Goal: Task Accomplishment & Management: Manage account settings

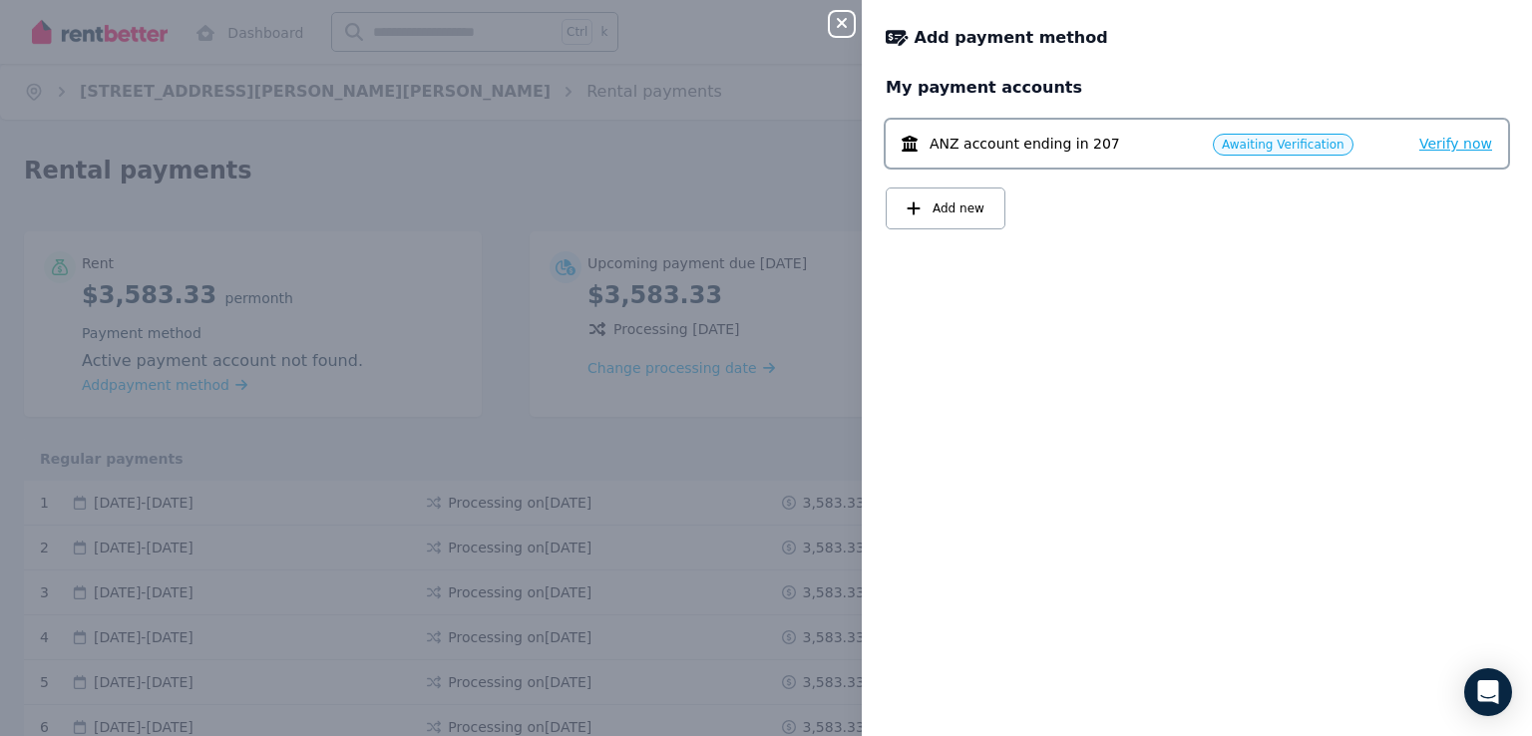
click at [1445, 148] on span "Verify now" at bounding box center [1455, 144] width 73 height 16
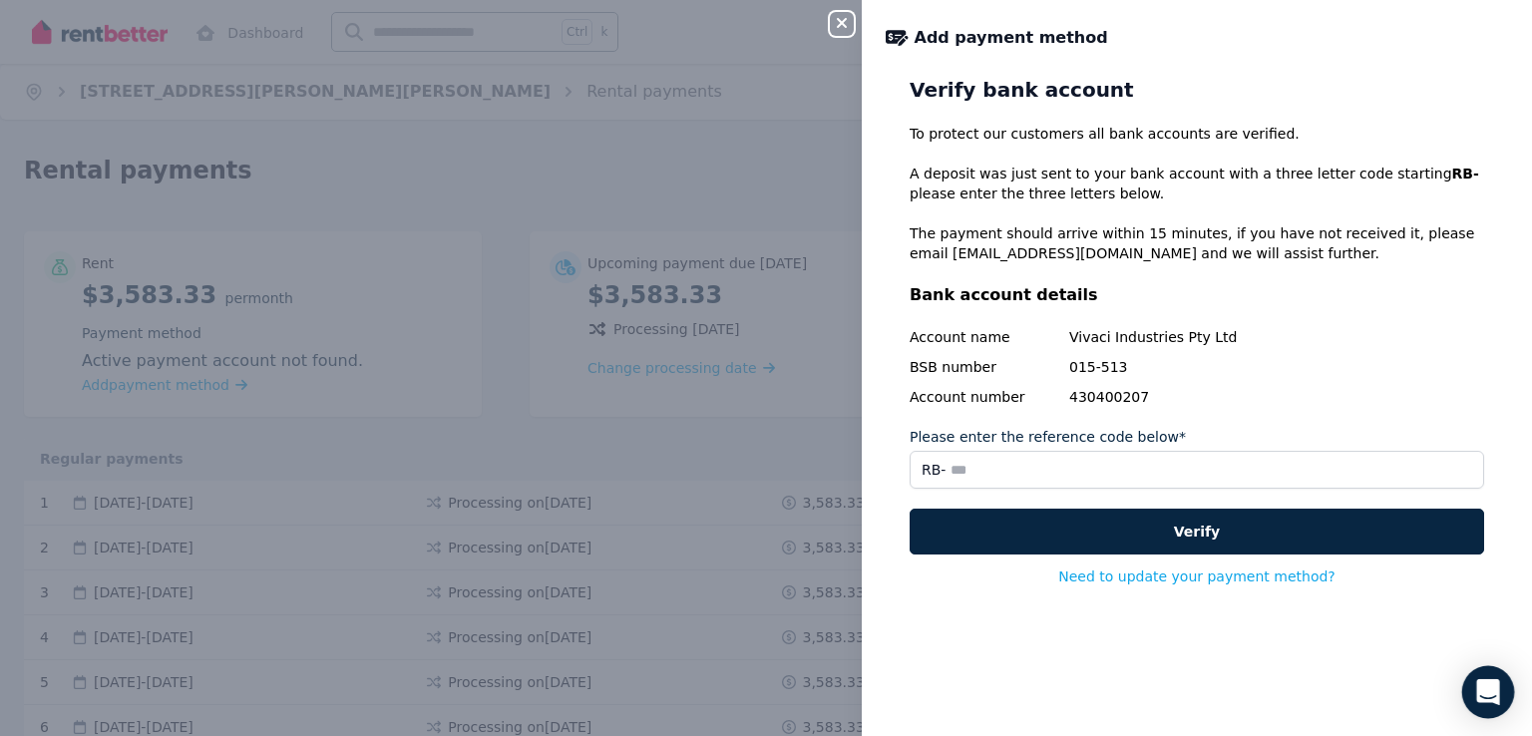
click at [1491, 687] on icon "Open Intercom Messenger" at bounding box center [1487, 692] width 23 height 26
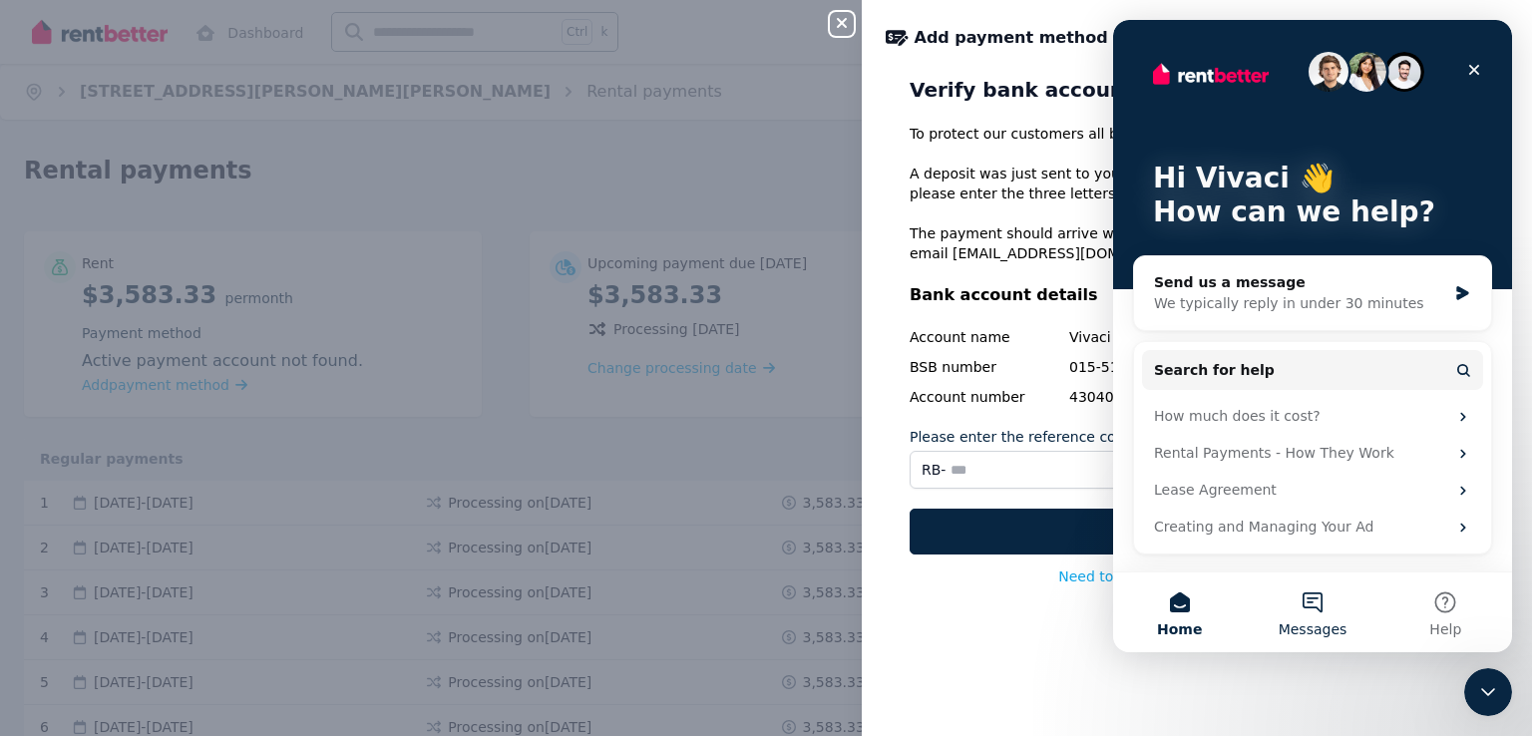
click at [1309, 605] on button "Messages" at bounding box center [1312, 613] width 133 height 80
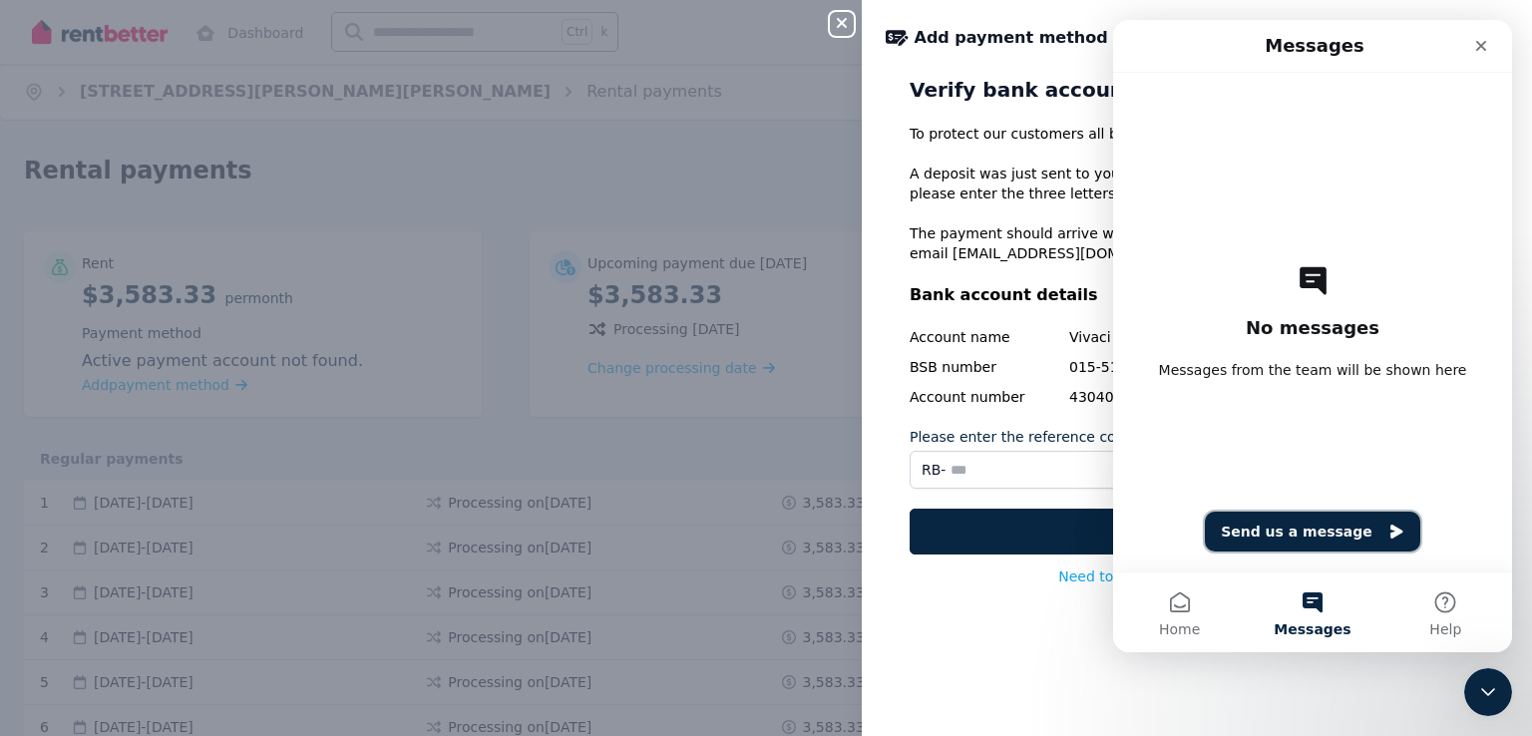
click at [1296, 527] on button "Send us a message" at bounding box center [1312, 532] width 215 height 40
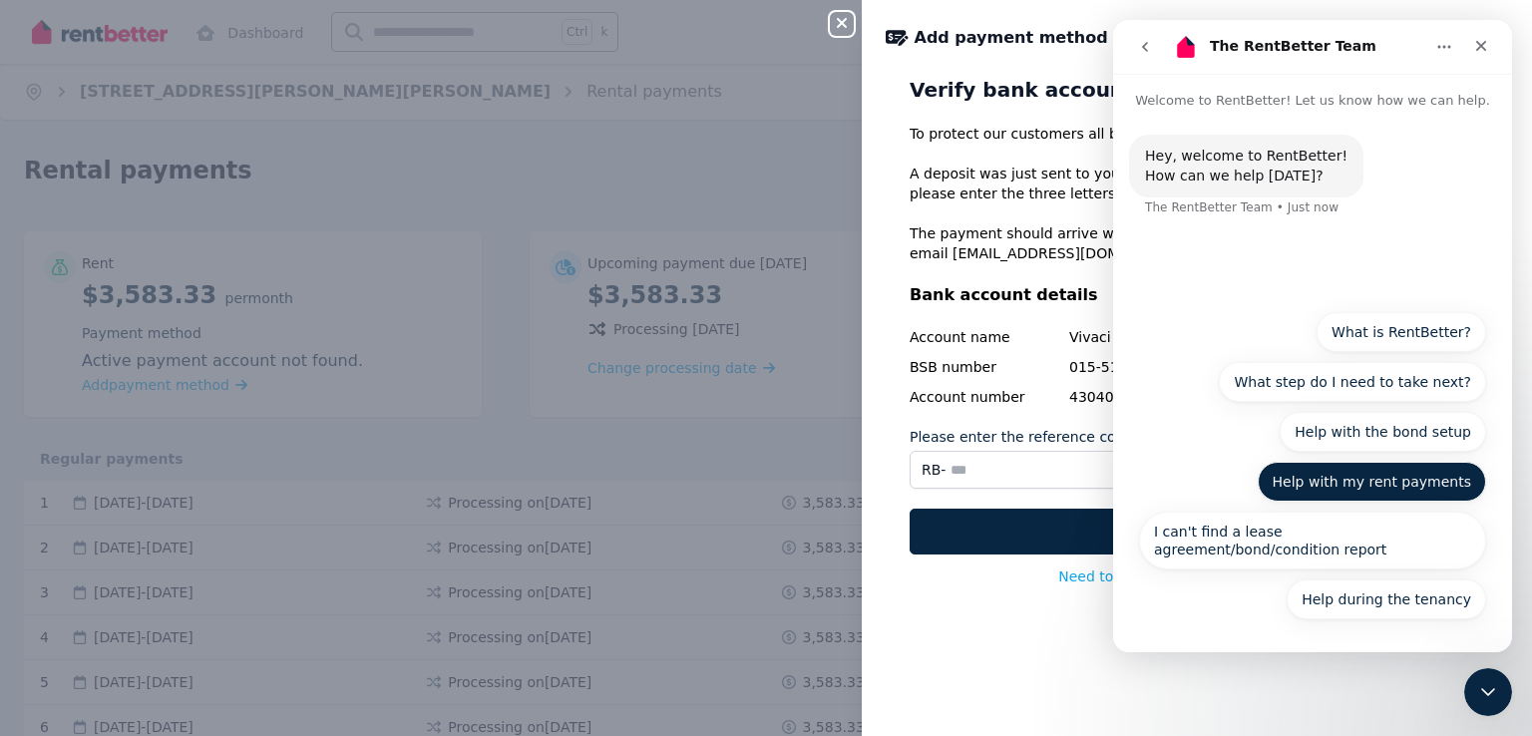
click at [1387, 484] on button "Help with my rent payments" at bounding box center [1372, 482] width 228 height 40
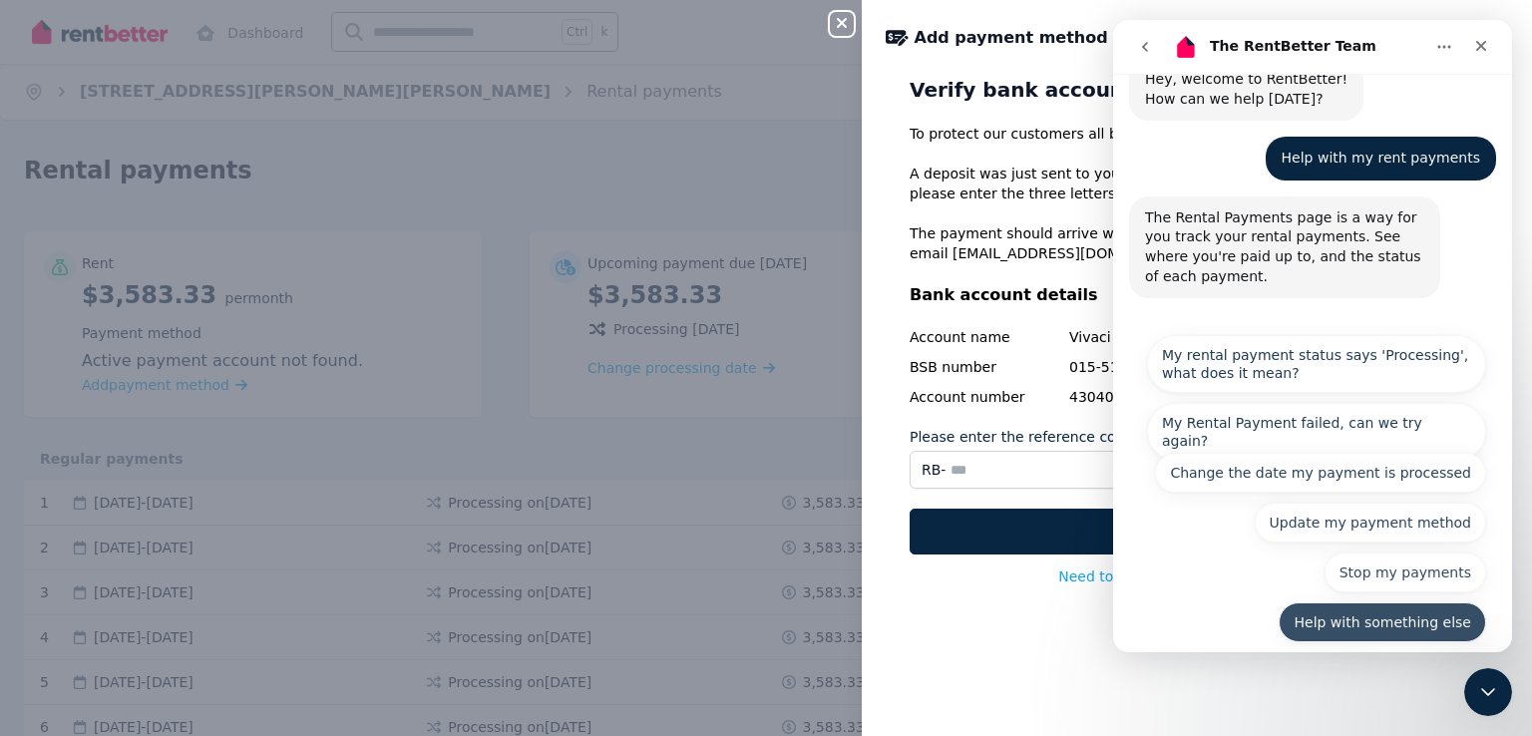
scroll to position [80, 0]
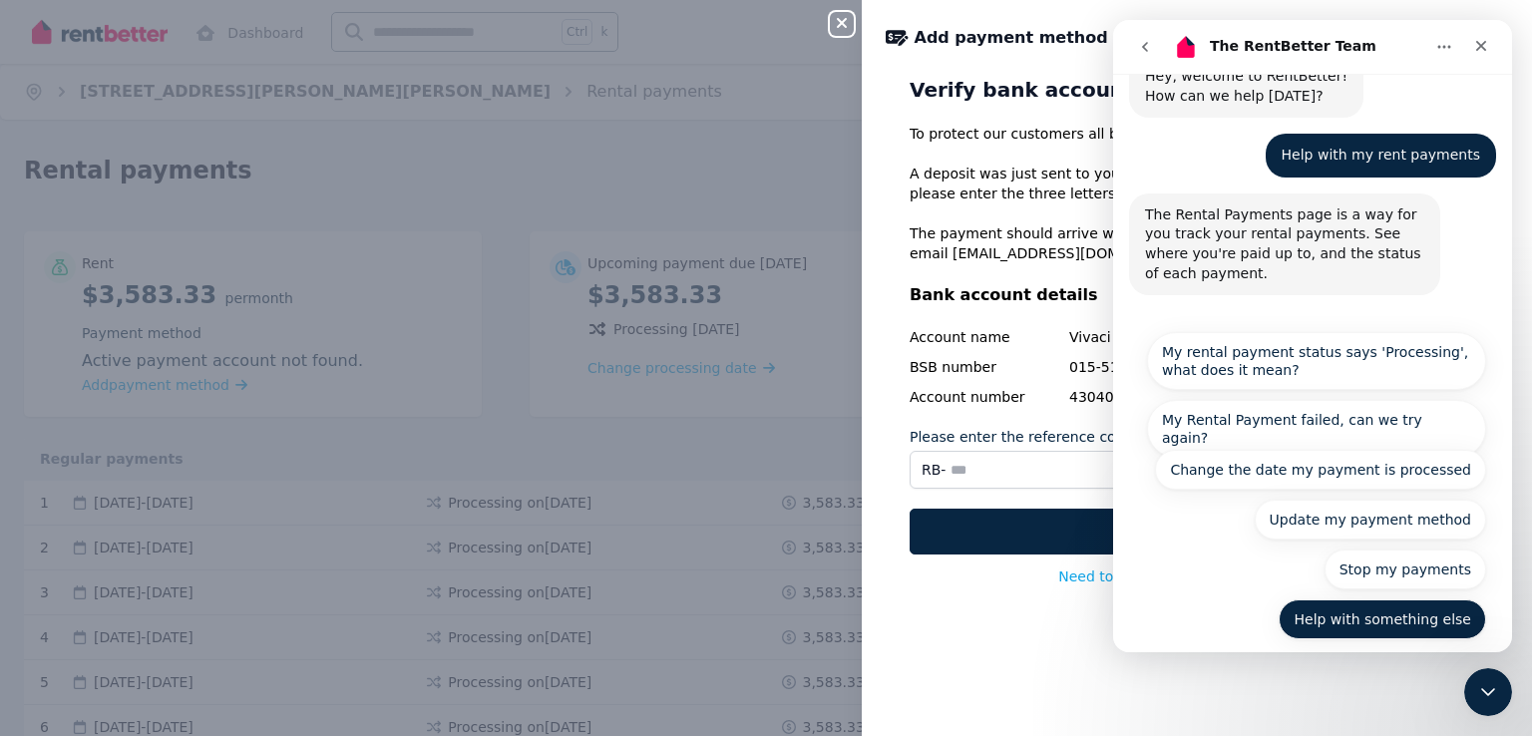
click at [1387, 599] on button "Help with something else" at bounding box center [1382, 619] width 207 height 40
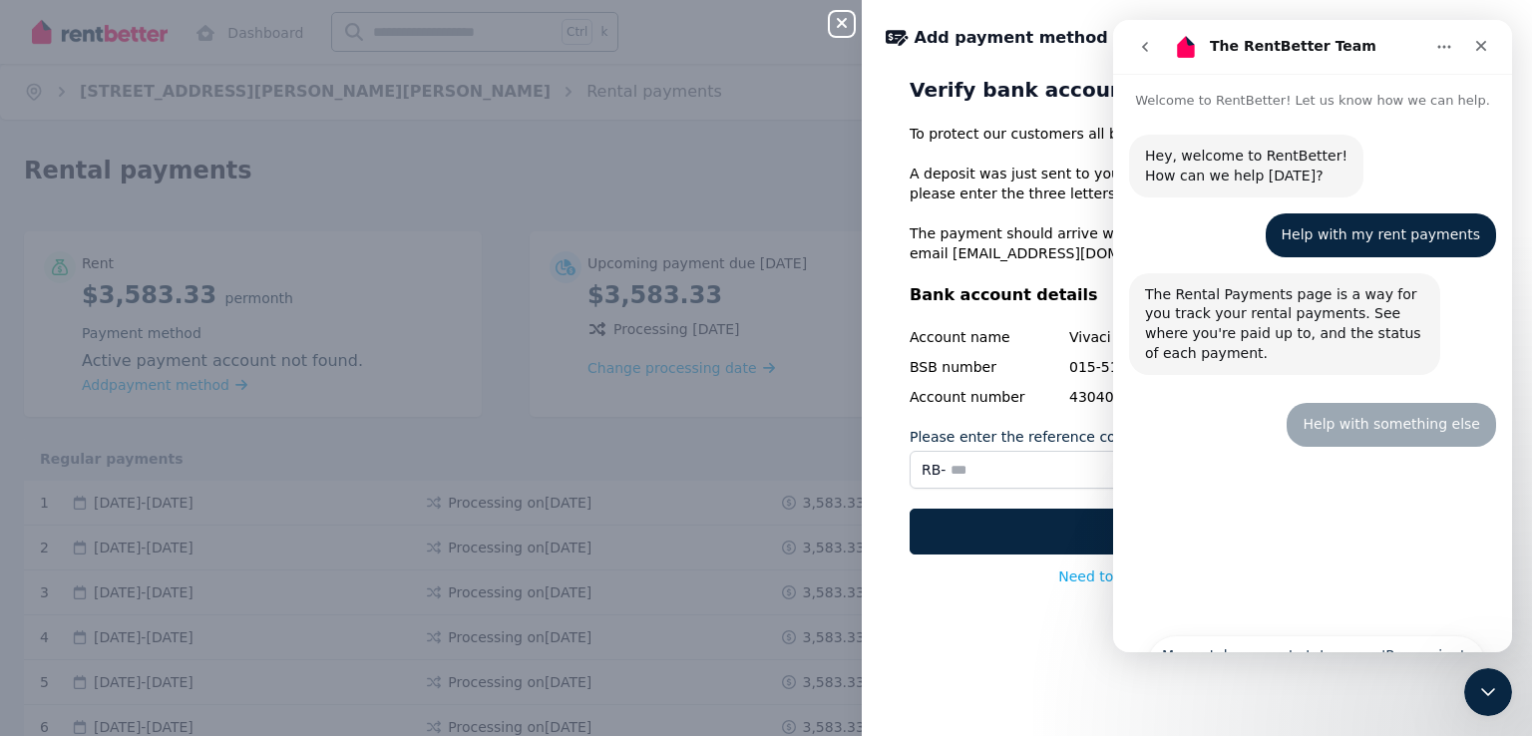
scroll to position [0, 0]
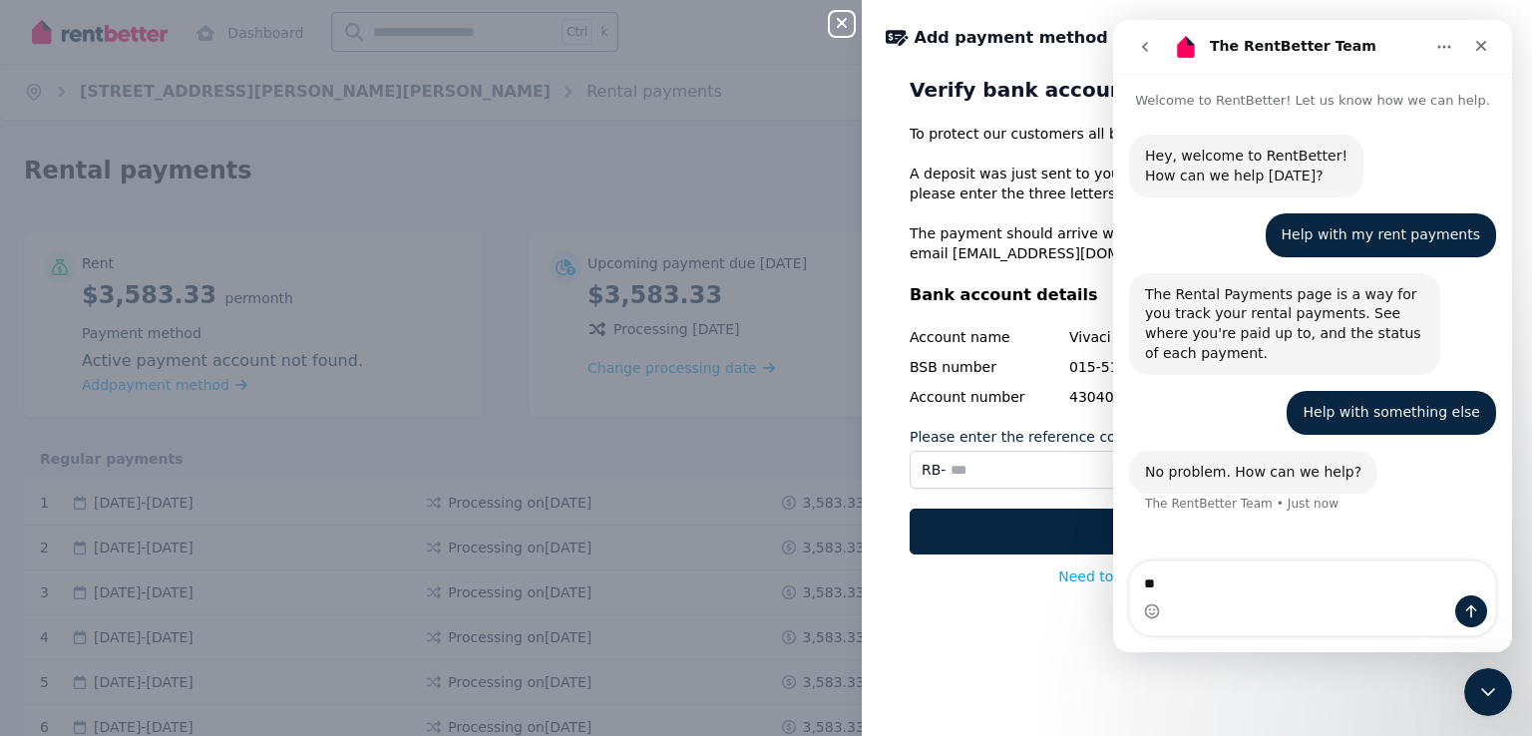
type textarea "*"
type textarea "**********"
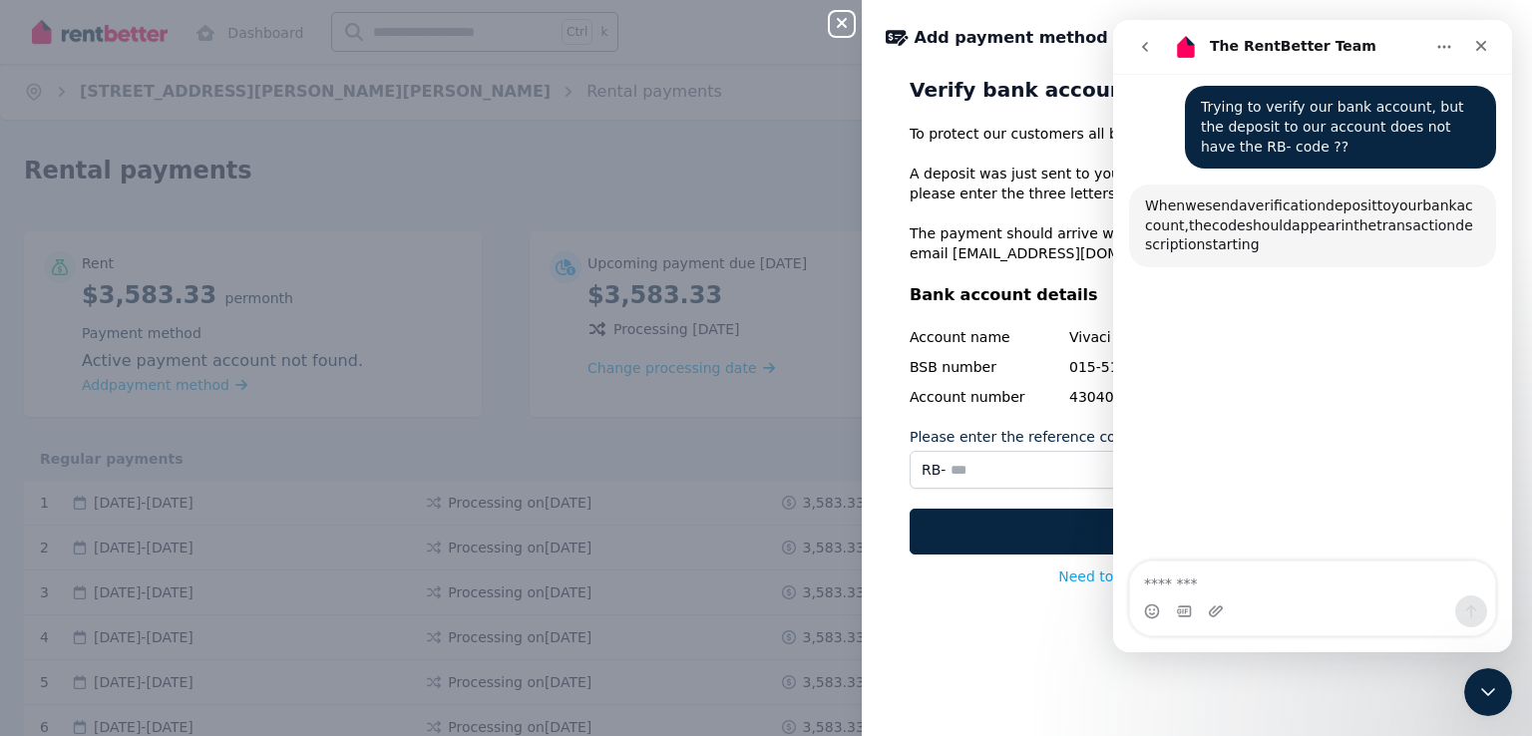
scroll to position [422, 0]
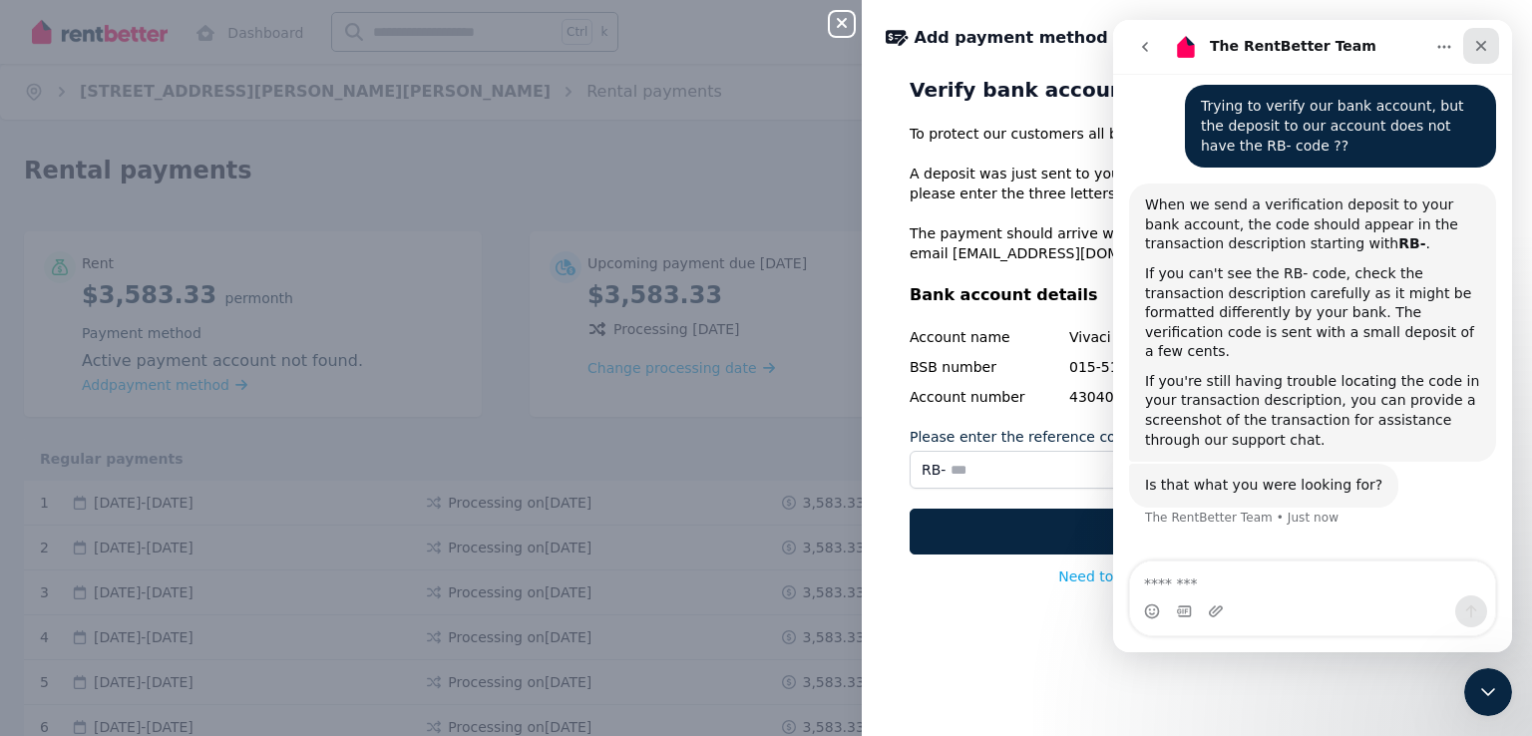
click at [1484, 45] on icon "Close" at bounding box center [1481, 46] width 16 height 16
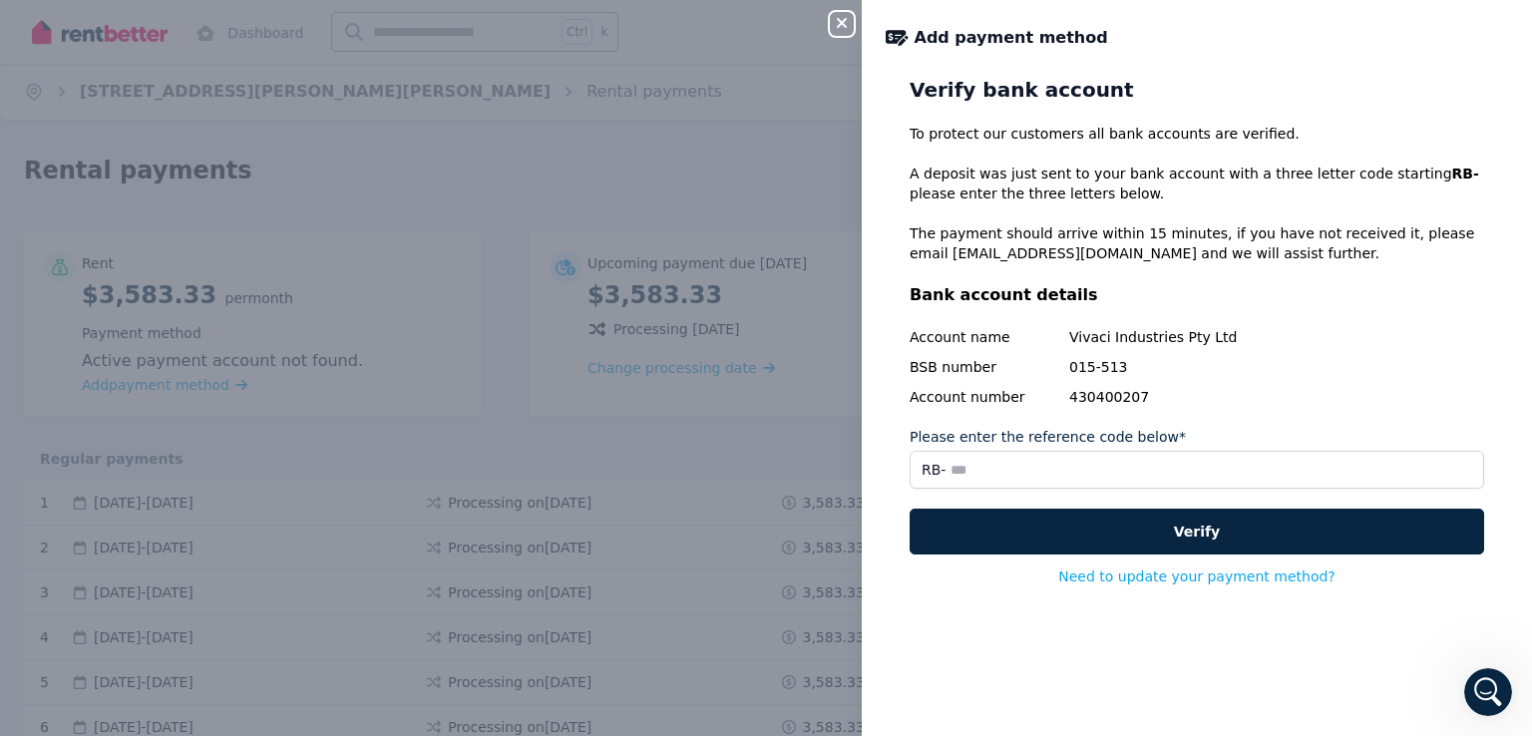
scroll to position [373, 0]
click at [1484, 687] on icon "Open Intercom Messenger" at bounding box center [1485, 689] width 33 height 33
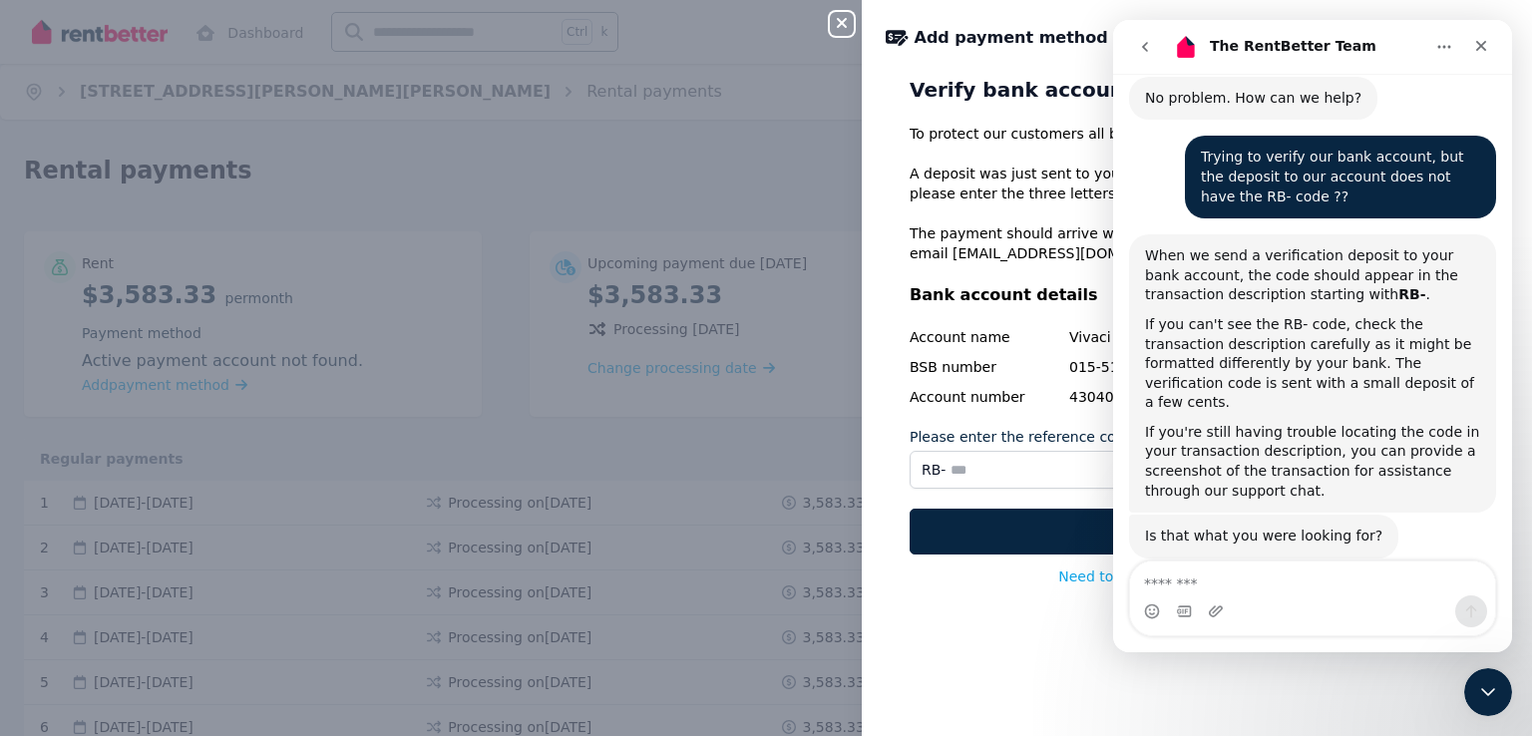
scroll to position [0, 0]
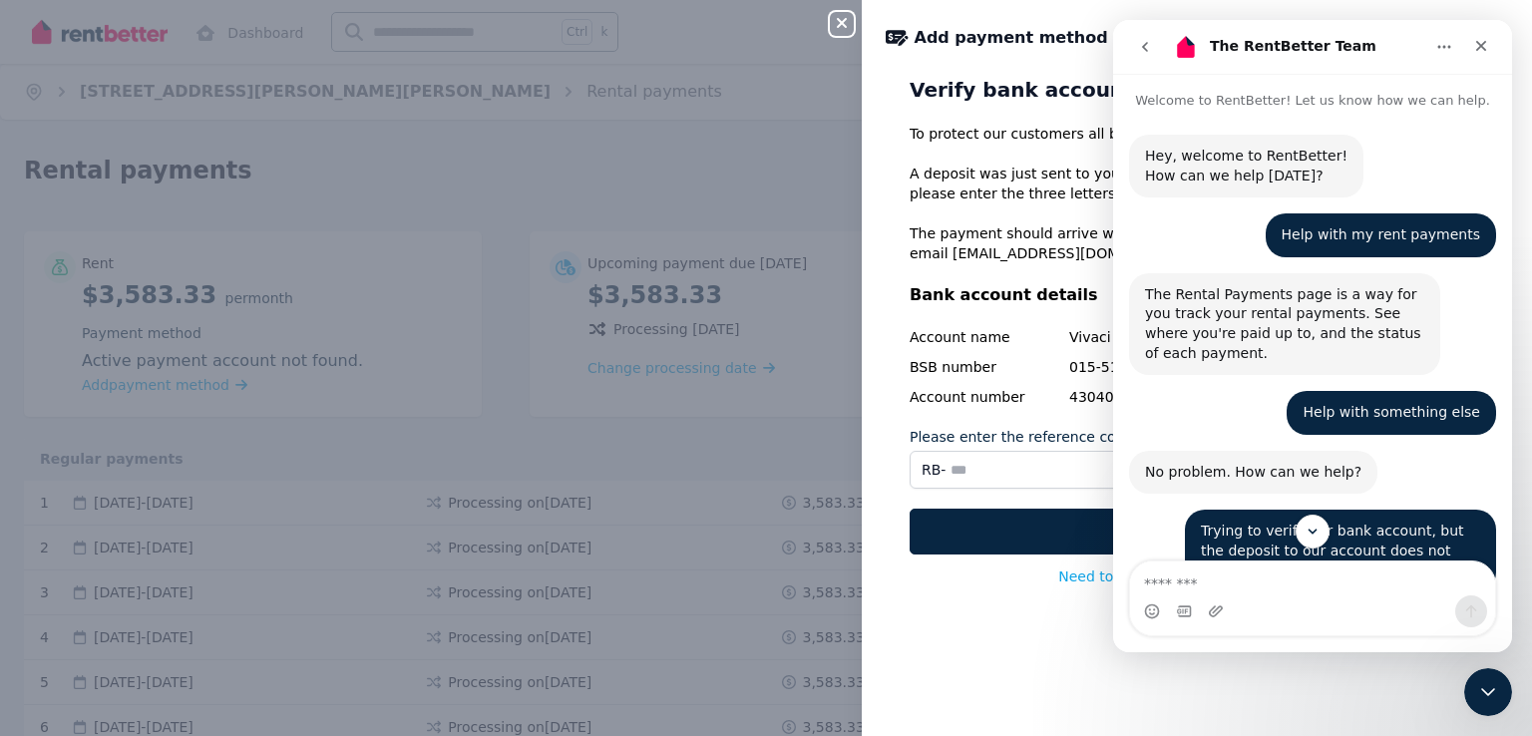
click at [1443, 52] on icon "Home" at bounding box center [1444, 47] width 16 height 16
click at [1146, 47] on icon "go back" at bounding box center [1145, 47] width 16 height 16
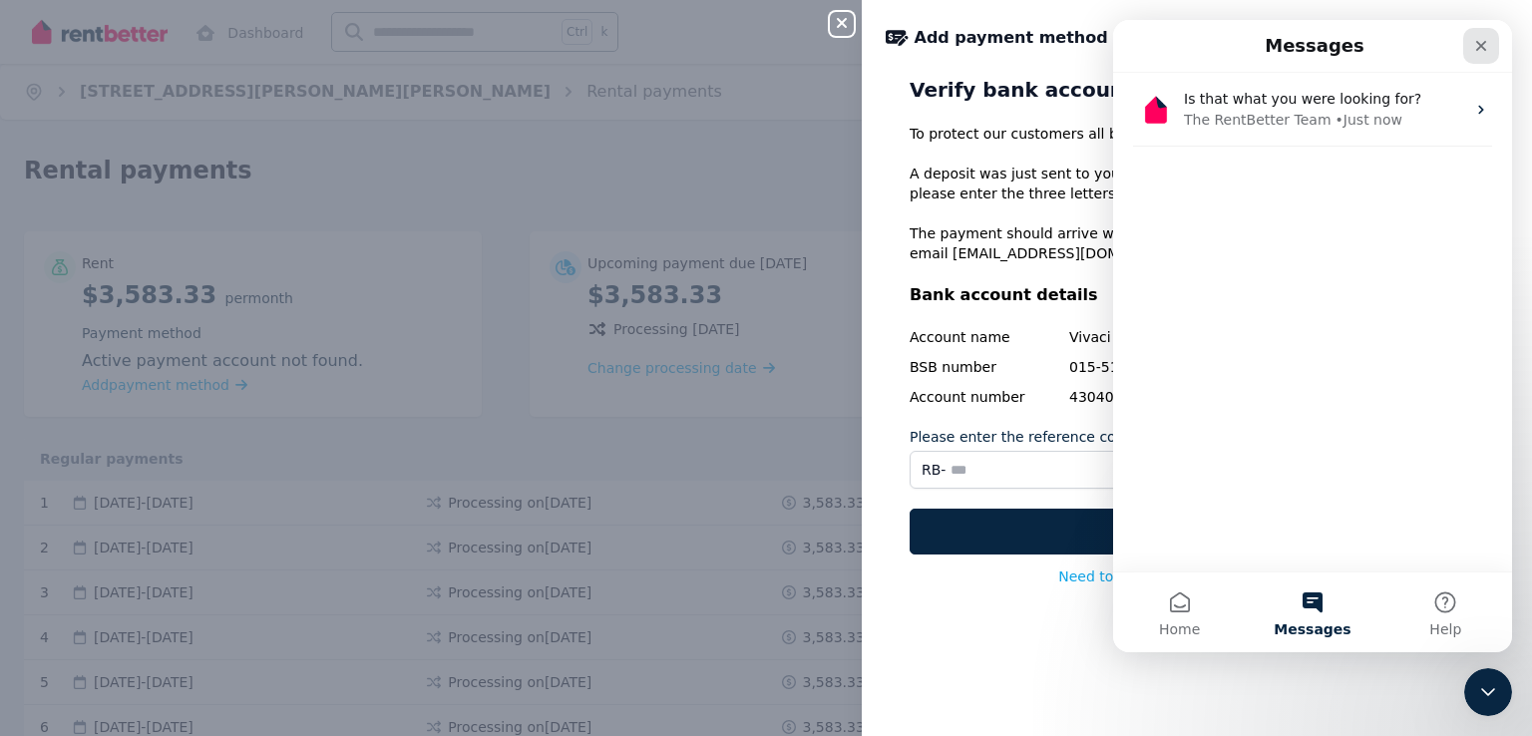
click at [1484, 41] on icon "Close" at bounding box center [1481, 46] width 16 height 16
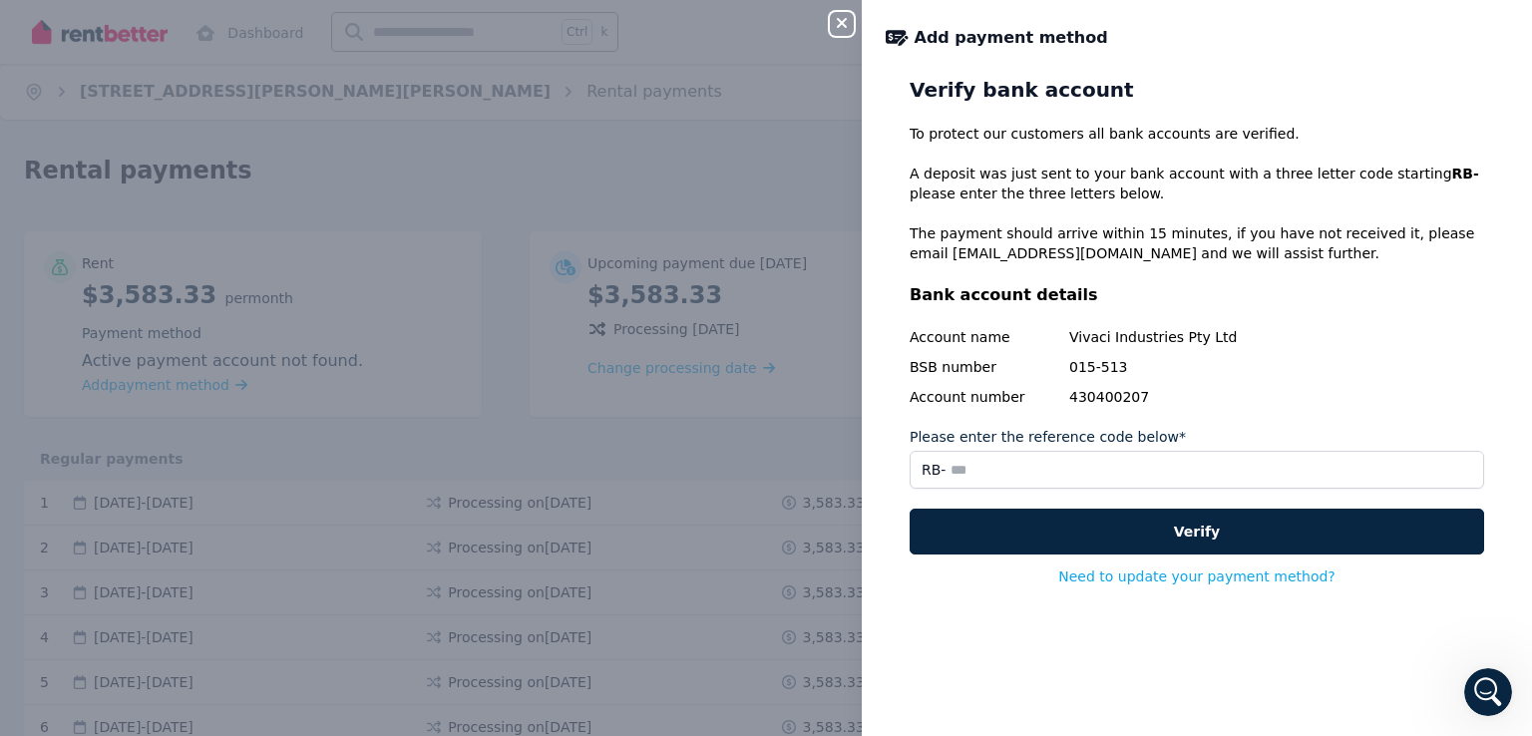
click at [838, 17] on icon "button" at bounding box center [842, 23] width 24 height 16
click at [846, 16] on button "Close panel" at bounding box center [842, 24] width 24 height 24
click at [686, 470] on div "Close panel Add payment method Verify bank account To protect our customers all…" at bounding box center [766, 368] width 1532 height 736
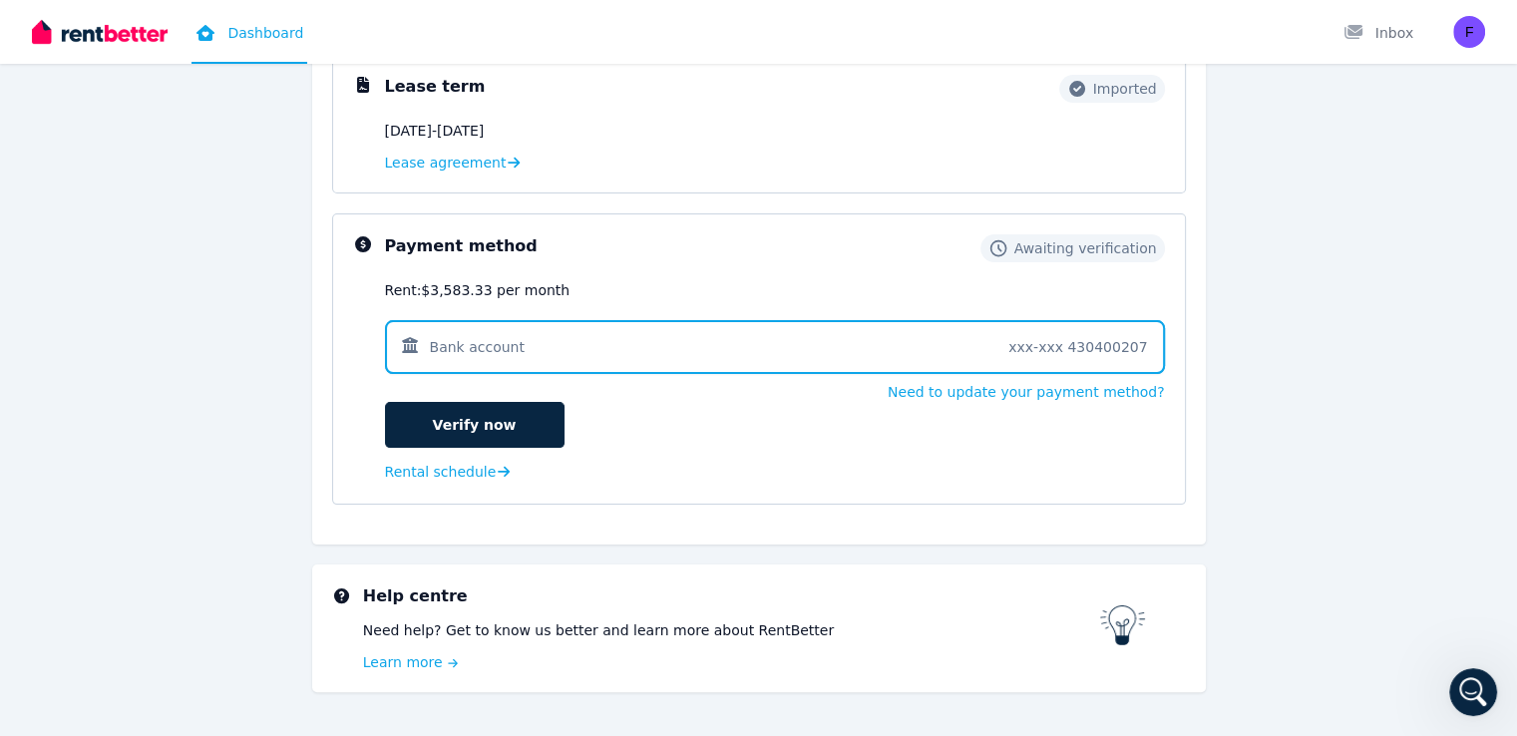
scroll to position [311, 0]
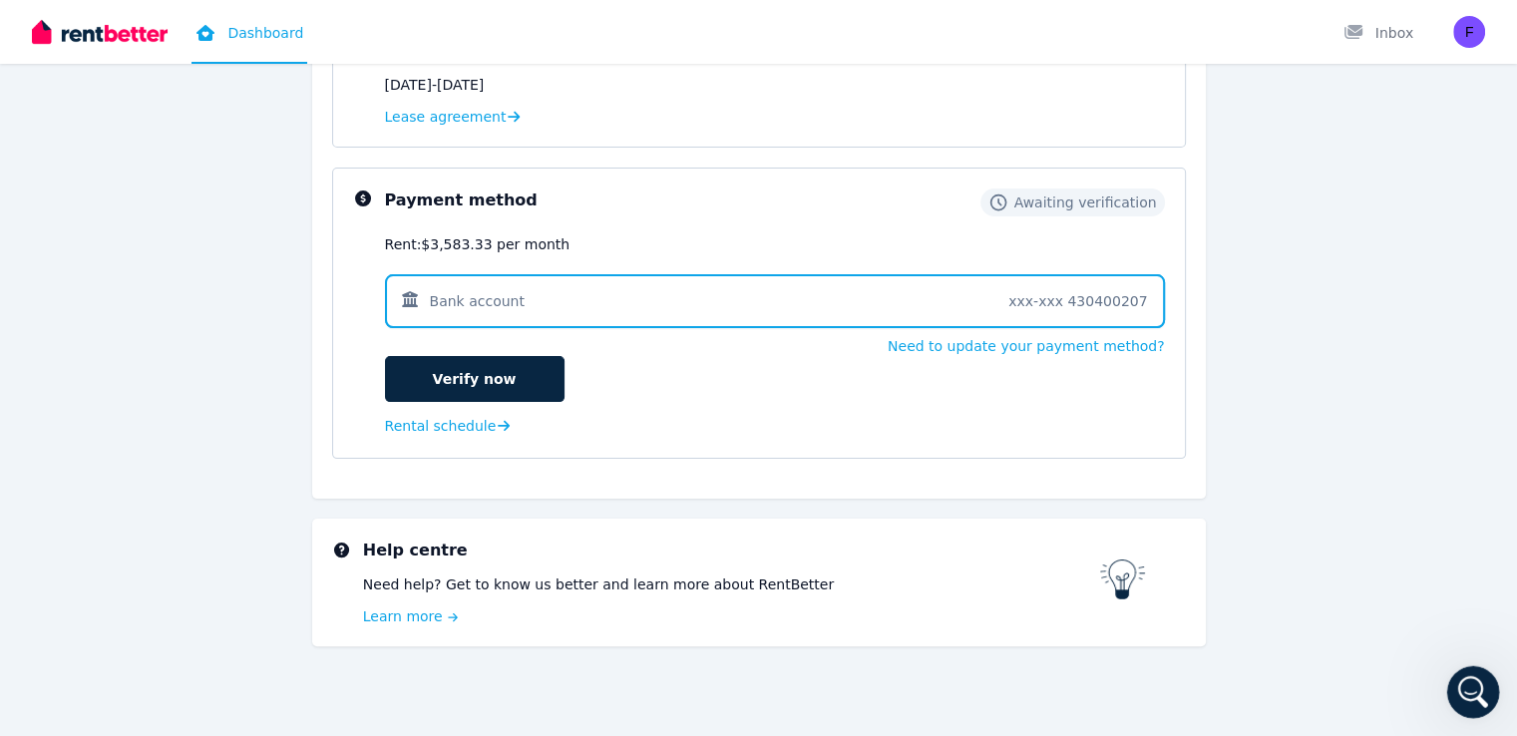
click at [1485, 694] on div "Open Intercom Messenger" at bounding box center [1470, 689] width 66 height 66
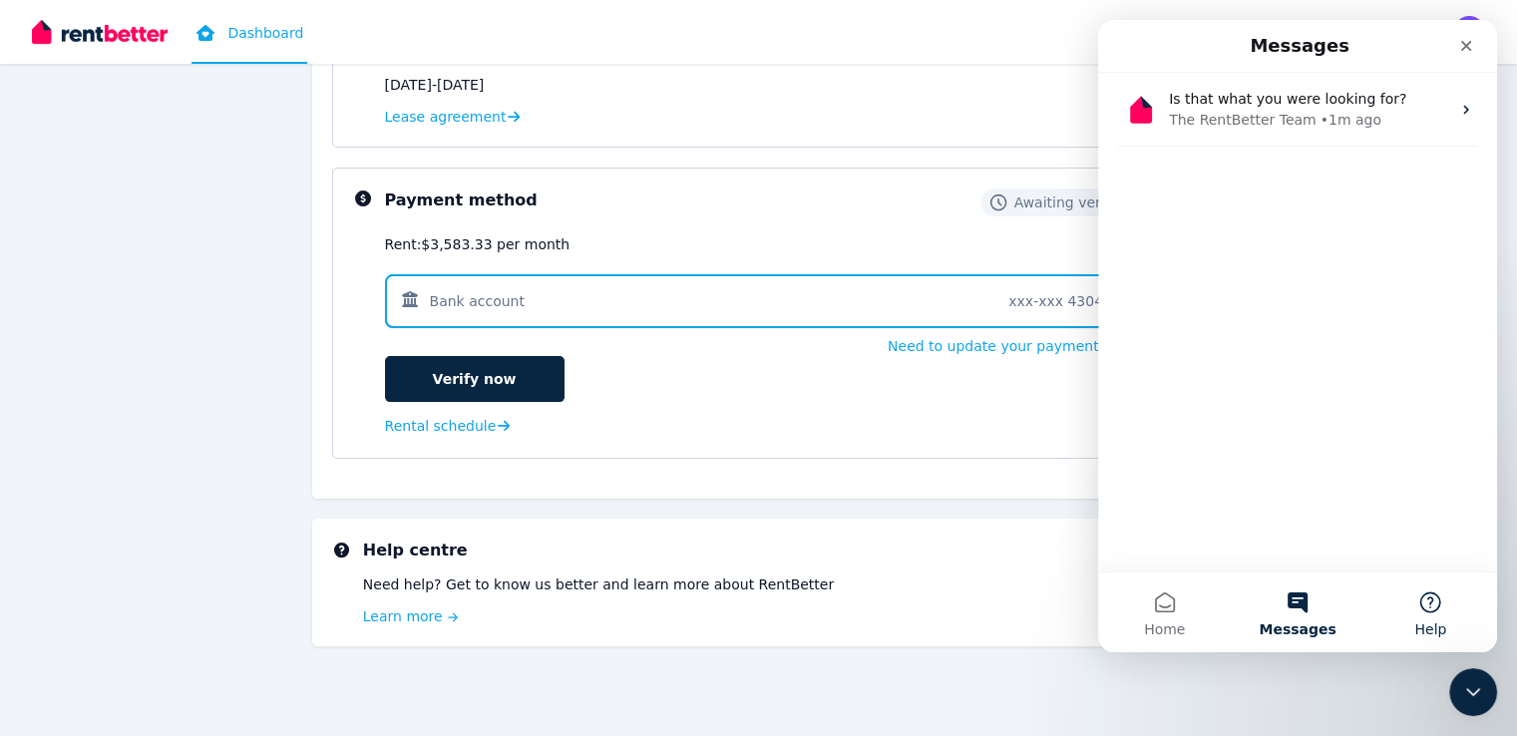
click at [1433, 607] on button "Help" at bounding box center [1430, 613] width 133 height 80
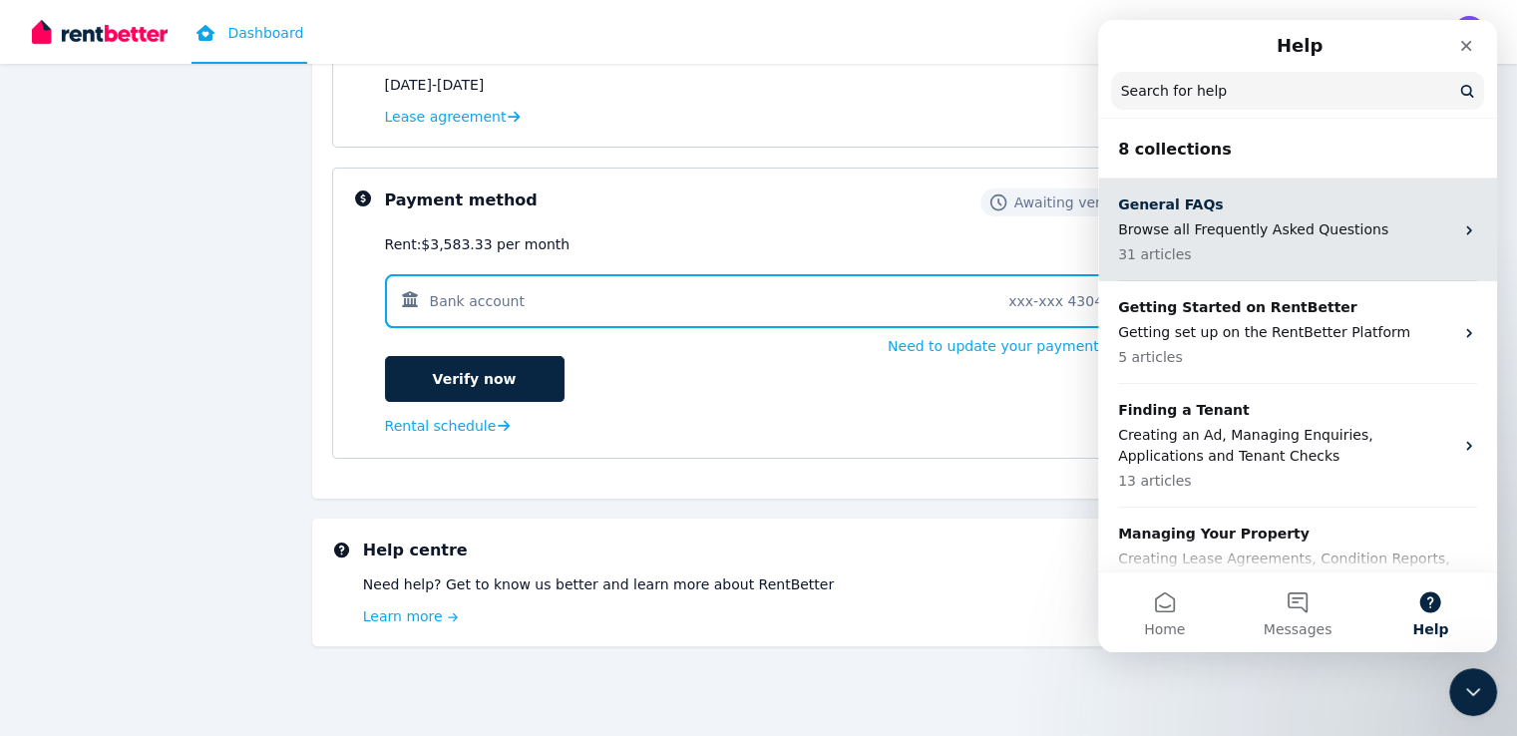
click at [1179, 219] on p "Browse all Frequently Asked Questions" at bounding box center [1285, 229] width 335 height 21
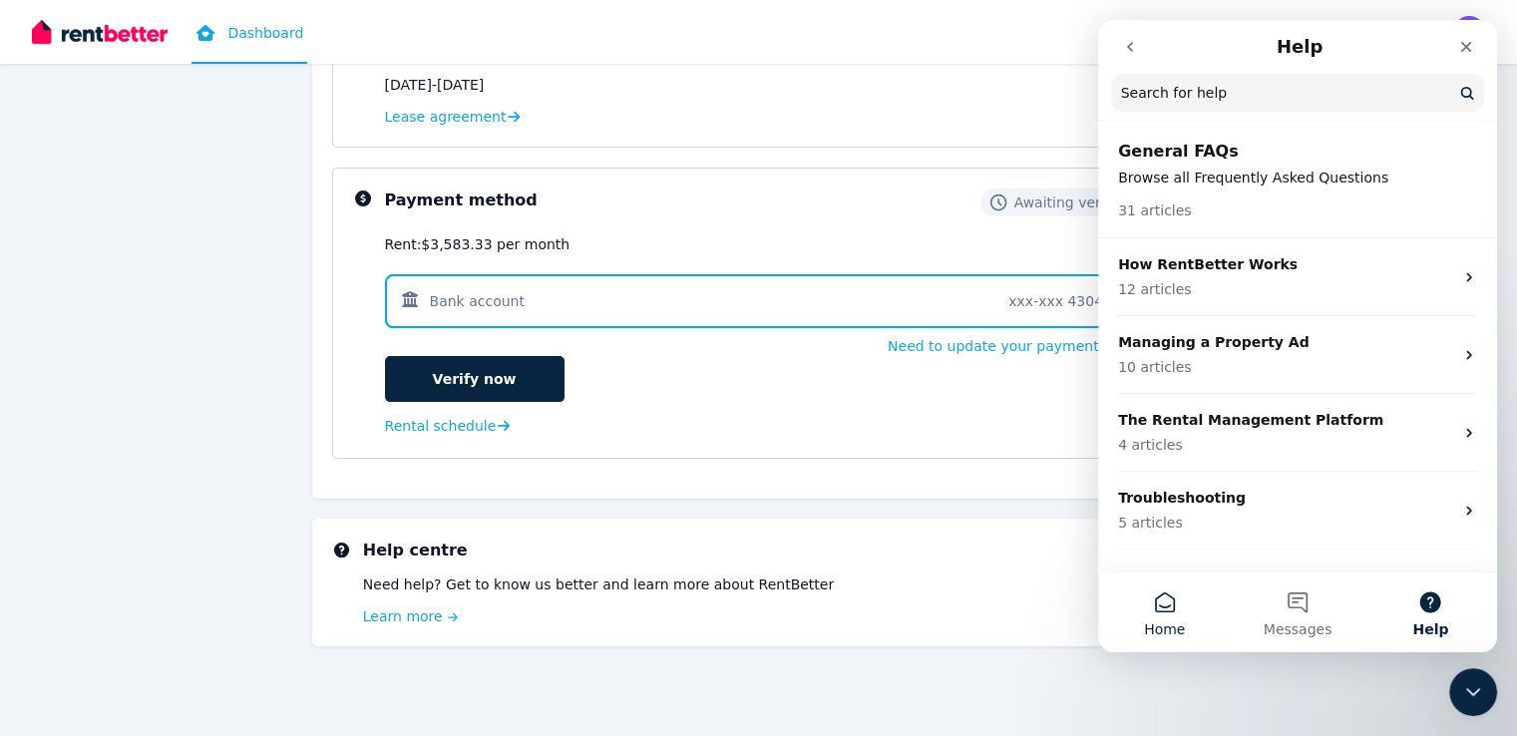
click at [1169, 604] on button "Home" at bounding box center [1164, 613] width 133 height 80
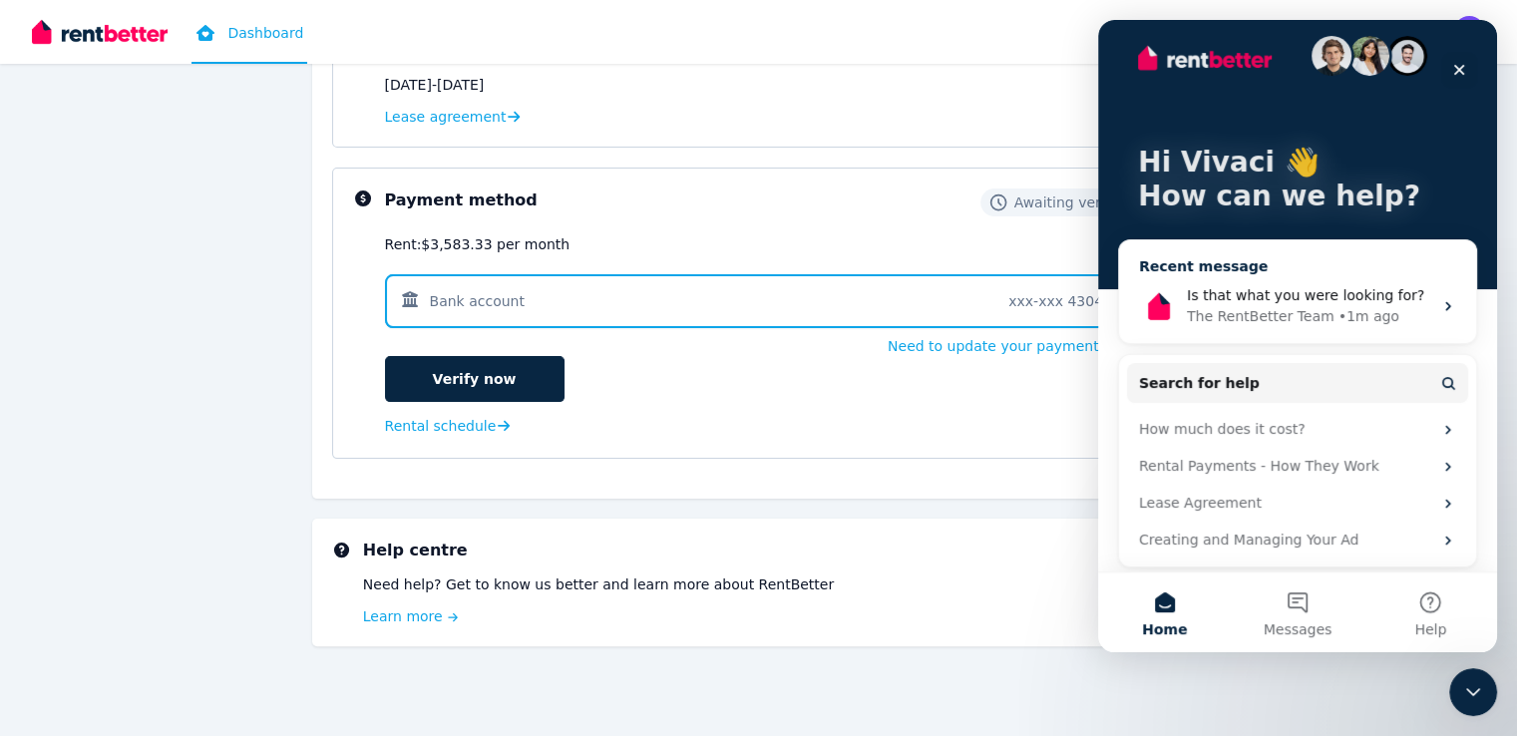
scroll to position [21, 0]
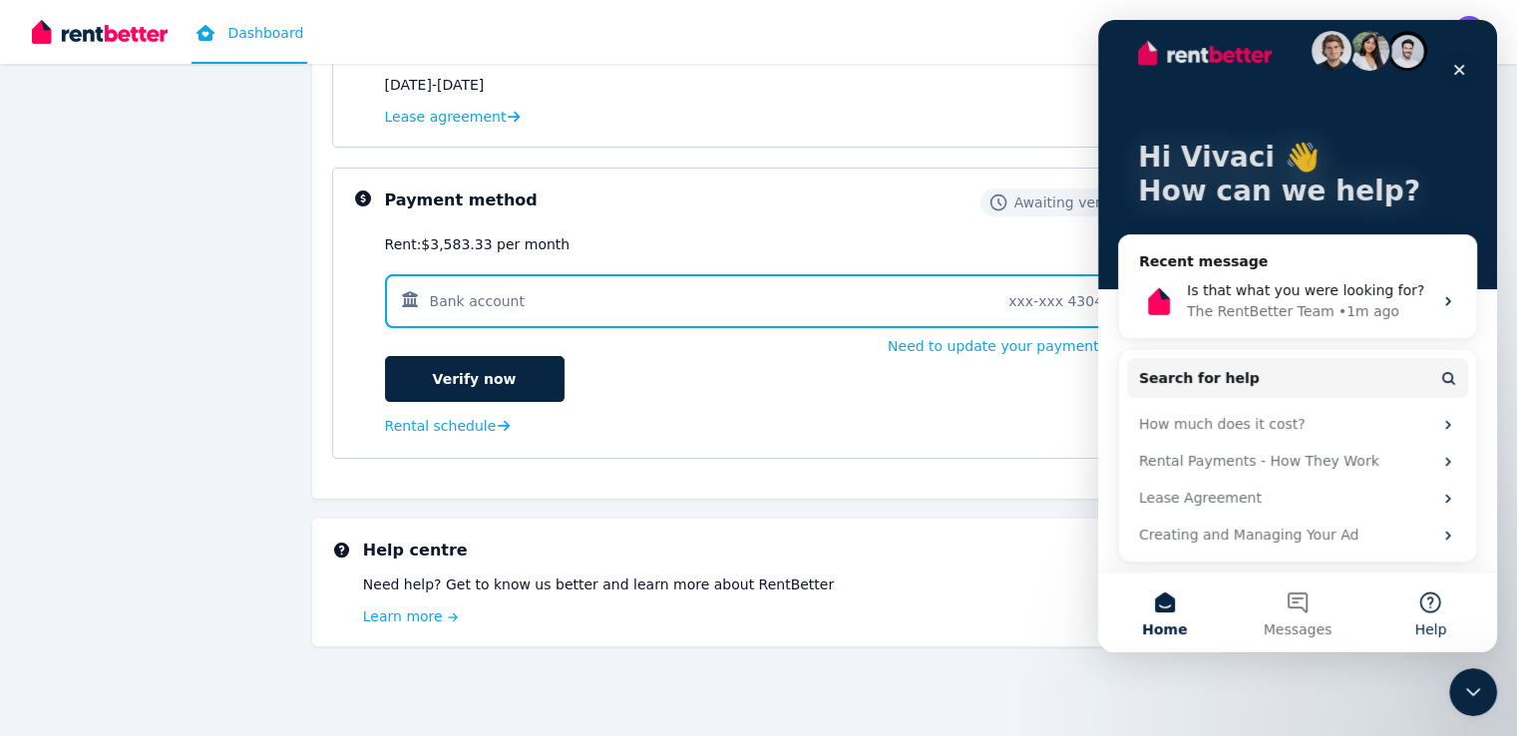
click at [1431, 606] on button "Help" at bounding box center [1430, 613] width 133 height 80
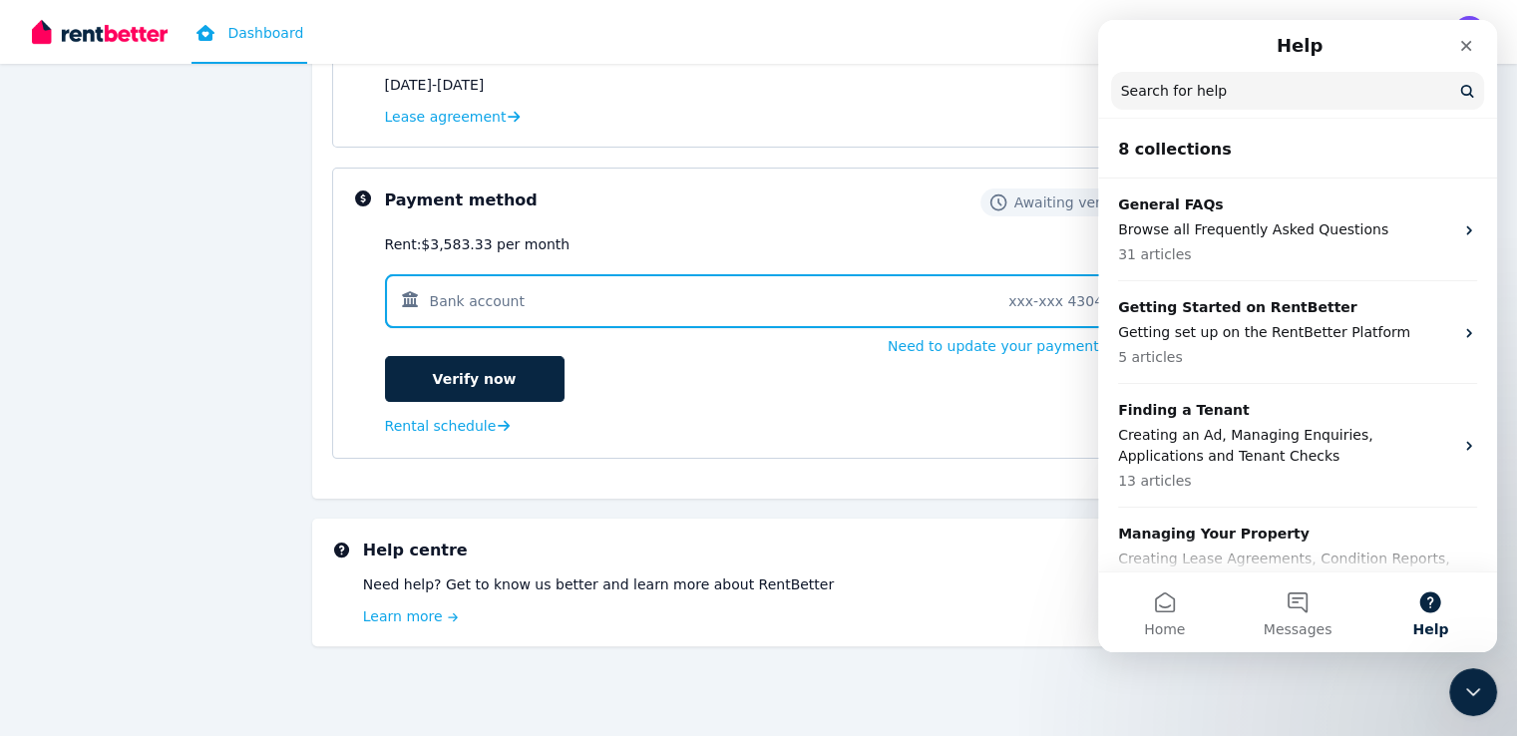
click at [1218, 98] on input "Search for help" at bounding box center [1297, 91] width 373 height 38
type input "**********"
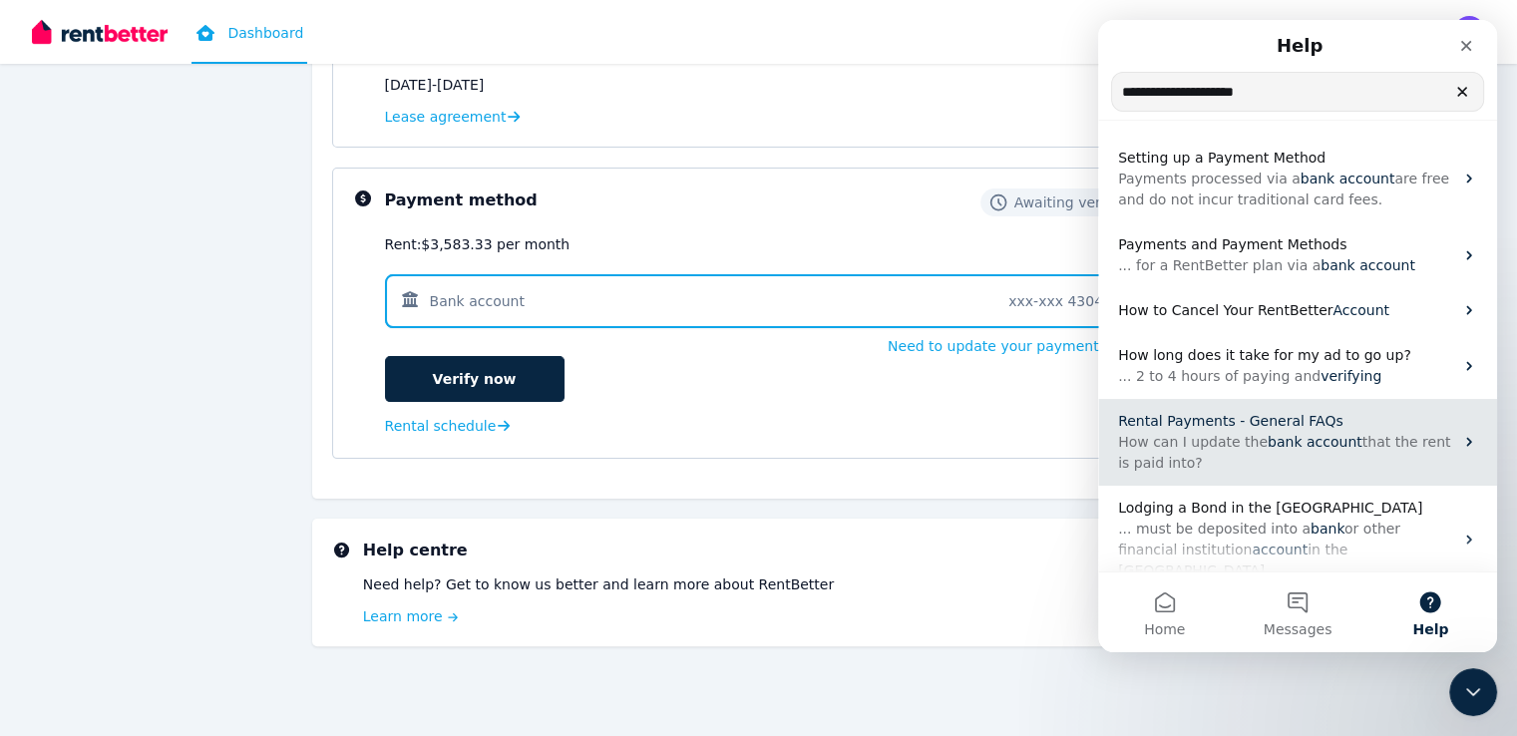
scroll to position [265, 0]
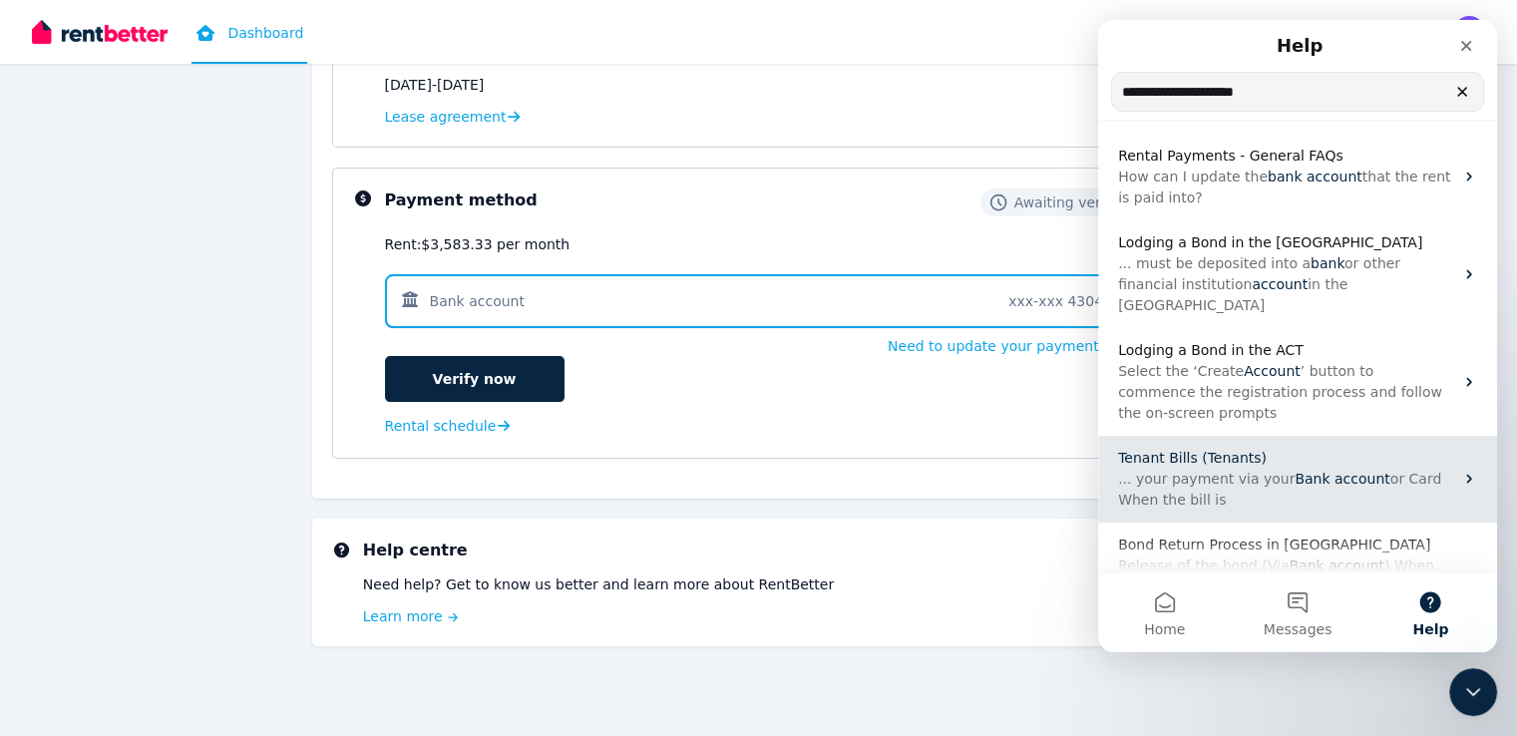
click at [1206, 471] on span "... your payment via your" at bounding box center [1206, 479] width 177 height 16
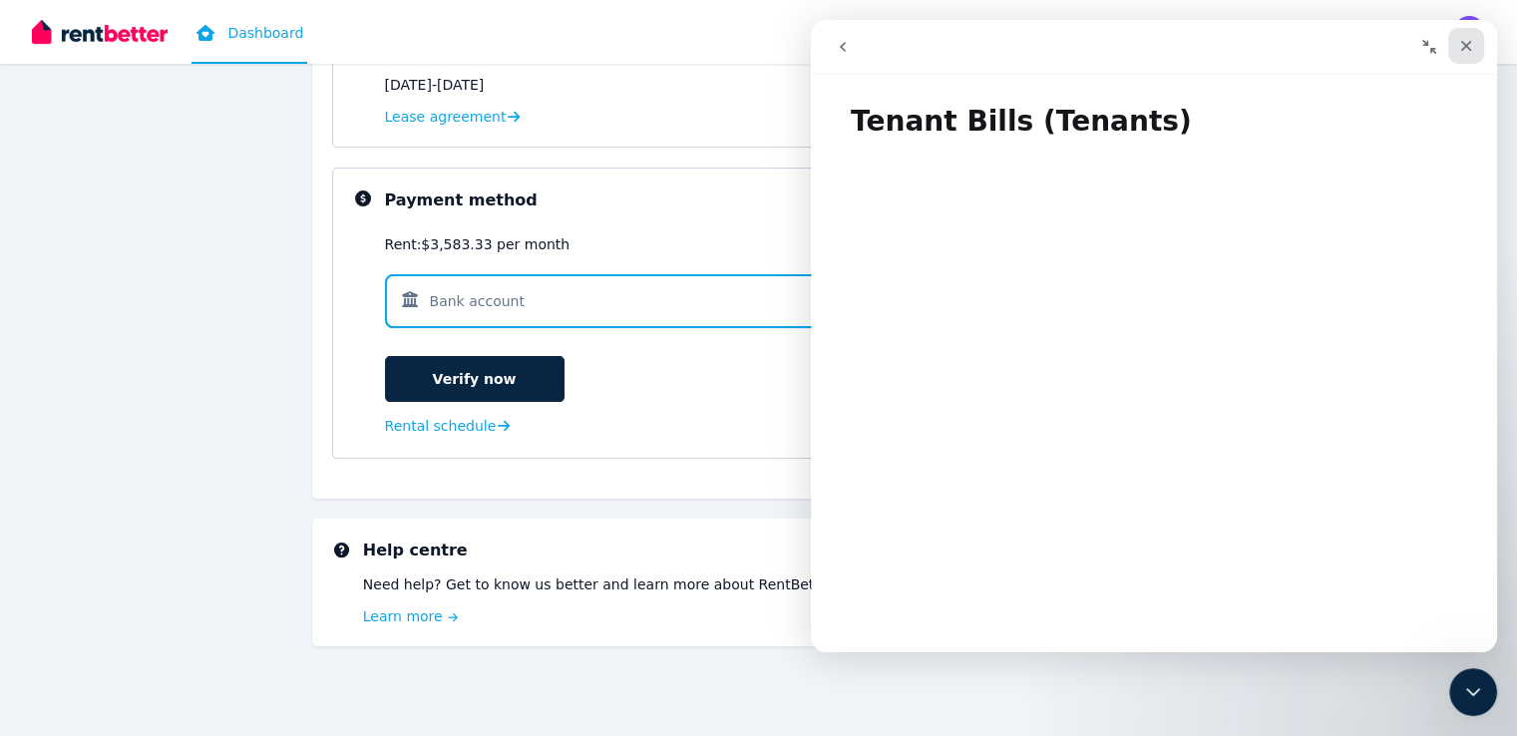
click at [1466, 41] on icon "Close" at bounding box center [1466, 46] width 16 height 16
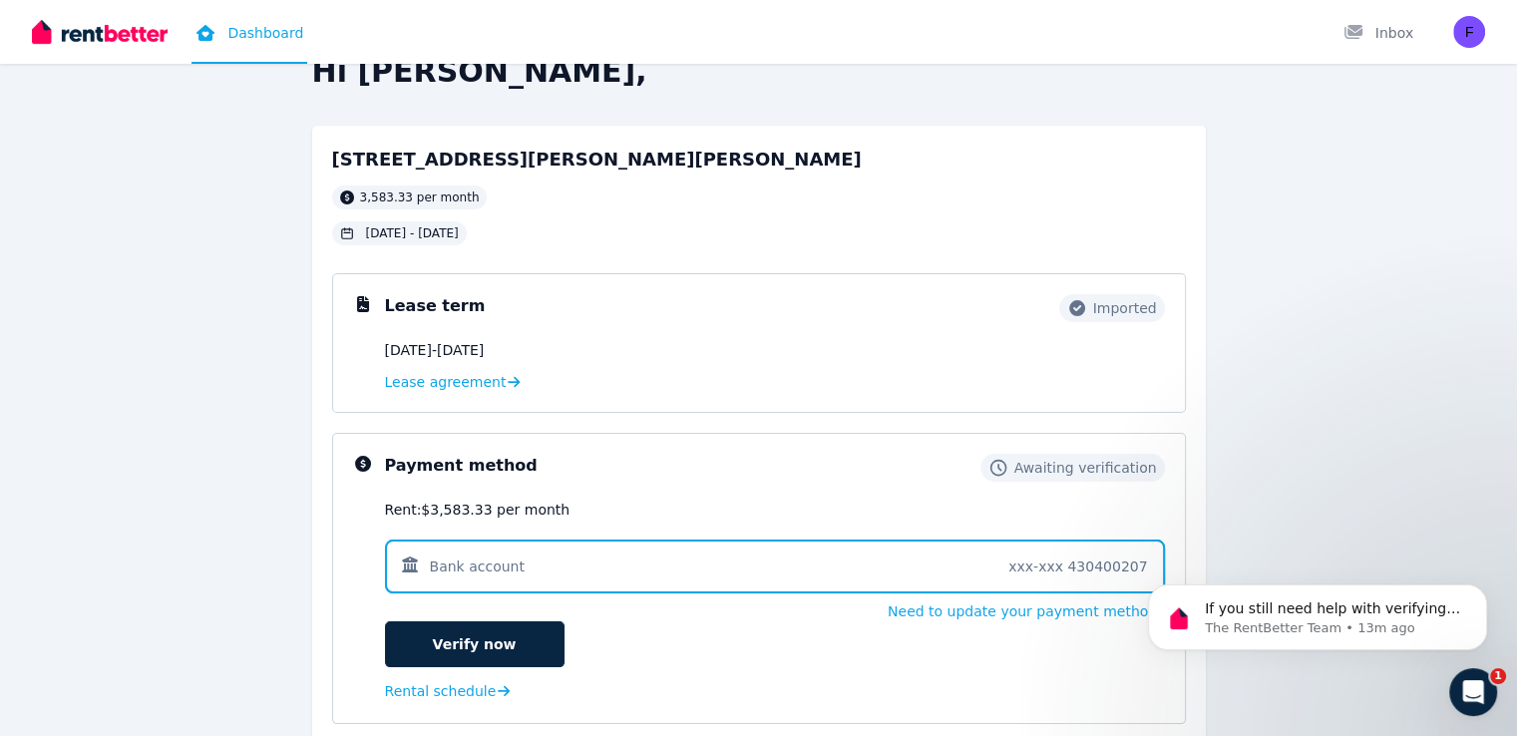
scroll to position [0, 0]
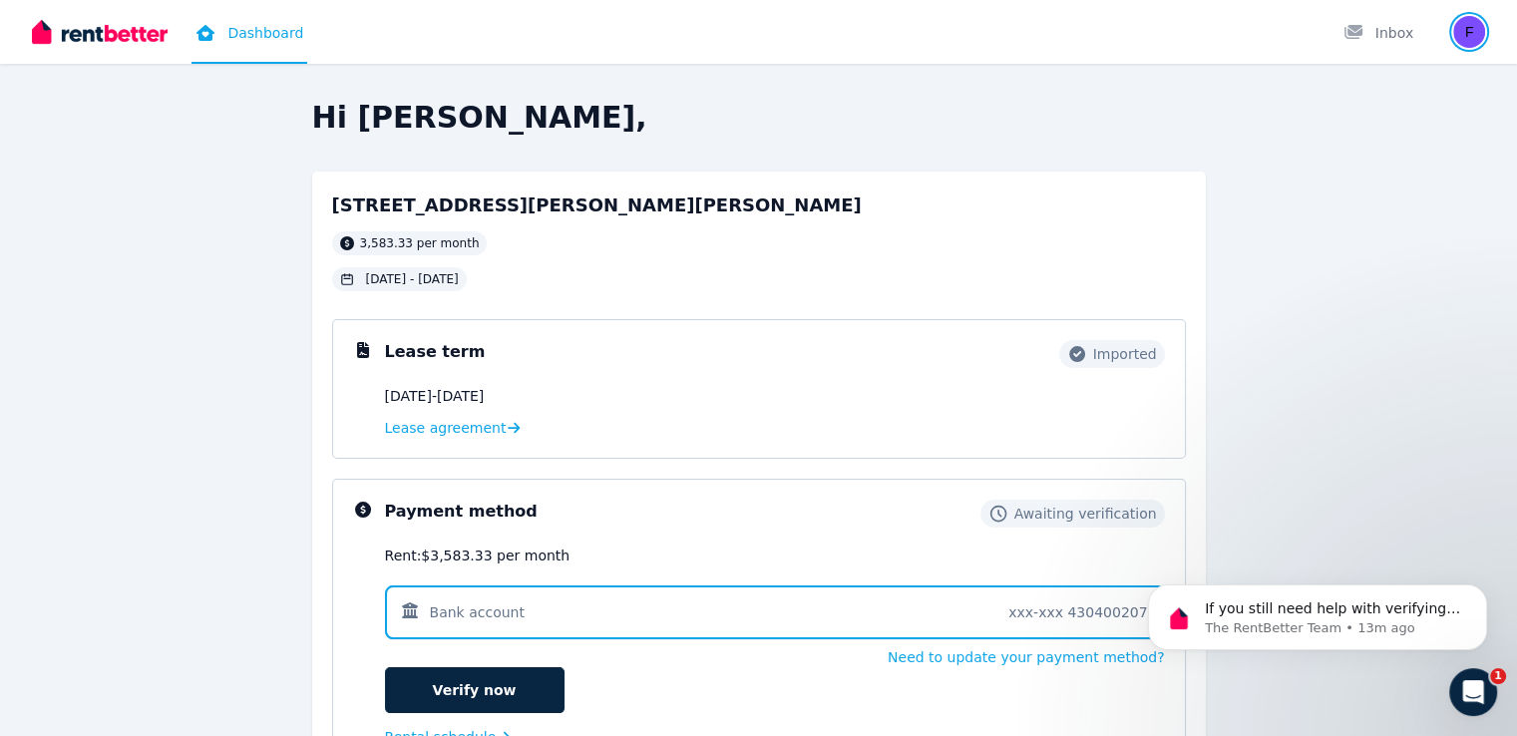
click at [1469, 34] on img "button" at bounding box center [1469, 32] width 32 height 32
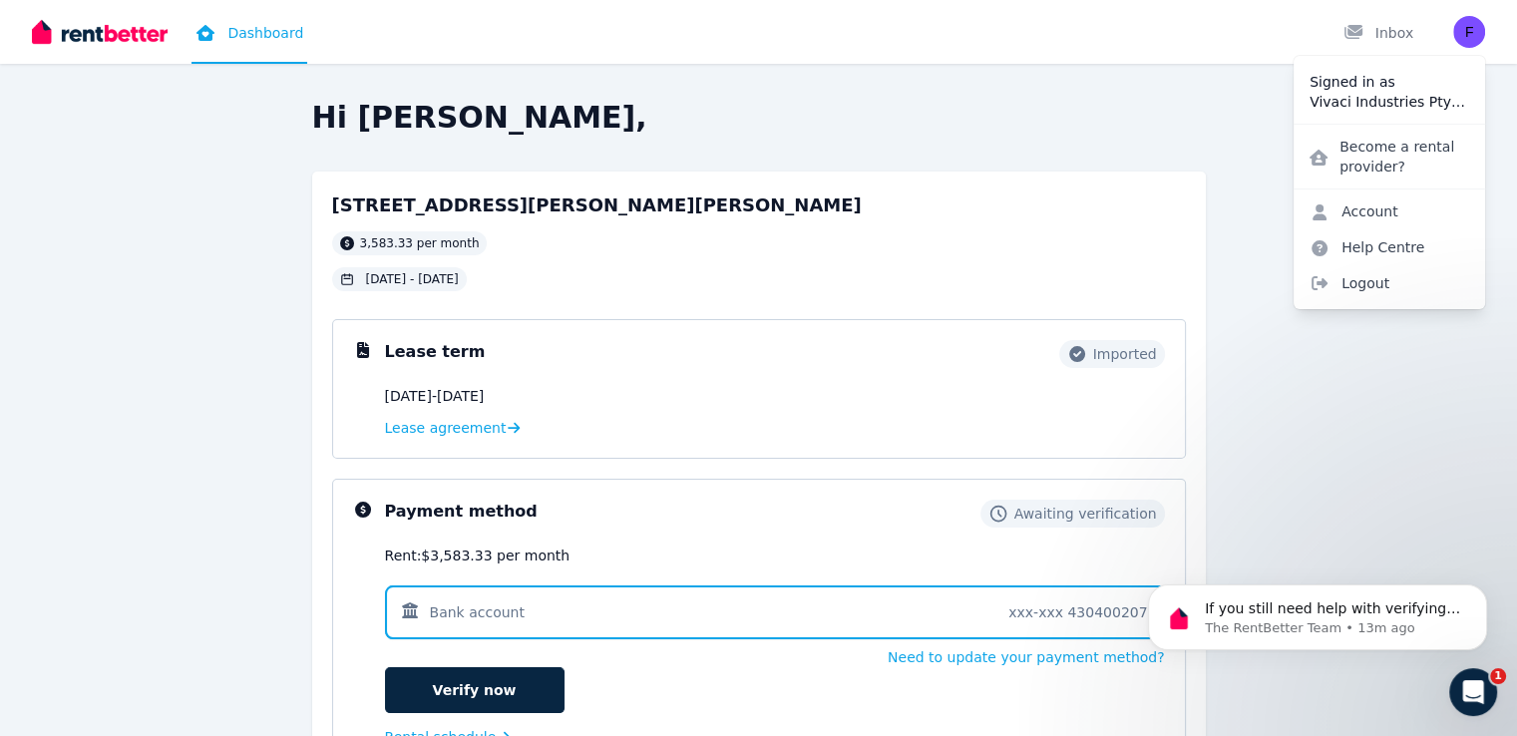
click at [1297, 501] on div "If you still need help with verifying your bank account or finding the RB- code…" at bounding box center [1317, 525] width 367 height 249
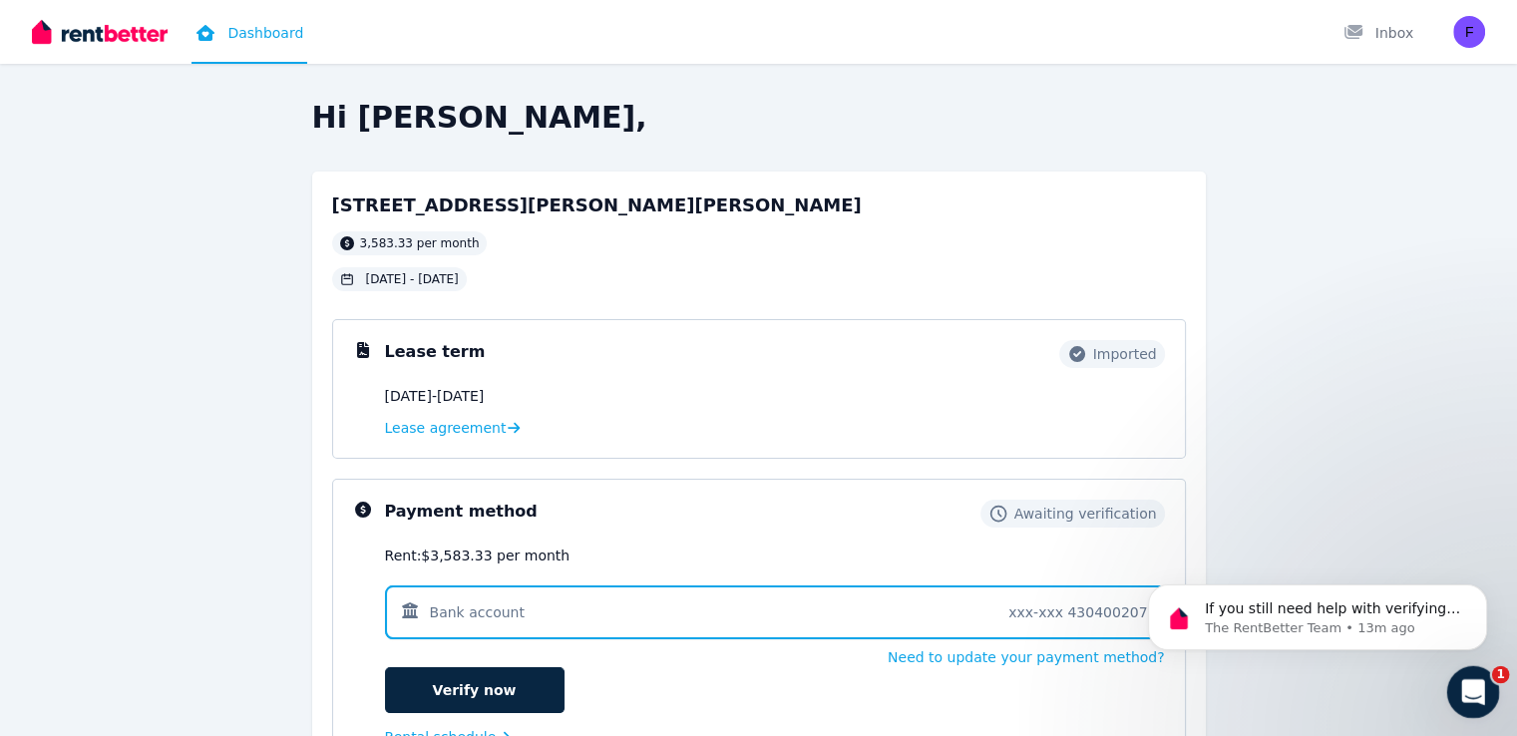
click at [1462, 674] on div "Open Intercom Messenger" at bounding box center [1470, 689] width 66 height 66
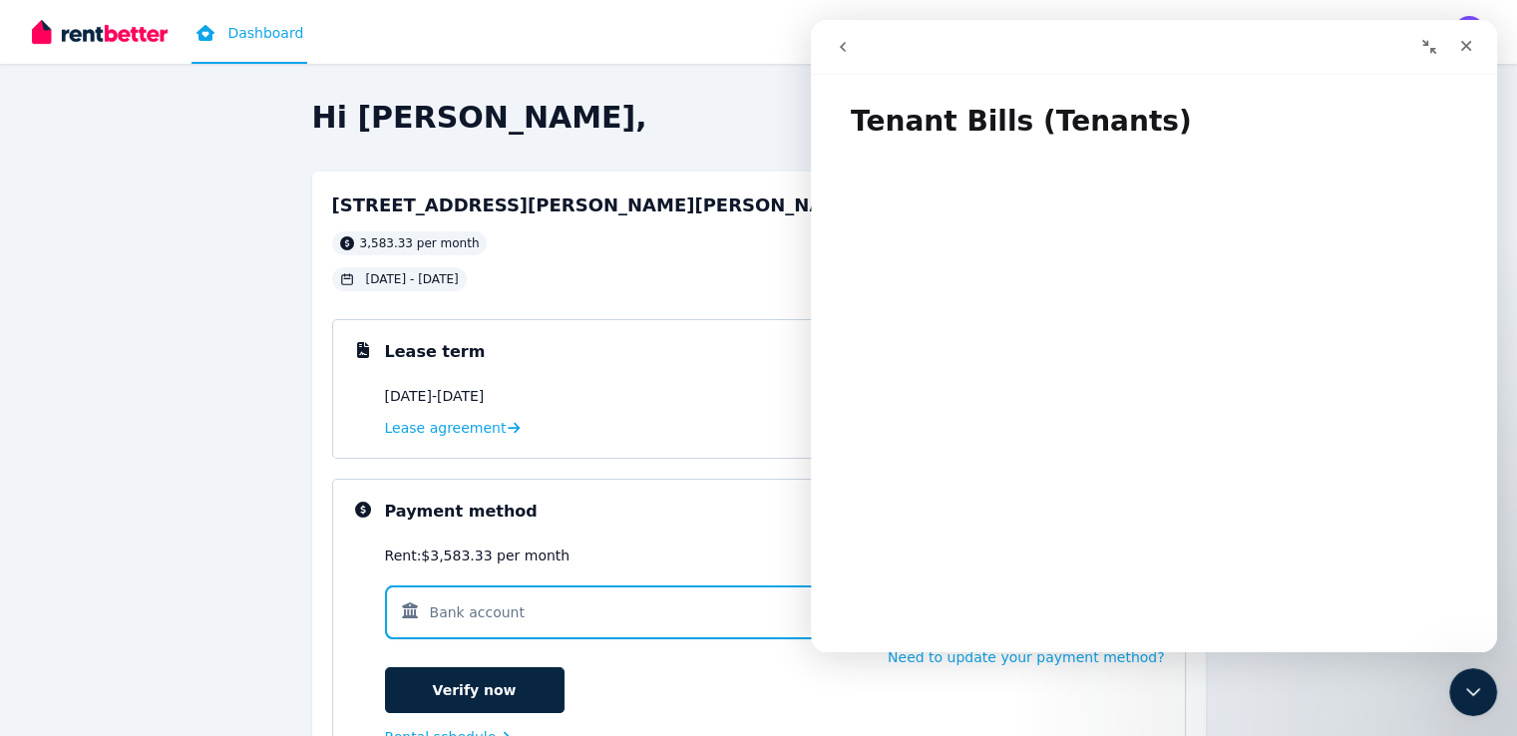
click at [843, 45] on icon "go back" at bounding box center [843, 47] width 16 height 16
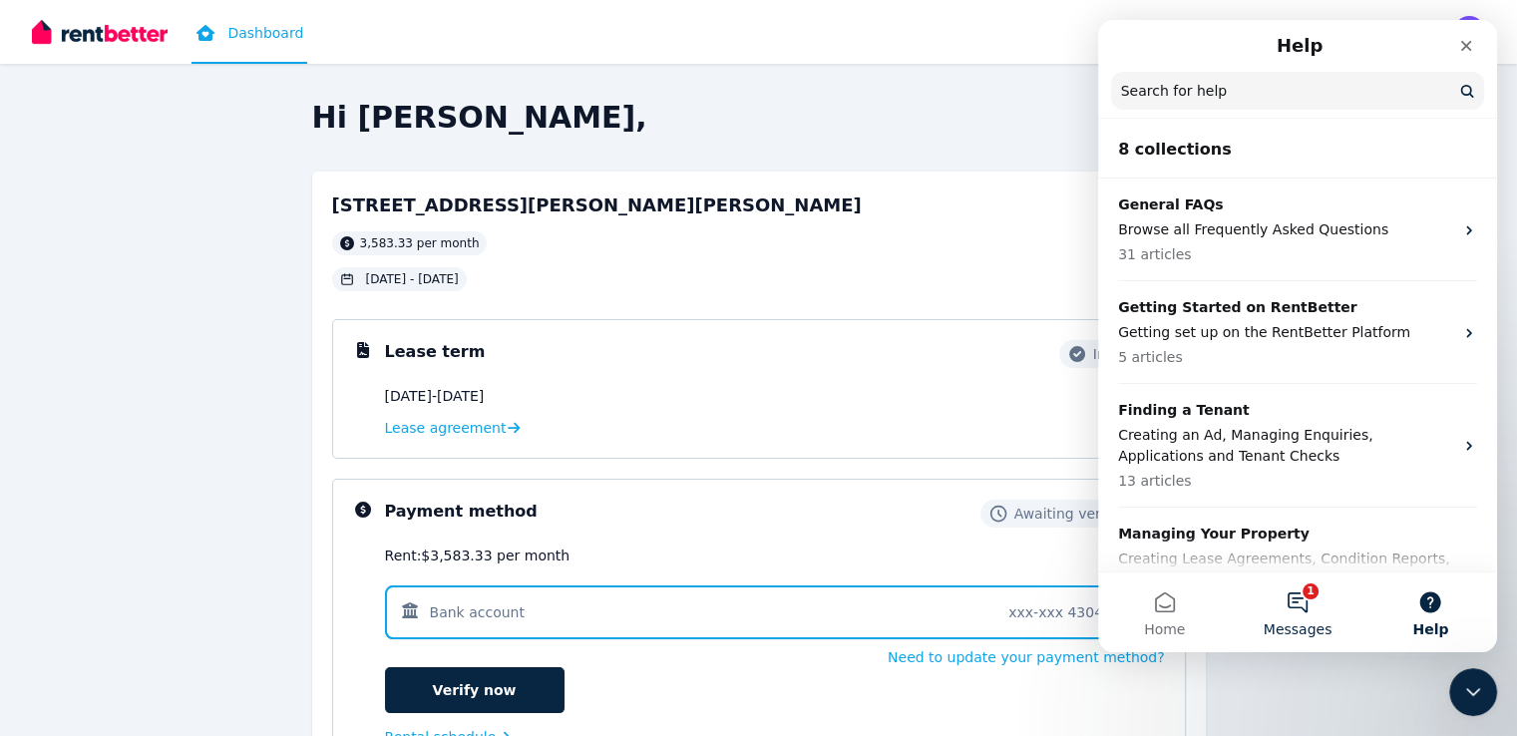
click at [1290, 610] on button "1 Messages" at bounding box center [1297, 613] width 133 height 80
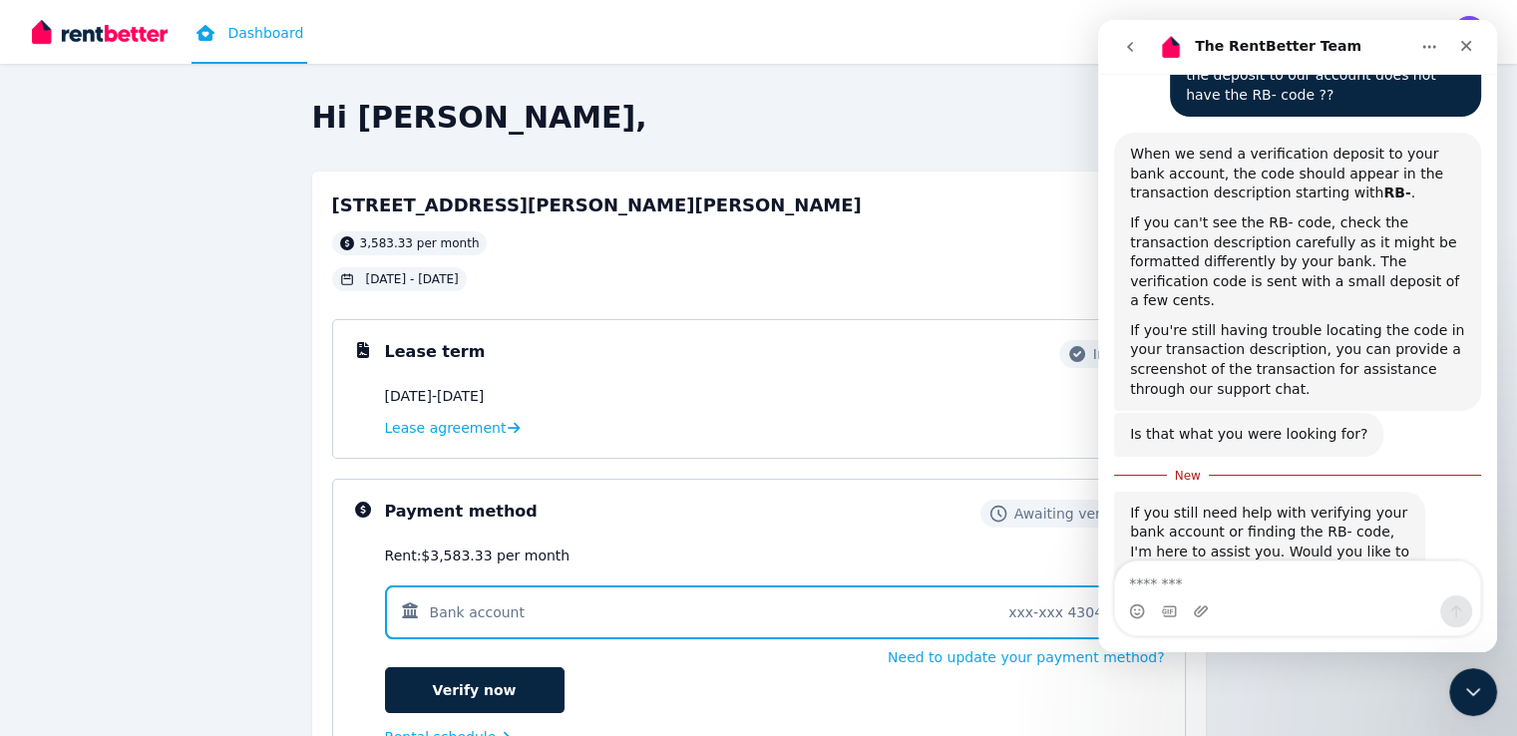
scroll to position [511, 0]
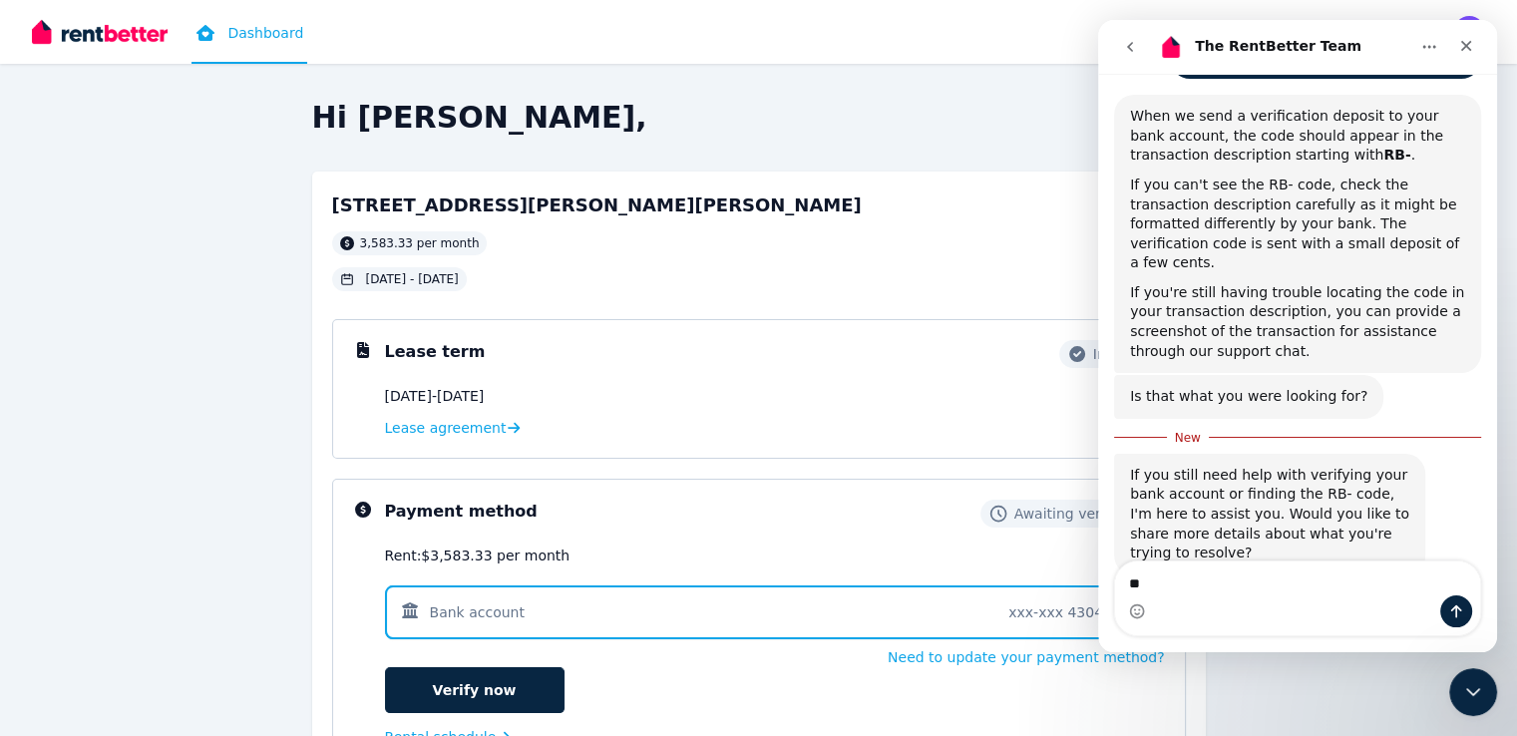
type textarea "*"
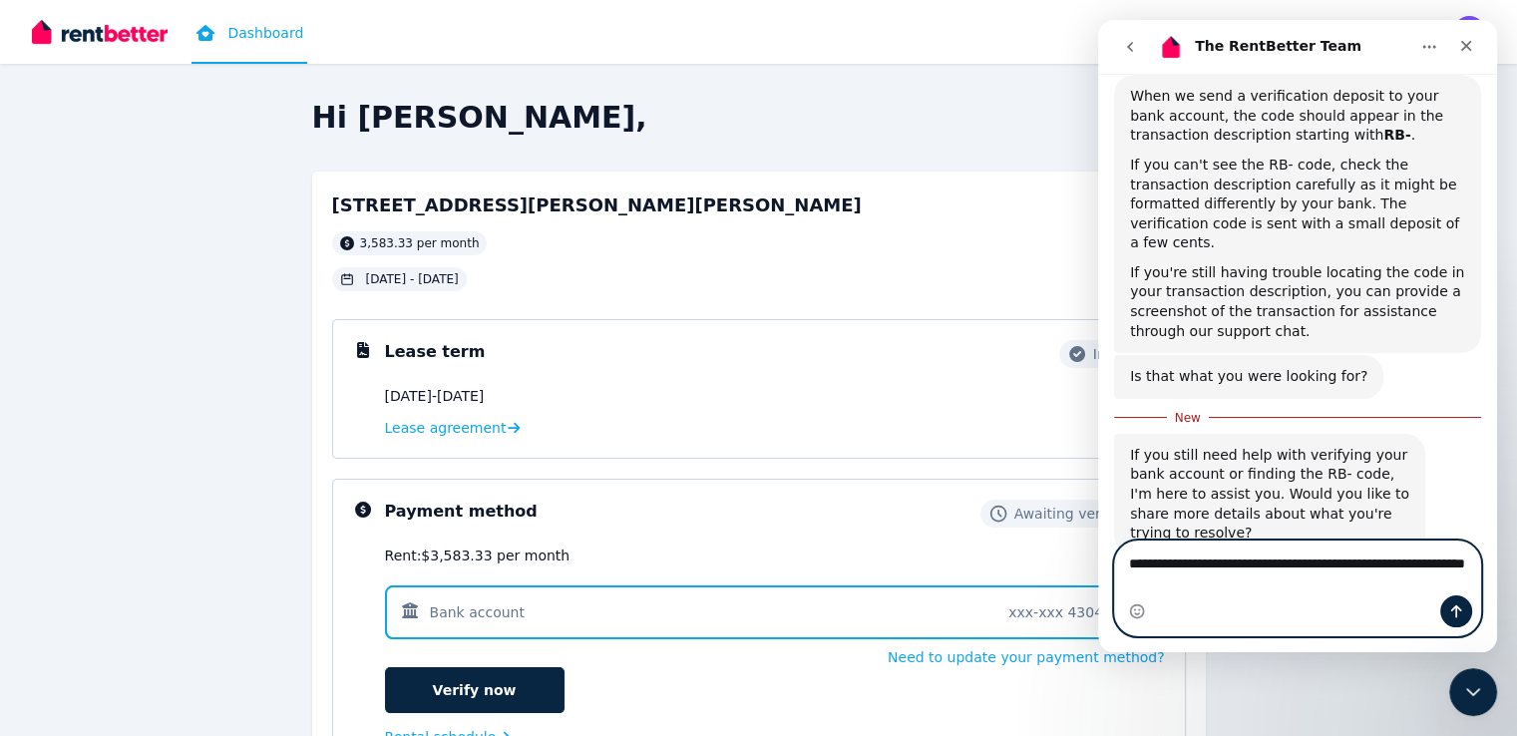
click at [1260, 578] on textarea "**********" at bounding box center [1297, 569] width 365 height 54
type textarea "**********"
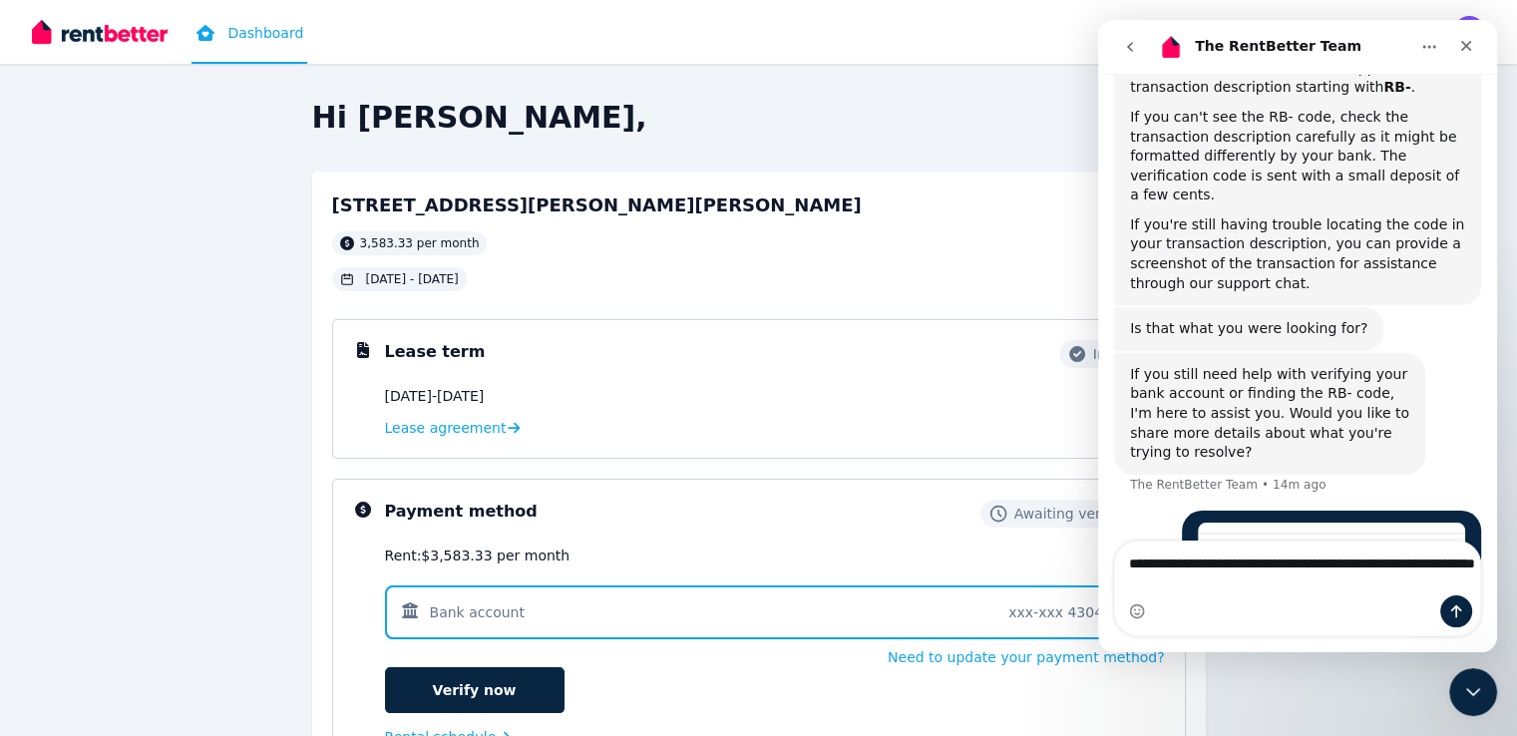
scroll to position [0, 0]
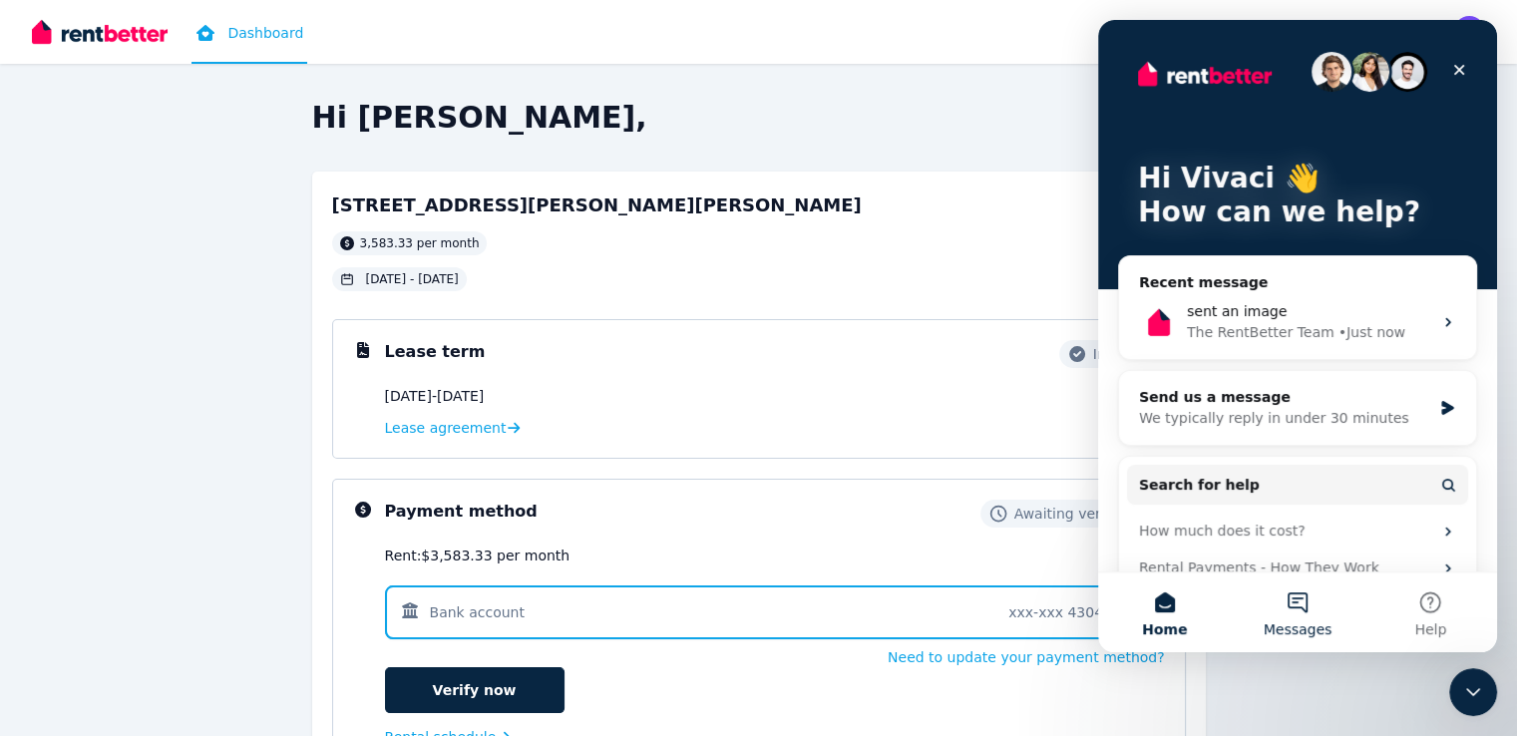
click at [1306, 597] on button "Messages" at bounding box center [1297, 613] width 133 height 80
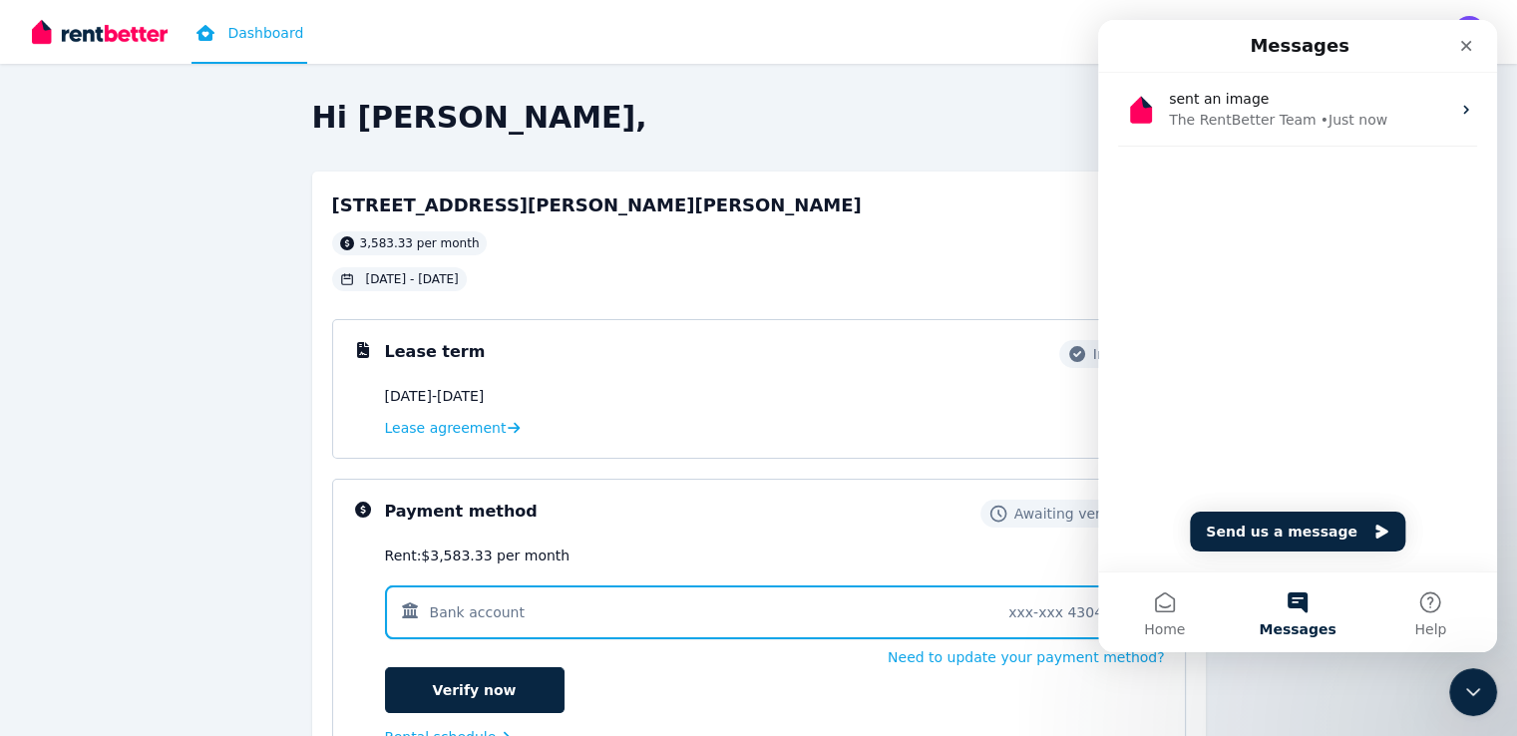
click at [1303, 602] on button "Messages" at bounding box center [1297, 613] width 133 height 80
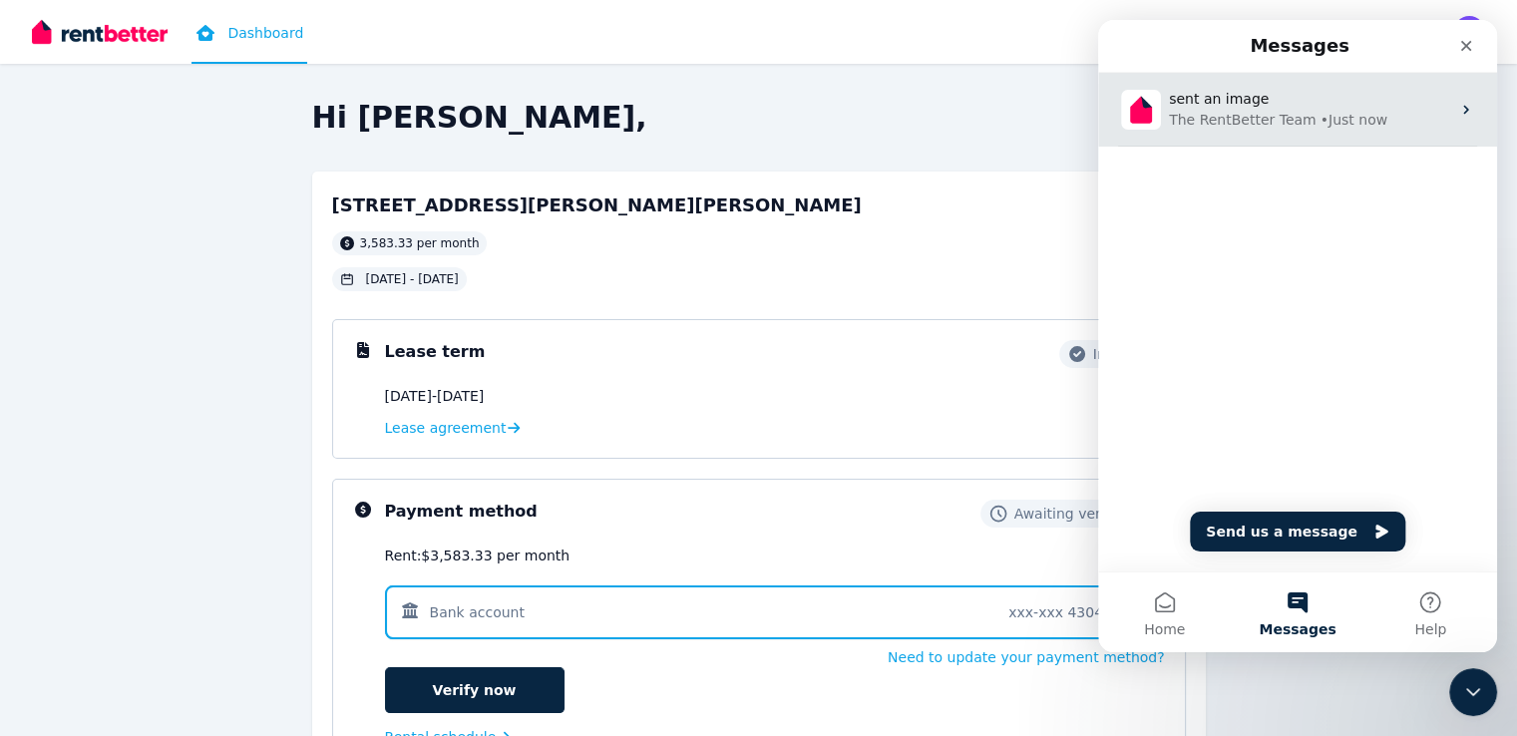
click at [1458, 107] on icon "Intercom messenger" at bounding box center [1466, 110] width 16 height 16
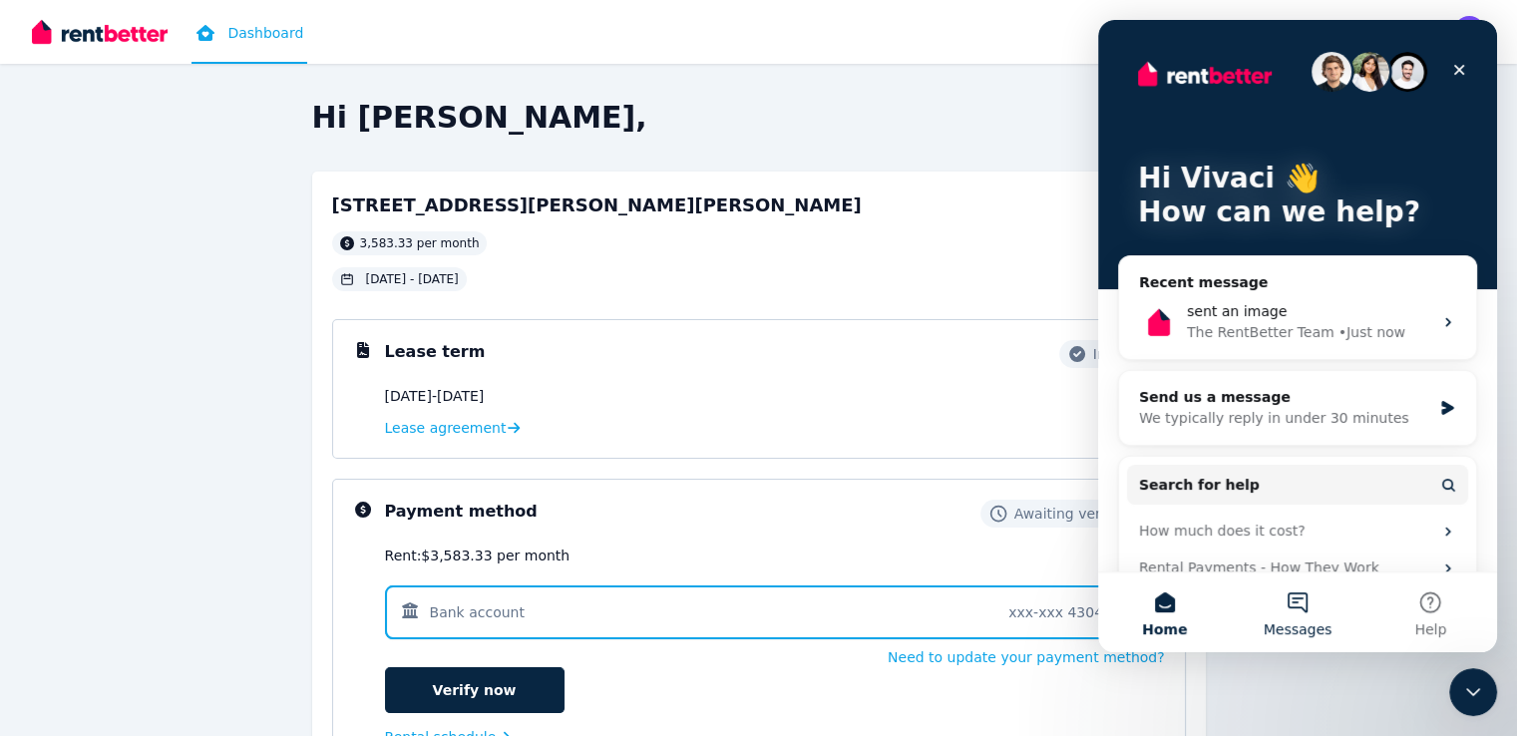
click at [1293, 607] on button "Messages" at bounding box center [1297, 613] width 133 height 80
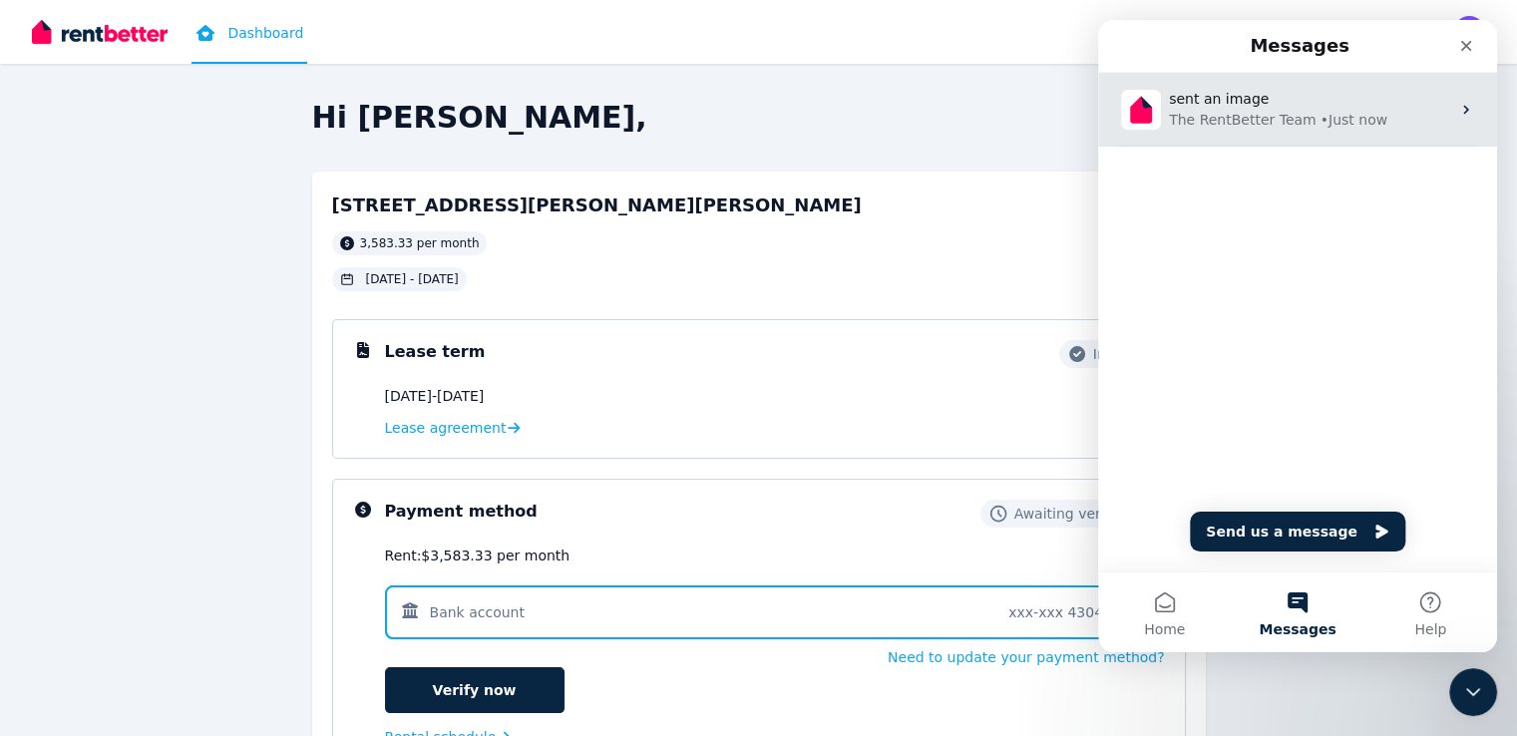
click at [1463, 109] on icon "Intercom messenger" at bounding box center [1465, 110] width 5 height 9
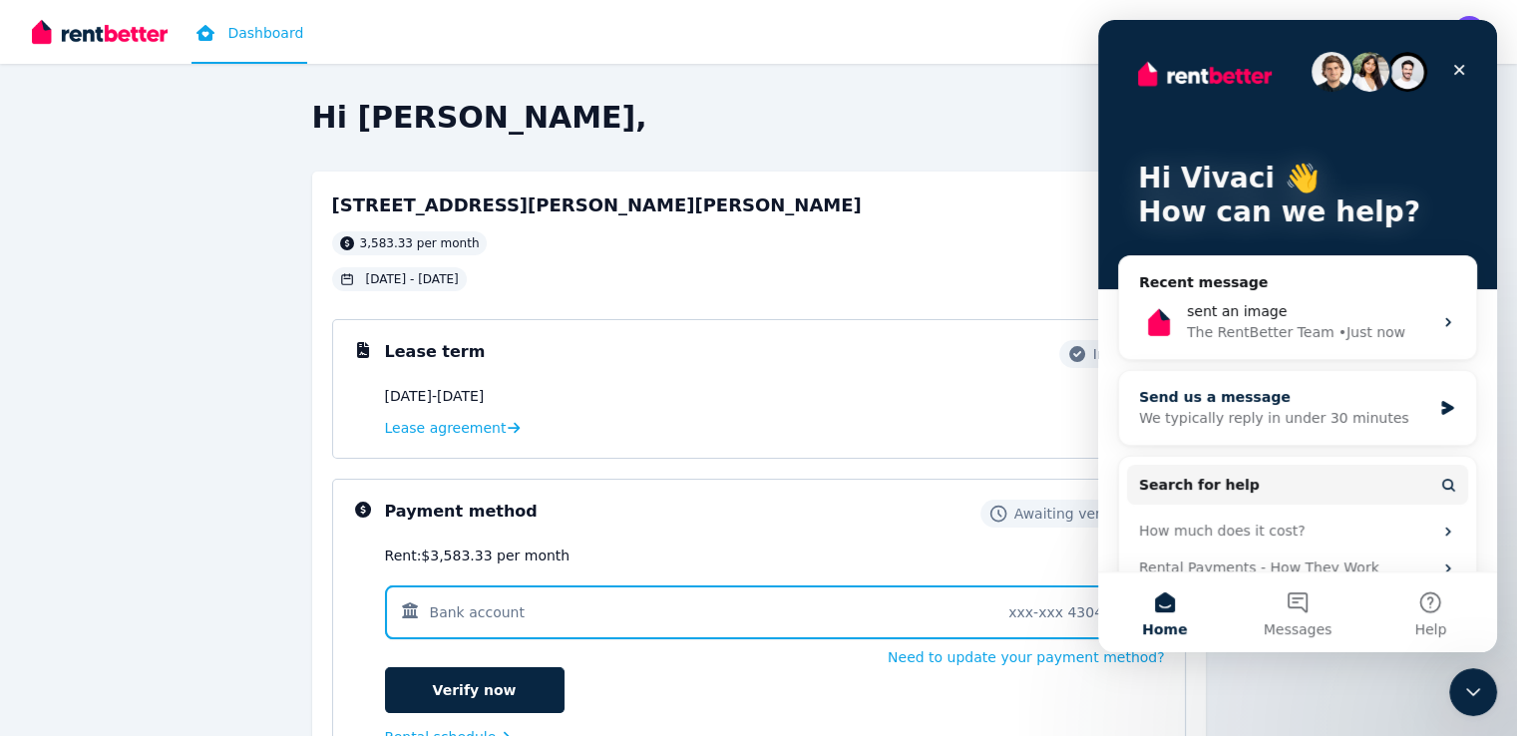
click at [1213, 411] on div "We typically reply in under 30 minutes" at bounding box center [1285, 418] width 292 height 21
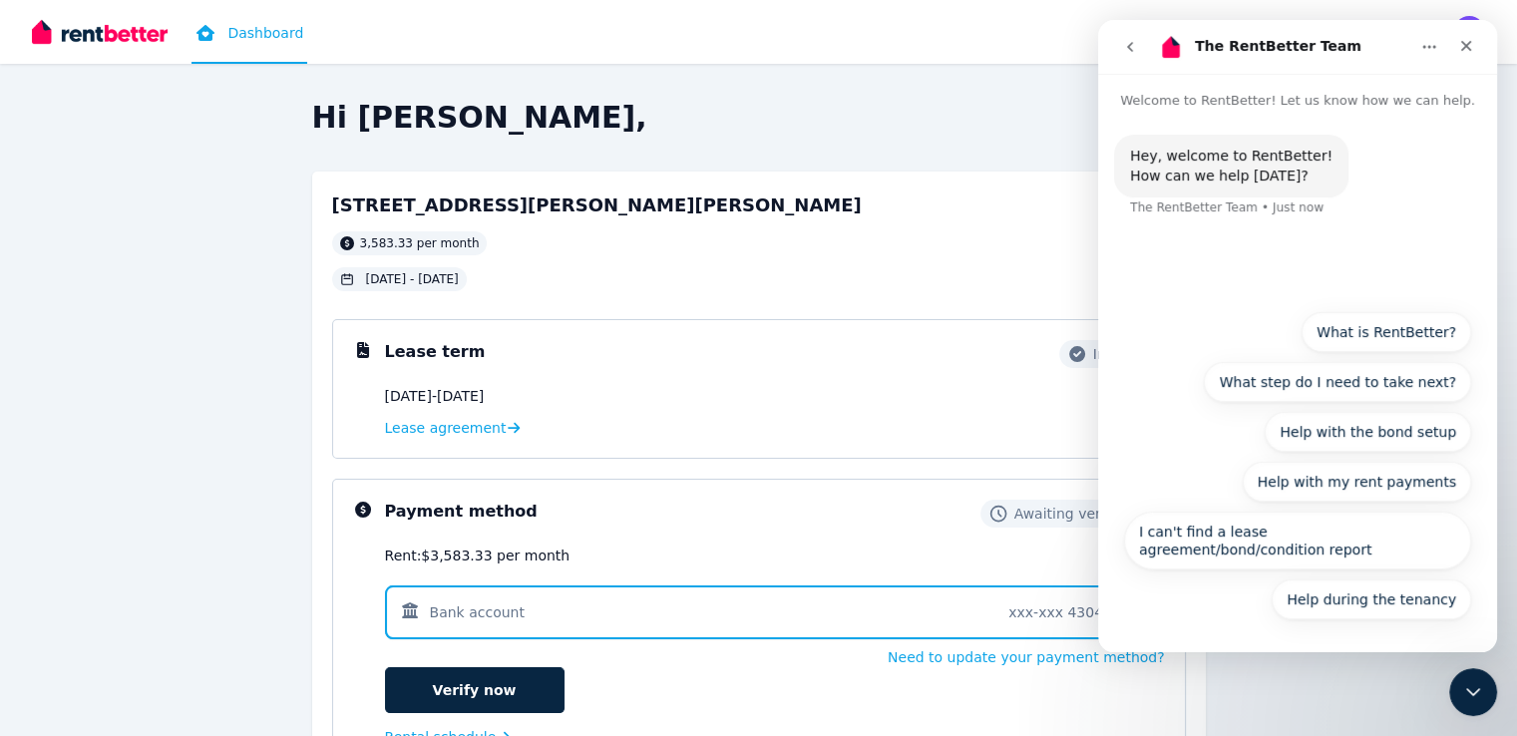
click at [1127, 42] on icon "go back" at bounding box center [1130, 47] width 16 height 16
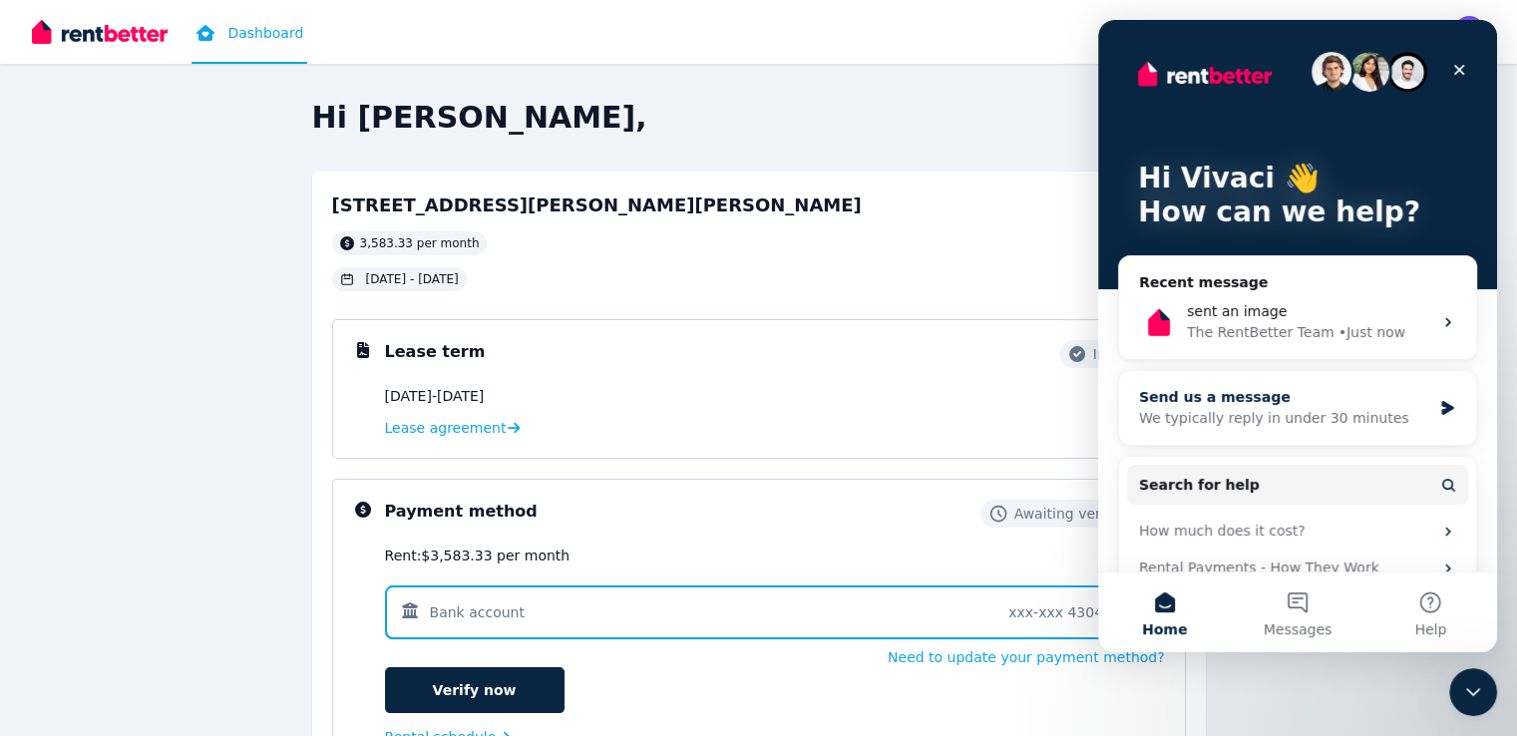
click at [1235, 415] on div "We typically reply in under 30 minutes" at bounding box center [1285, 418] width 292 height 21
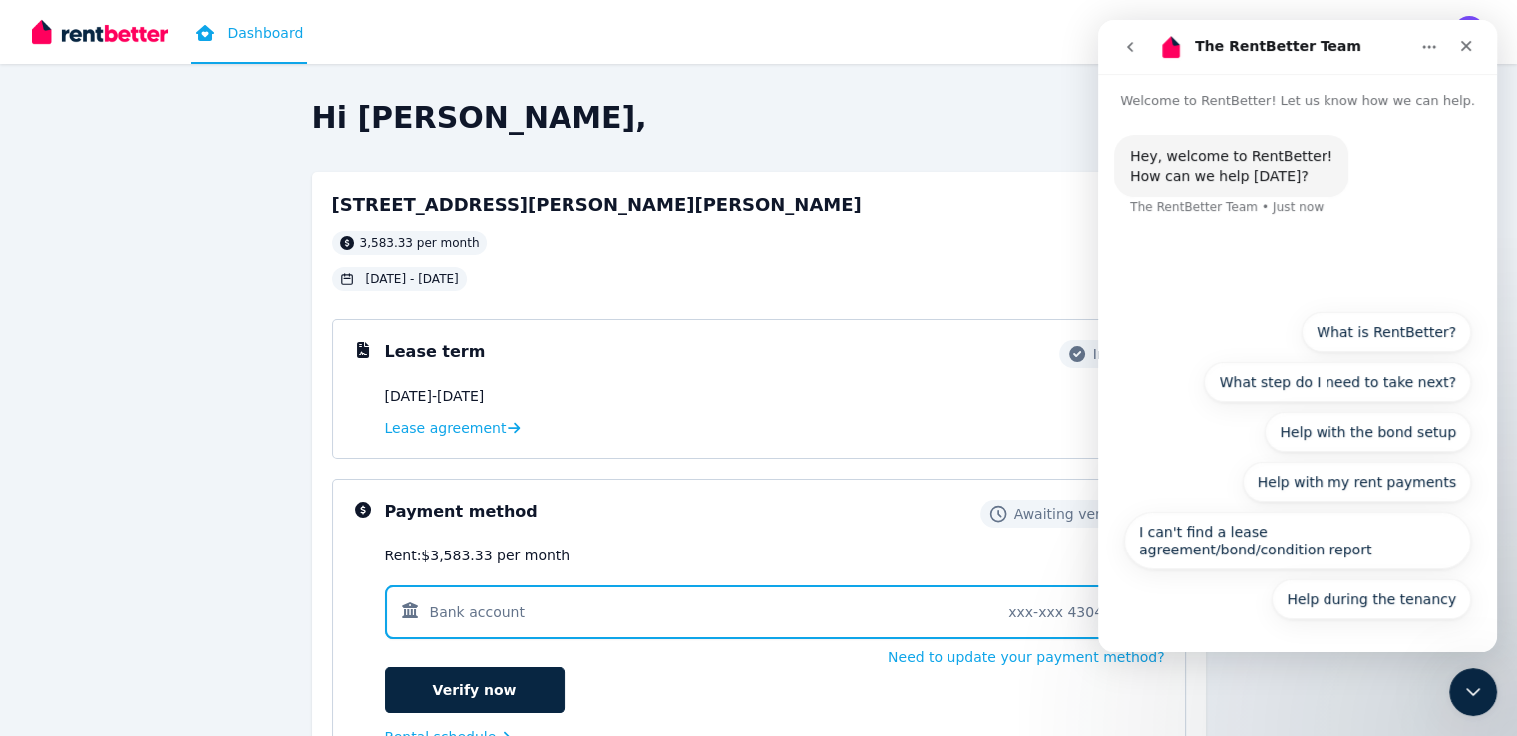
click at [1128, 42] on icon "go back" at bounding box center [1130, 47] width 16 height 16
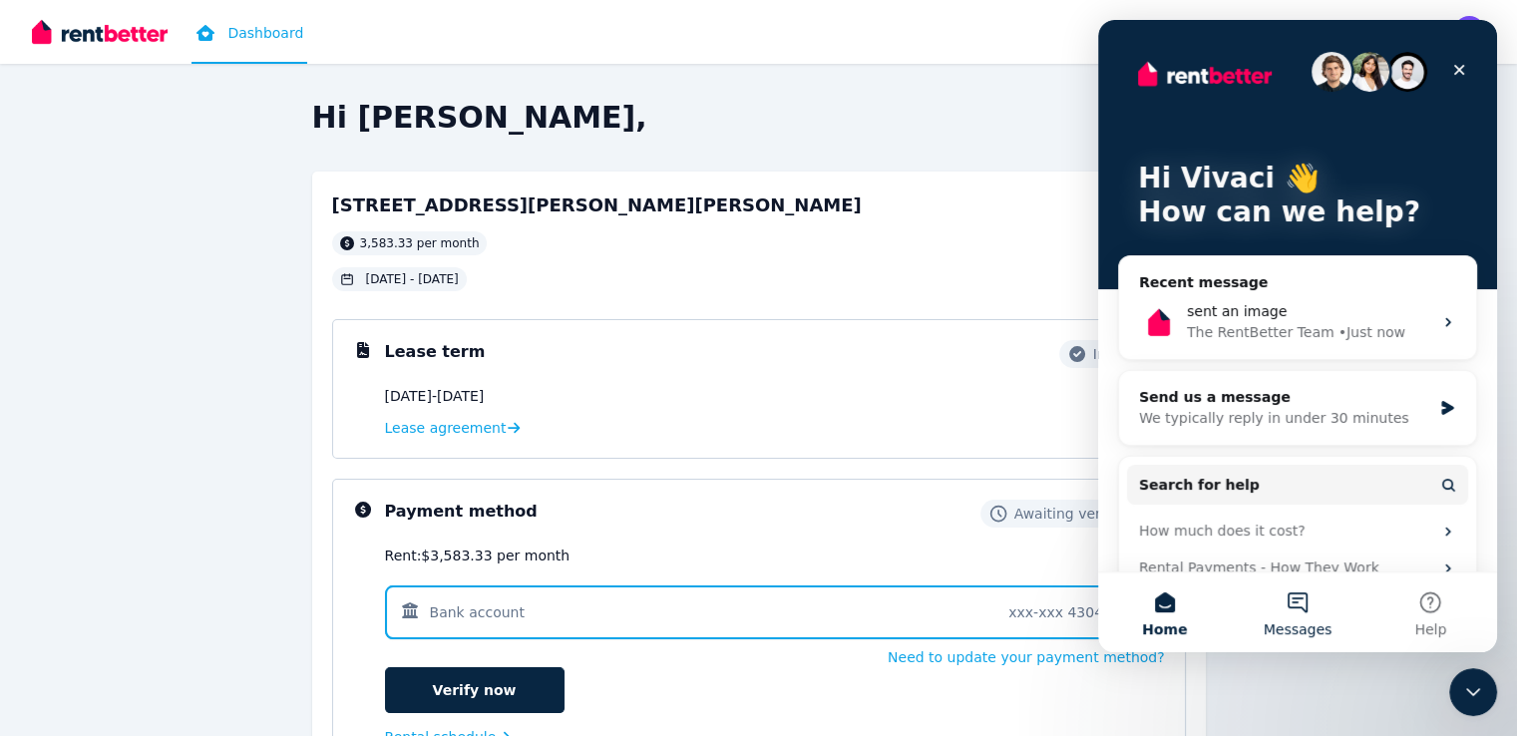
click at [1300, 615] on button "Messages" at bounding box center [1297, 613] width 133 height 80
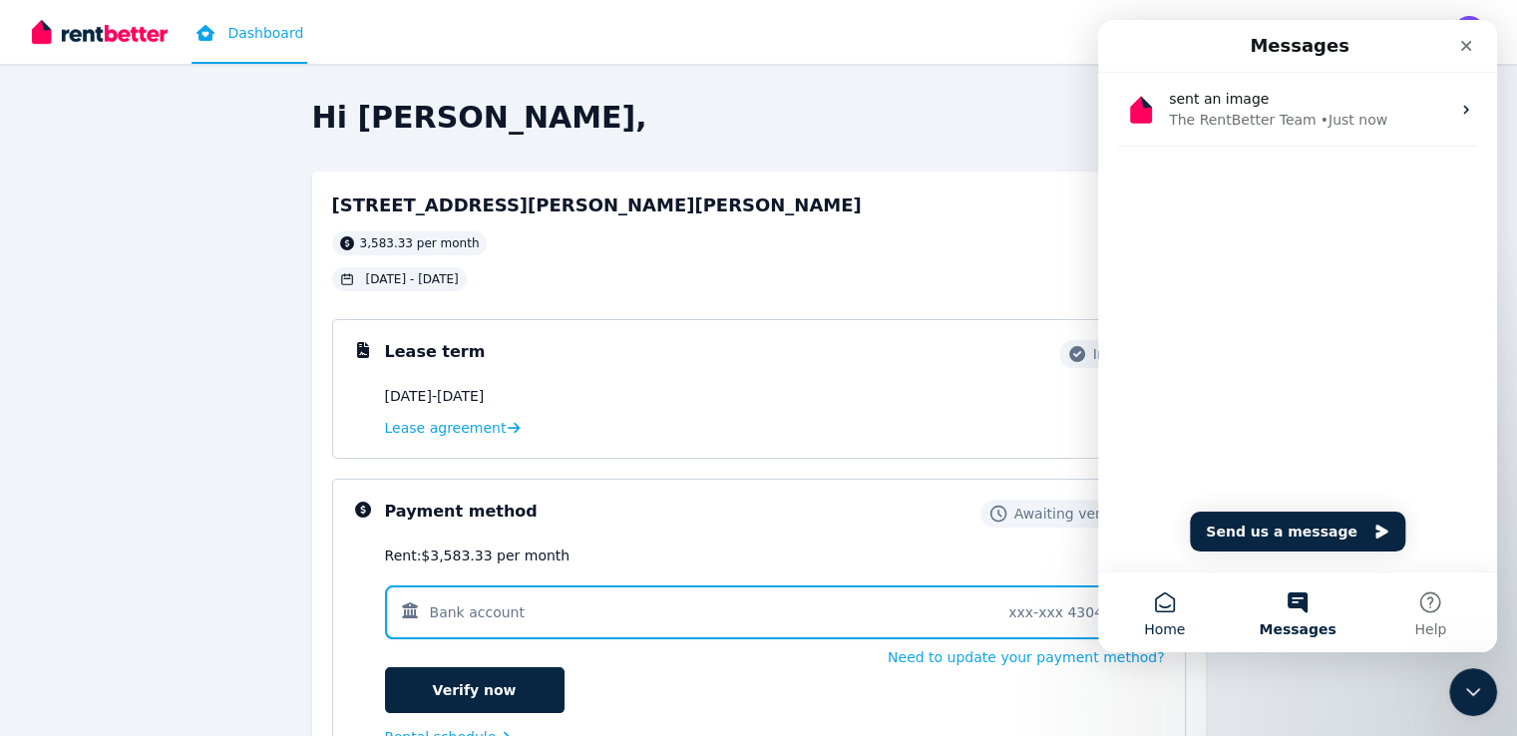
click at [1165, 612] on button "Home" at bounding box center [1164, 613] width 133 height 80
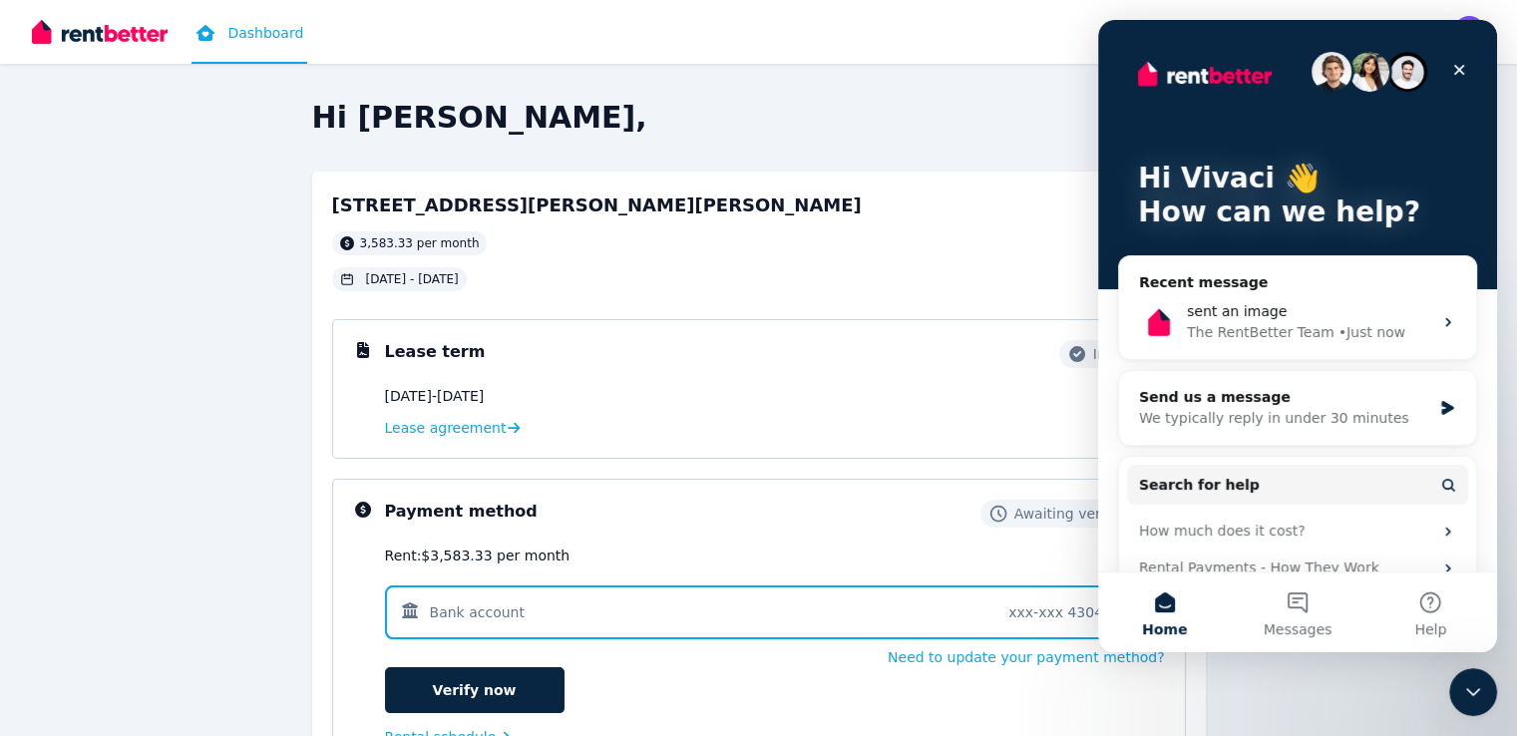
click at [1165, 612] on button "Home" at bounding box center [1164, 613] width 133 height 80
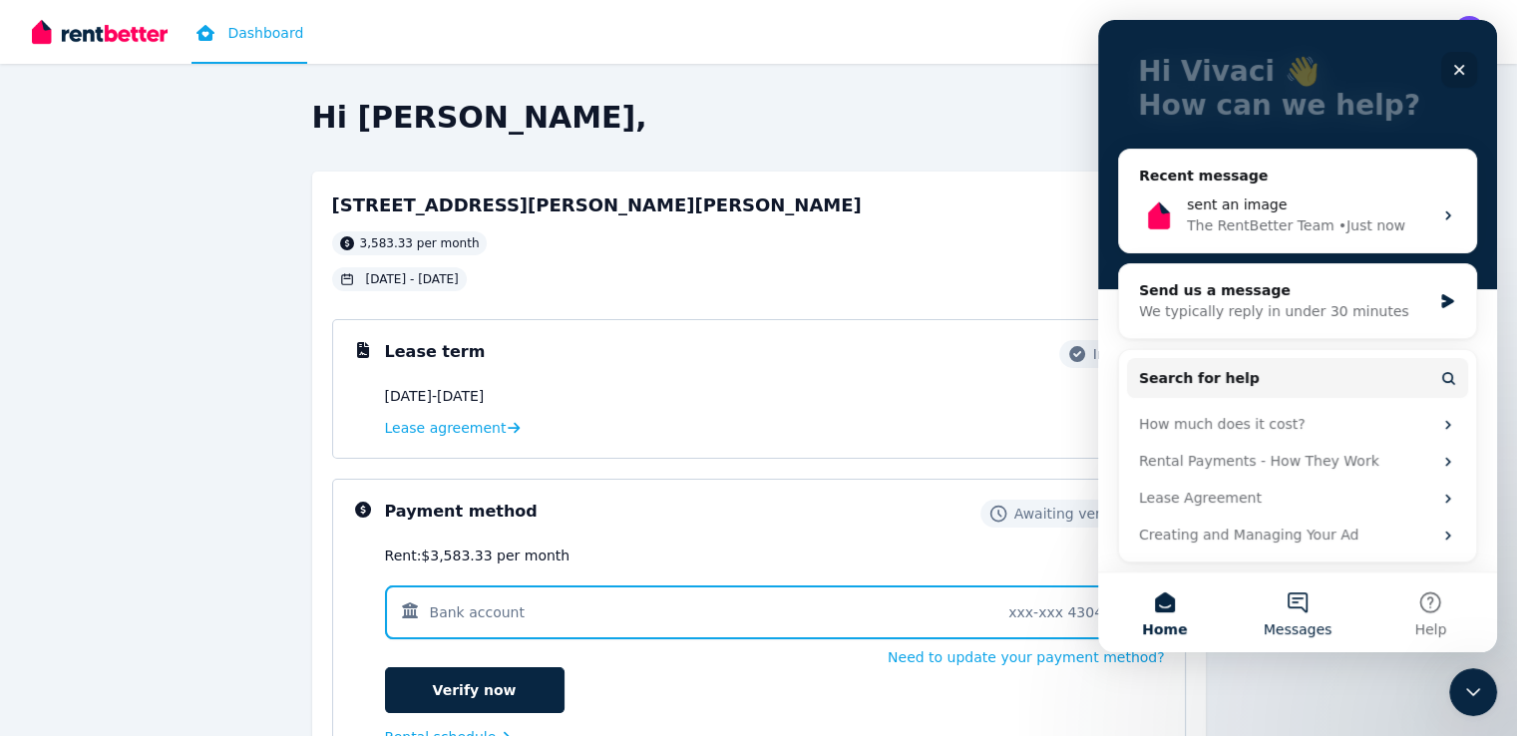
click at [1304, 592] on button "Messages" at bounding box center [1297, 613] width 133 height 80
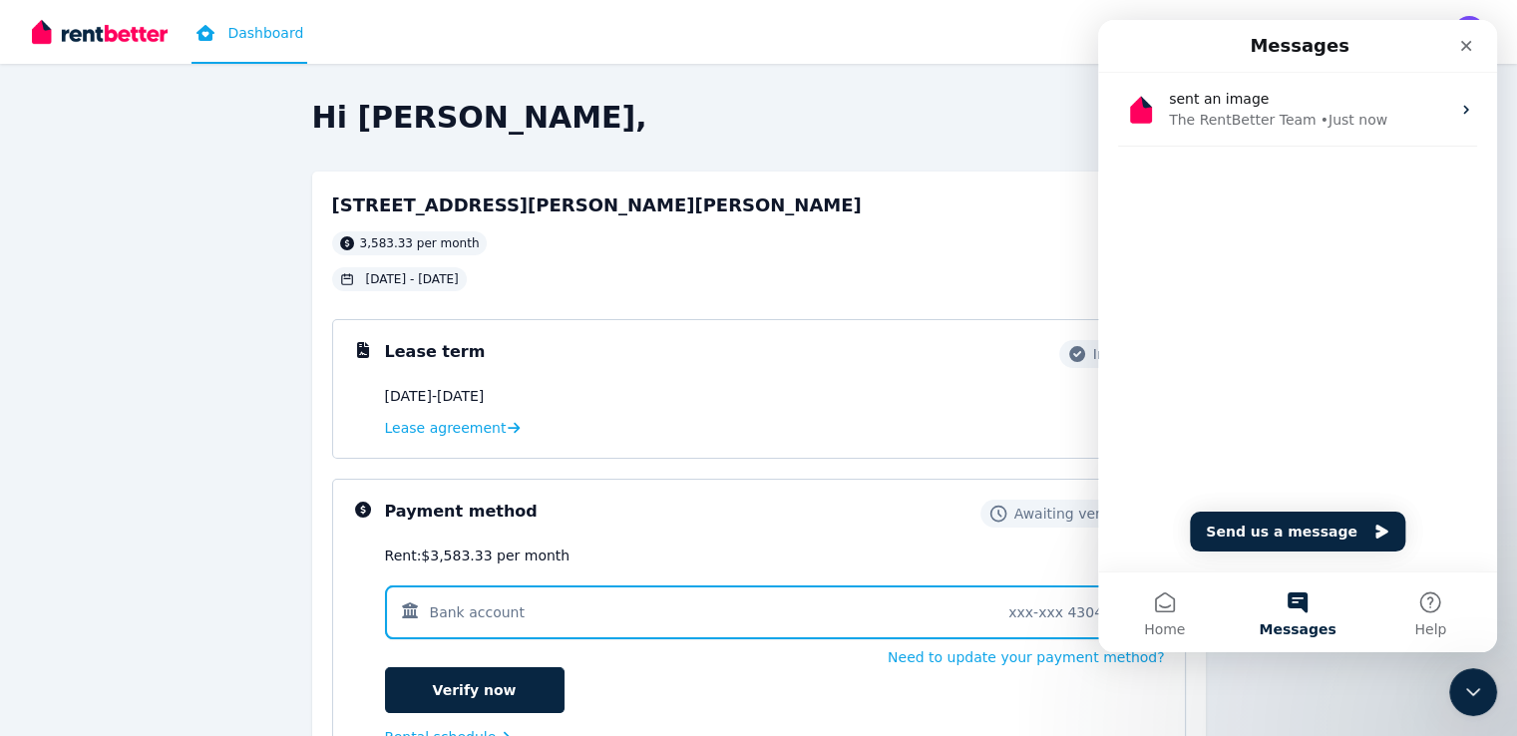
click at [1299, 598] on button "Messages" at bounding box center [1297, 613] width 133 height 80
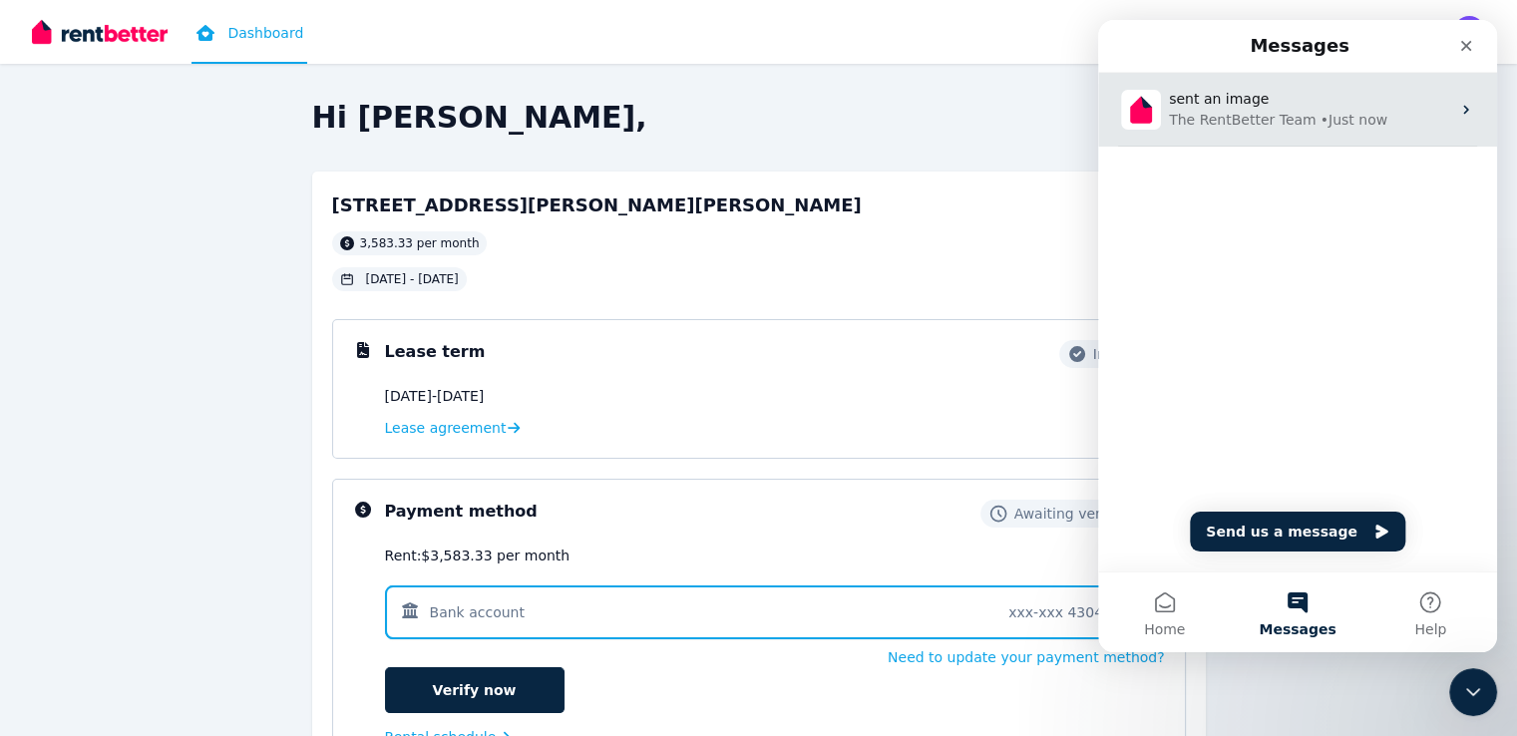
click at [1378, 119] on div "The RentBetter Team • Just now" at bounding box center [1309, 120] width 281 height 21
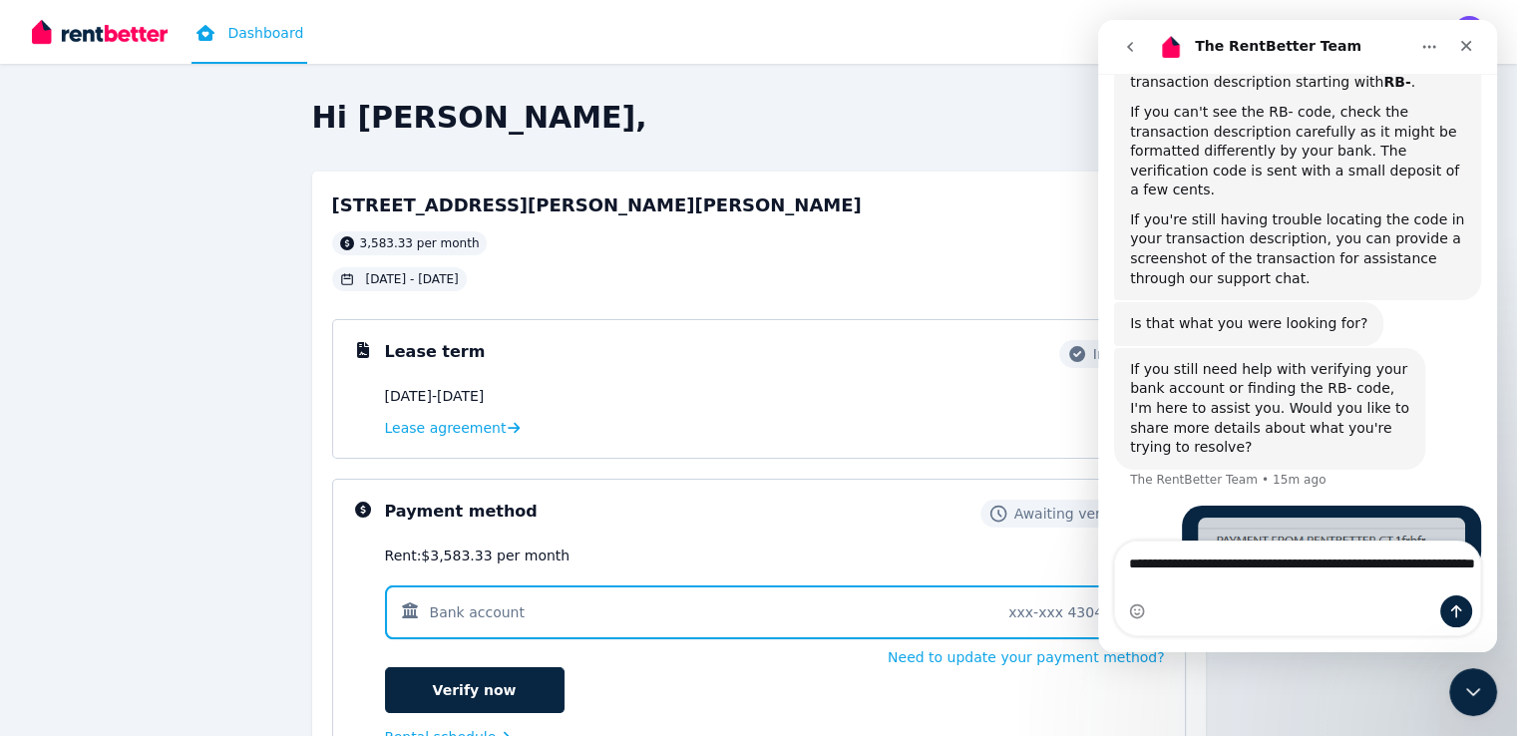
scroll to position [598, 0]
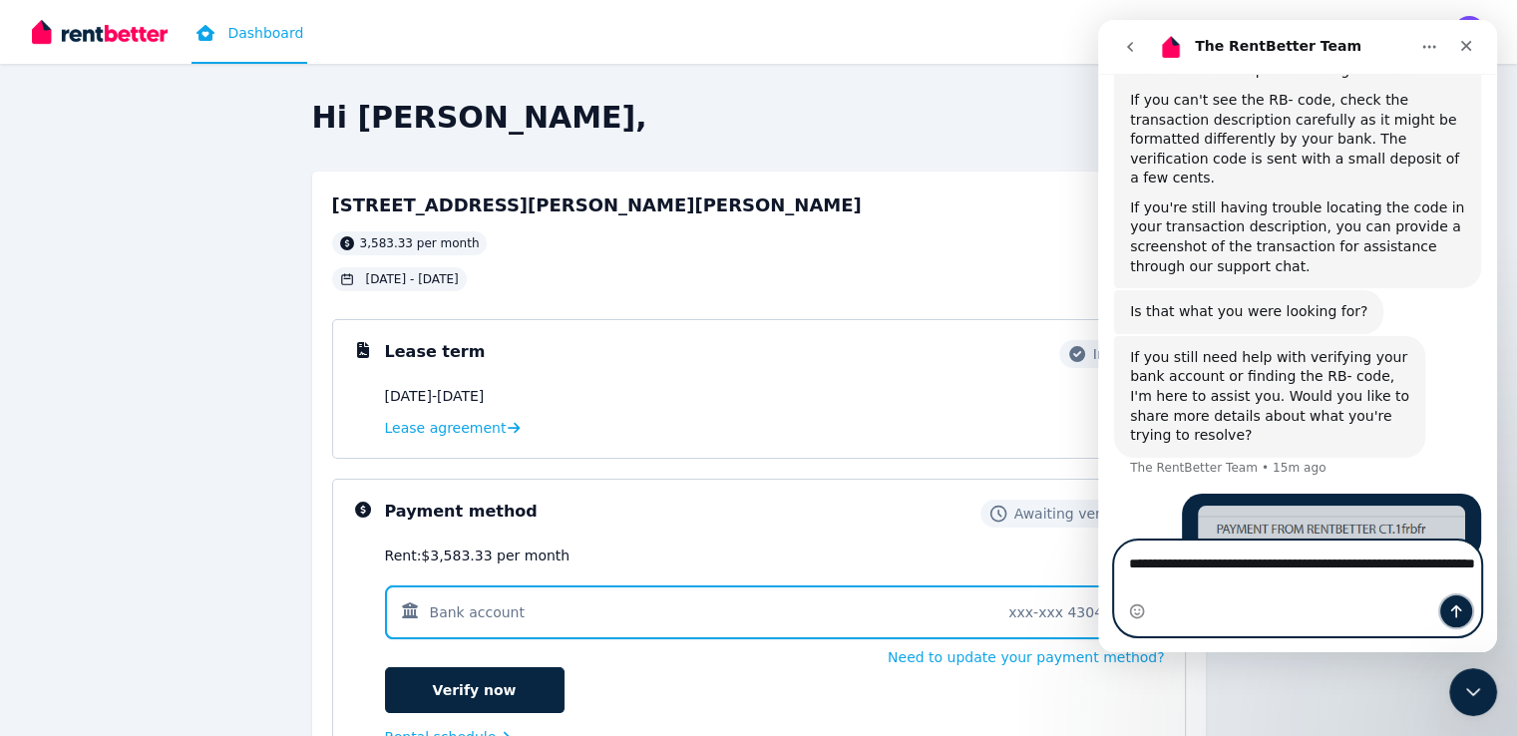
click at [1453, 611] on icon "Send a message…" at bounding box center [1456, 611] width 16 height 16
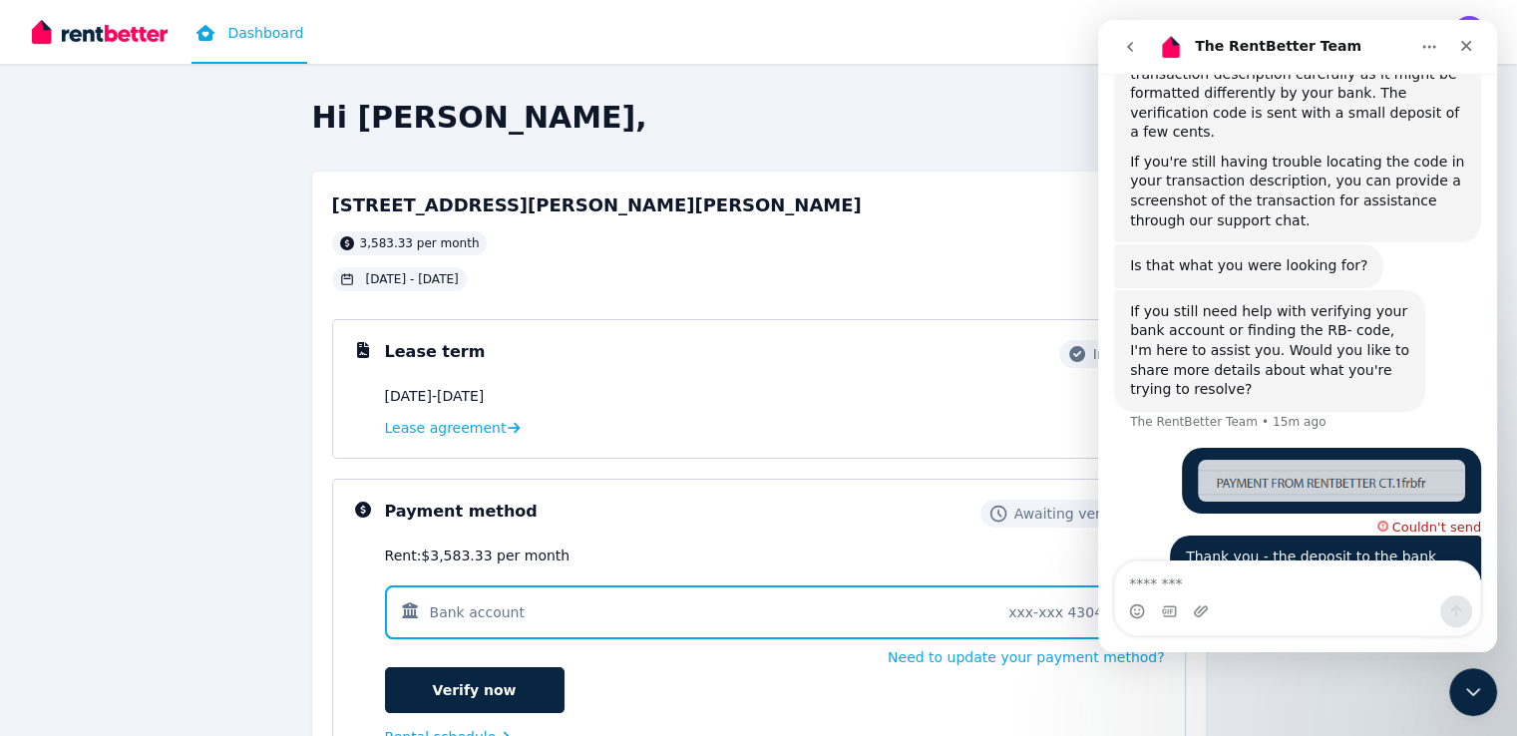
scroll to position [709, 0]
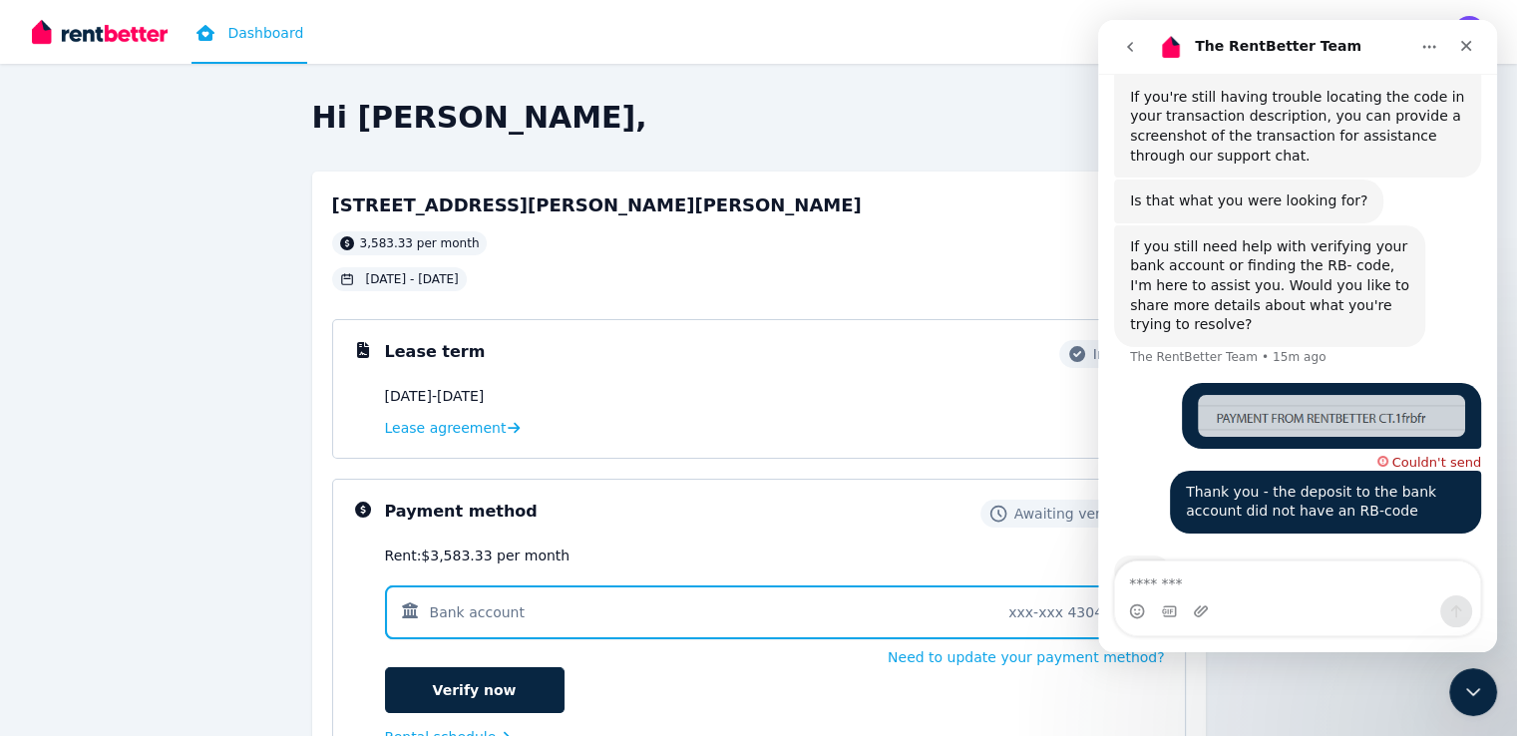
click at [1405, 471] on div "Thank you - the deposit to the bank account did not have an RB-code • Just now" at bounding box center [1325, 502] width 311 height 63
click at [1414, 456] on div "Couldn't send" at bounding box center [1436, 462] width 89 height 13
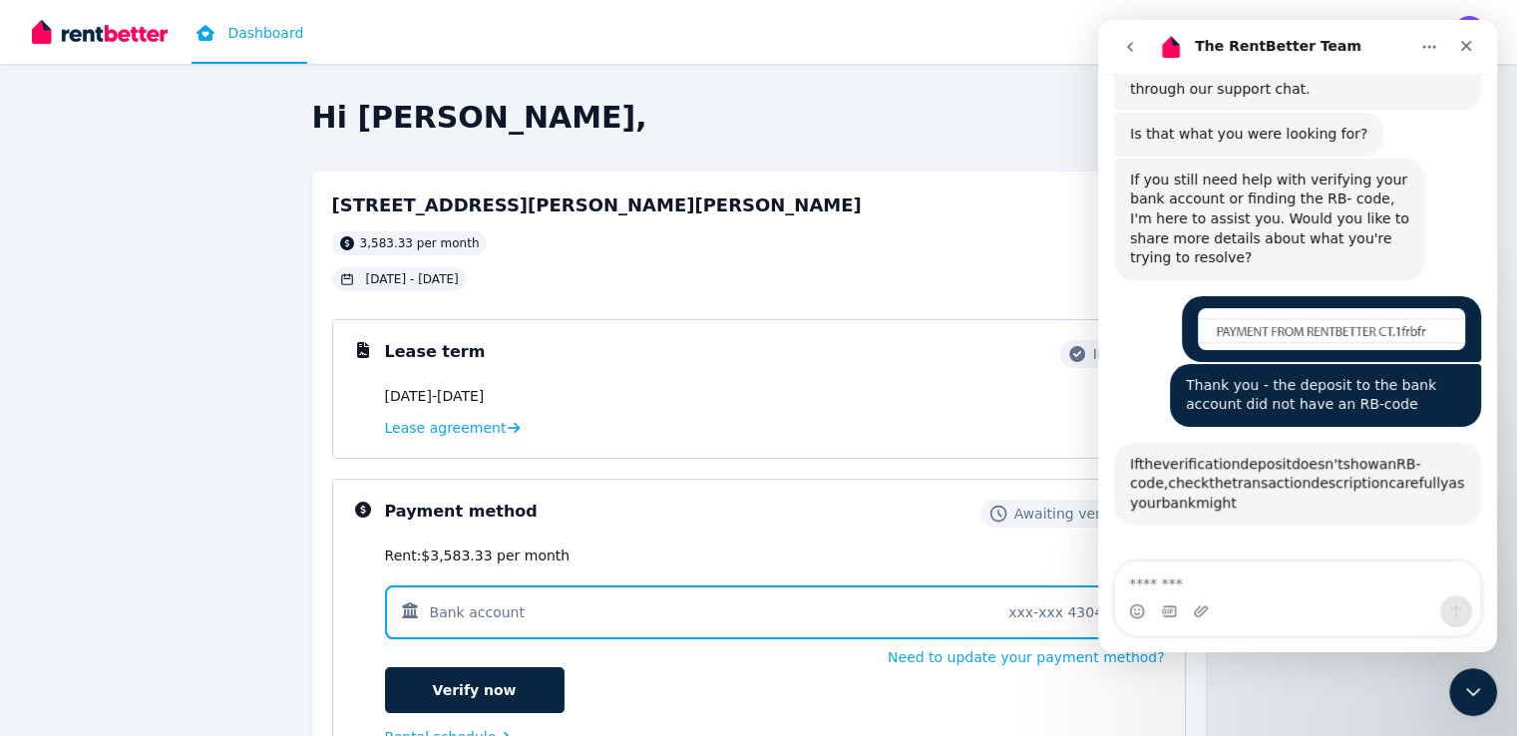
scroll to position [1012, 0]
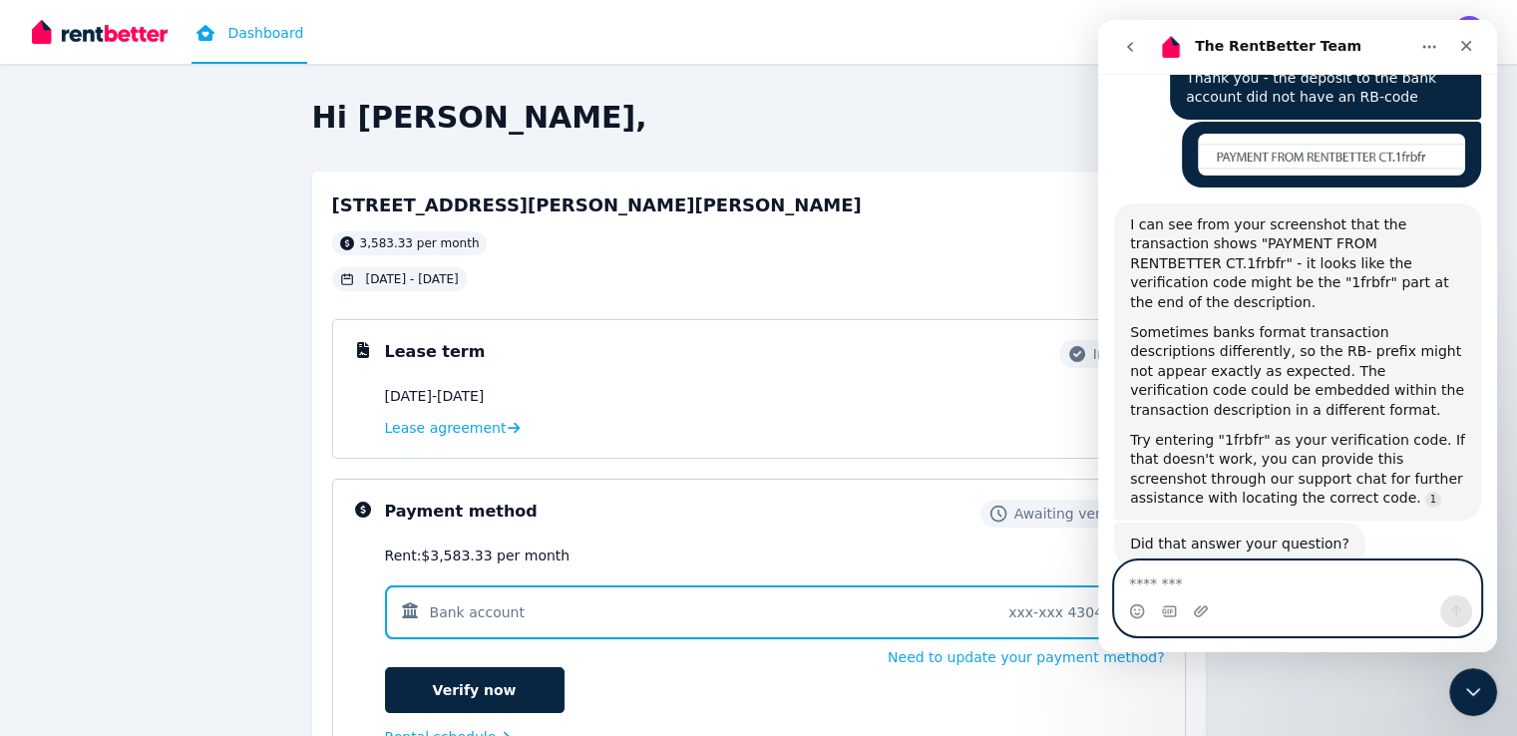
click at [1239, 582] on textarea "Message…" at bounding box center [1297, 579] width 365 height 34
type textarea "**********"
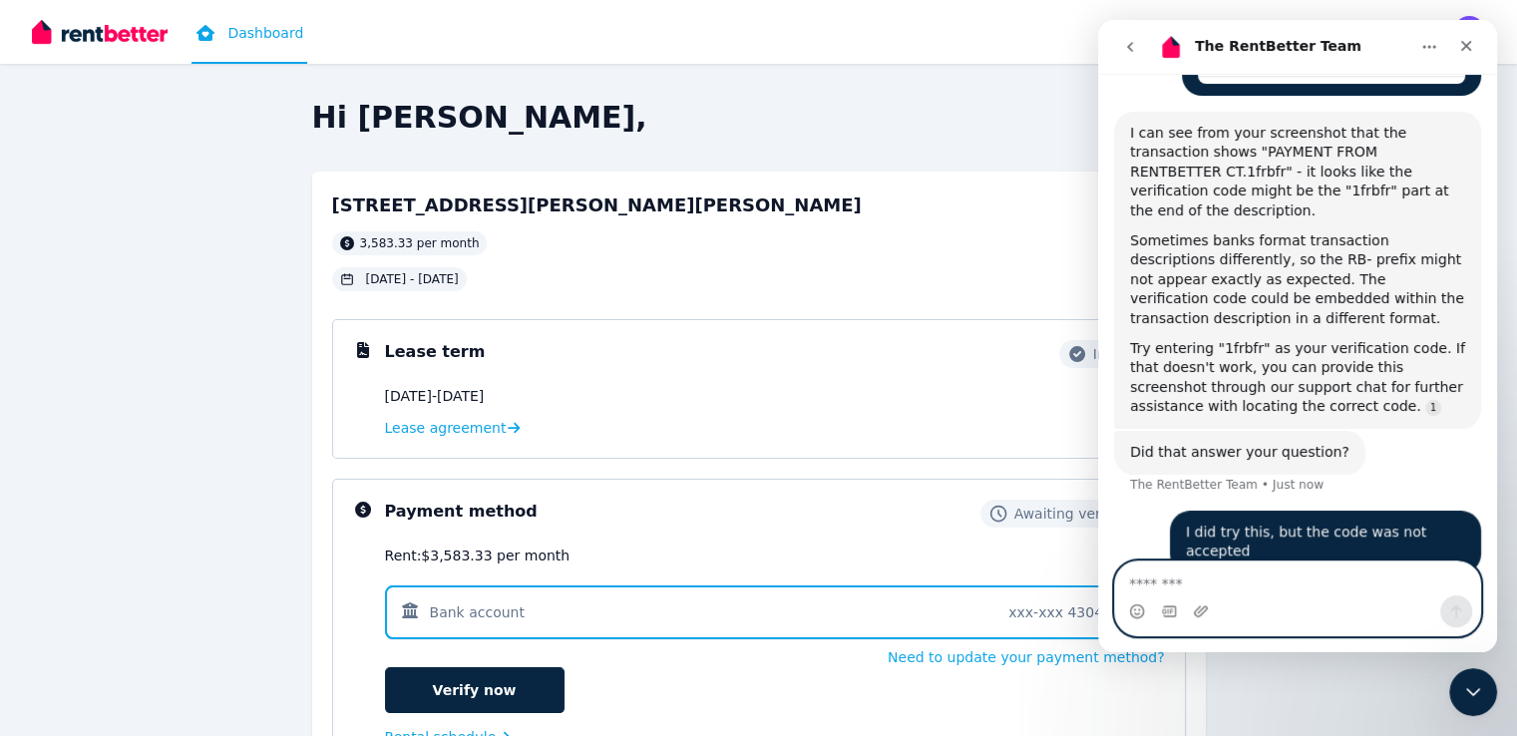
scroll to position [1108, 0]
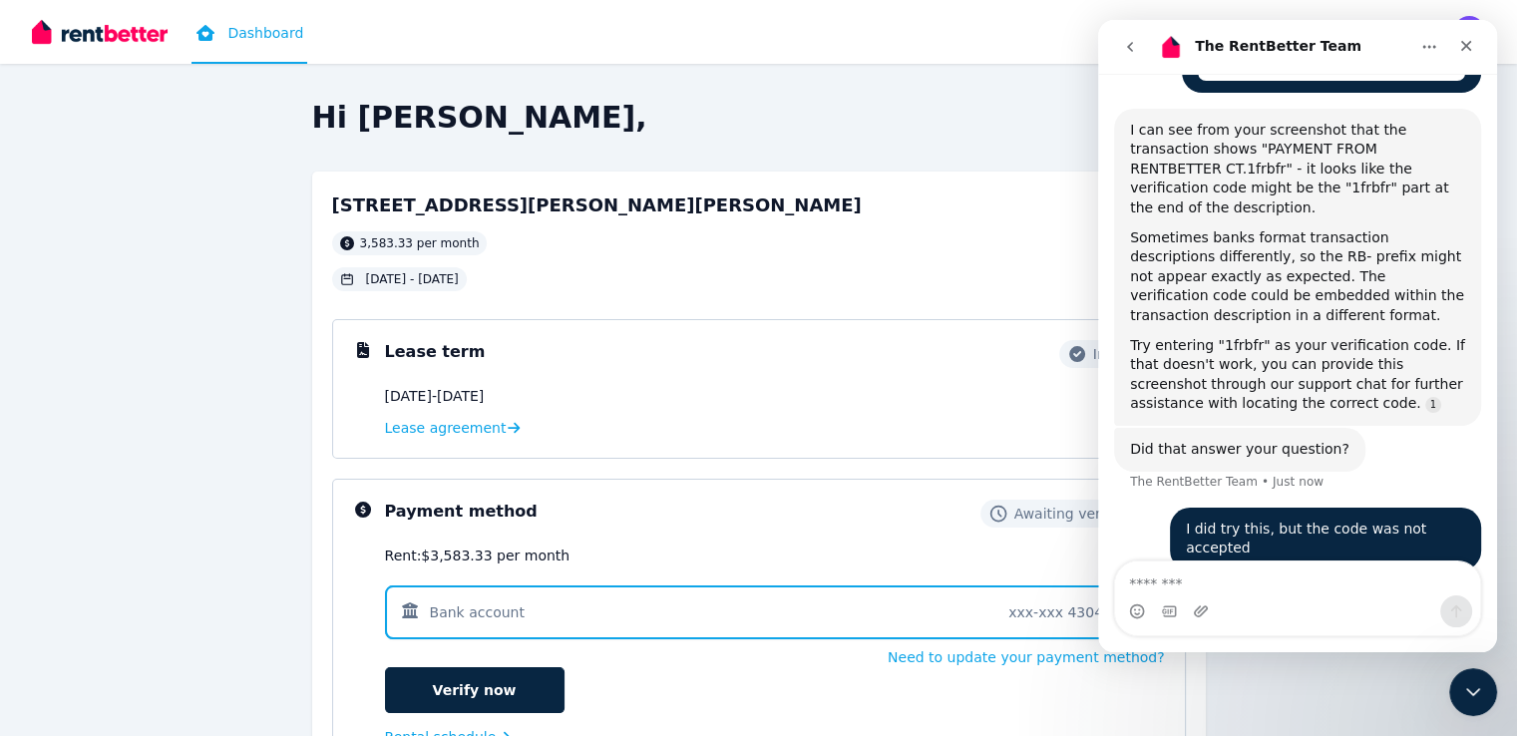
click at [751, 502] on div "Payment method Awaiting verification" at bounding box center [775, 514] width 780 height 28
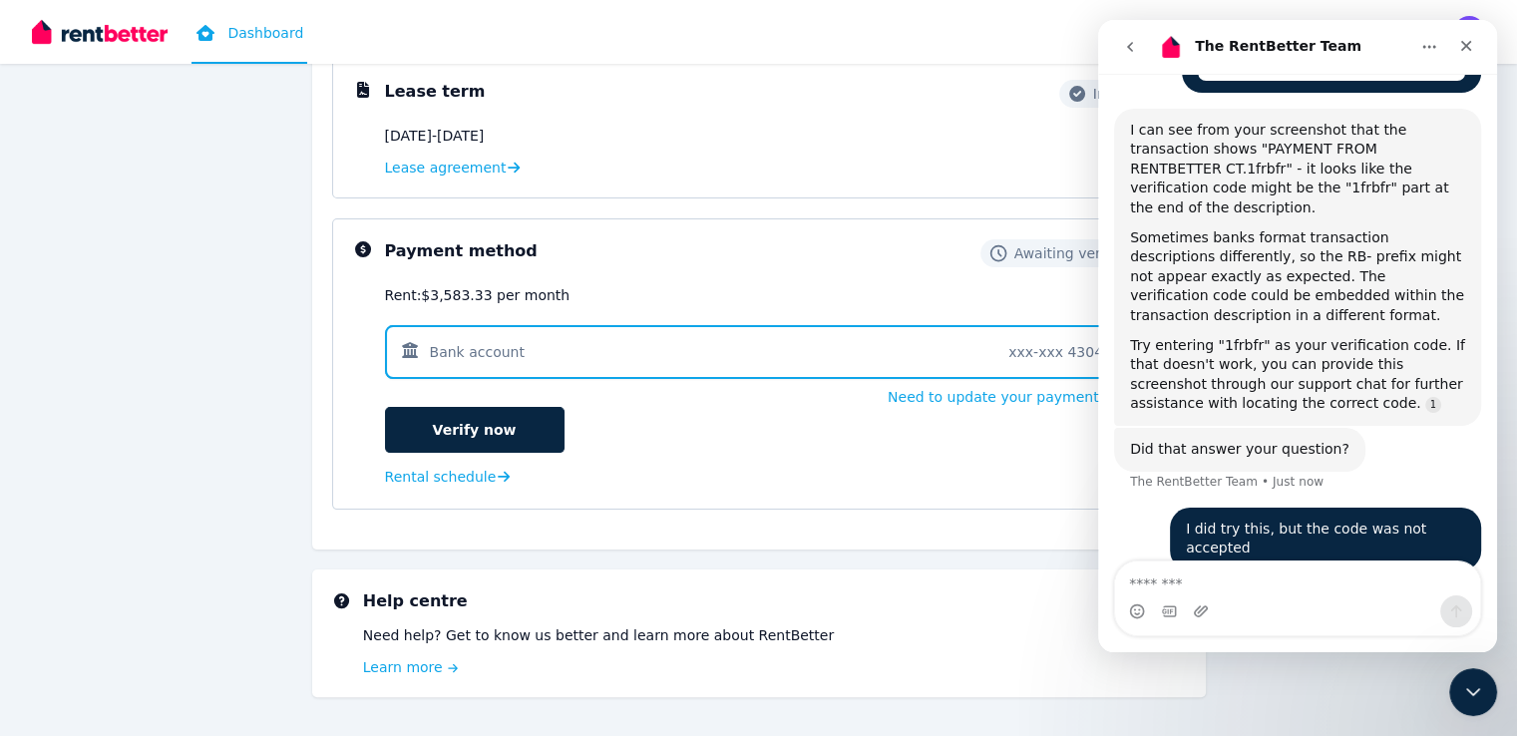
scroll to position [265, 0]
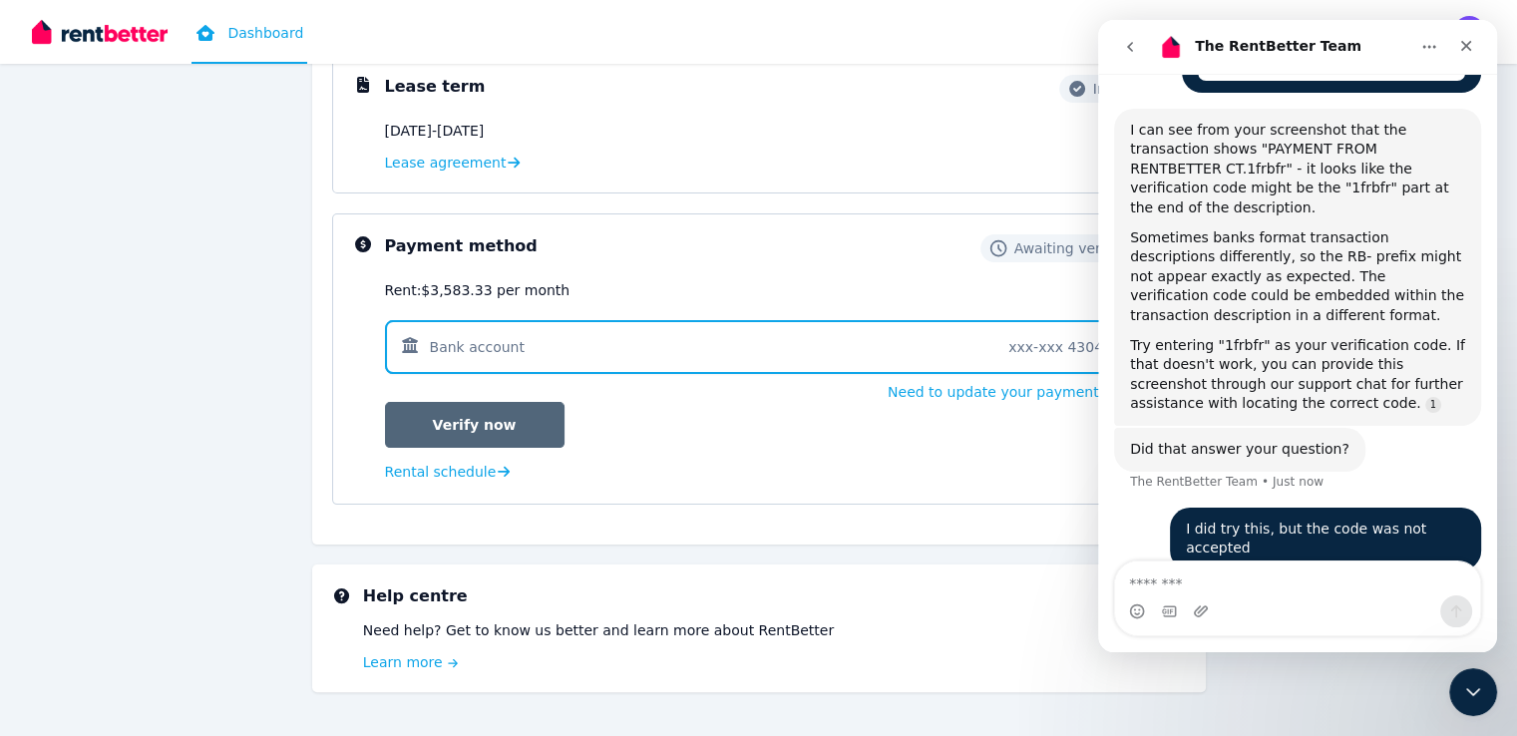
click at [494, 418] on link "Verify now" at bounding box center [475, 425] width 180 height 46
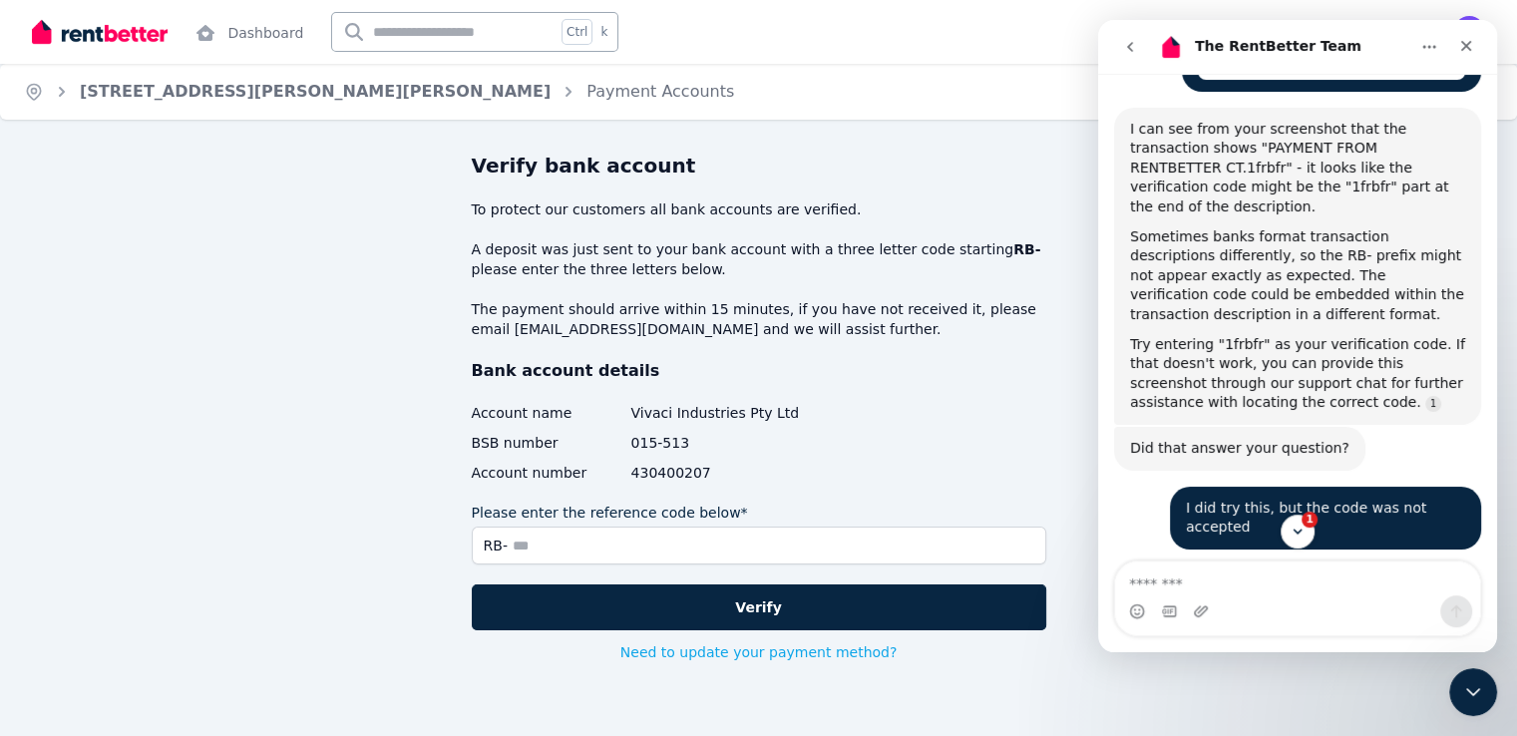
scroll to position [1450, 0]
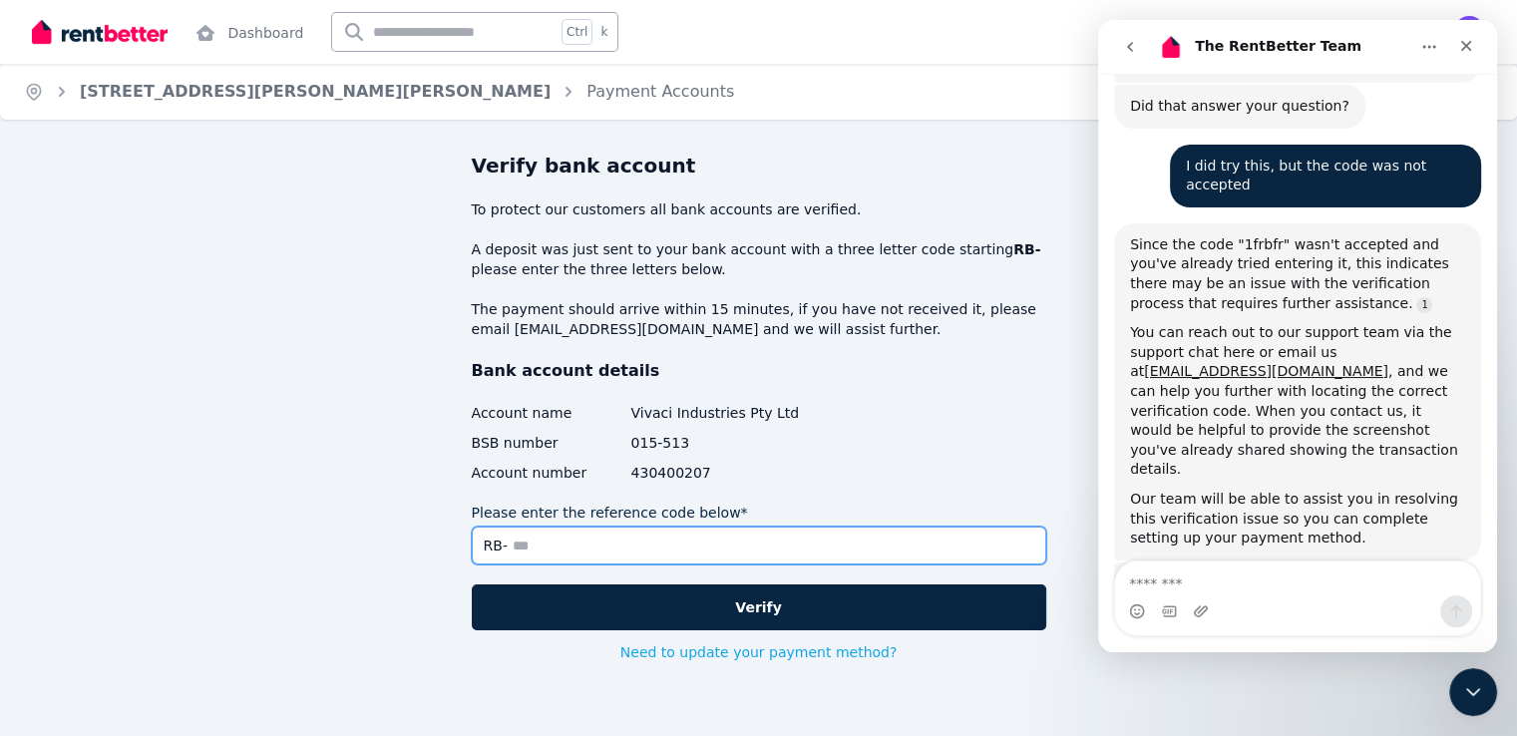
click at [544, 544] on input "Please enter the reference code below*" at bounding box center [759, 546] width 575 height 38
drag, startPoint x: 511, startPoint y: 545, endPoint x: 604, endPoint y: 554, distance: 94.2
click at [512, 545] on input "*****" at bounding box center [759, 546] width 575 height 38
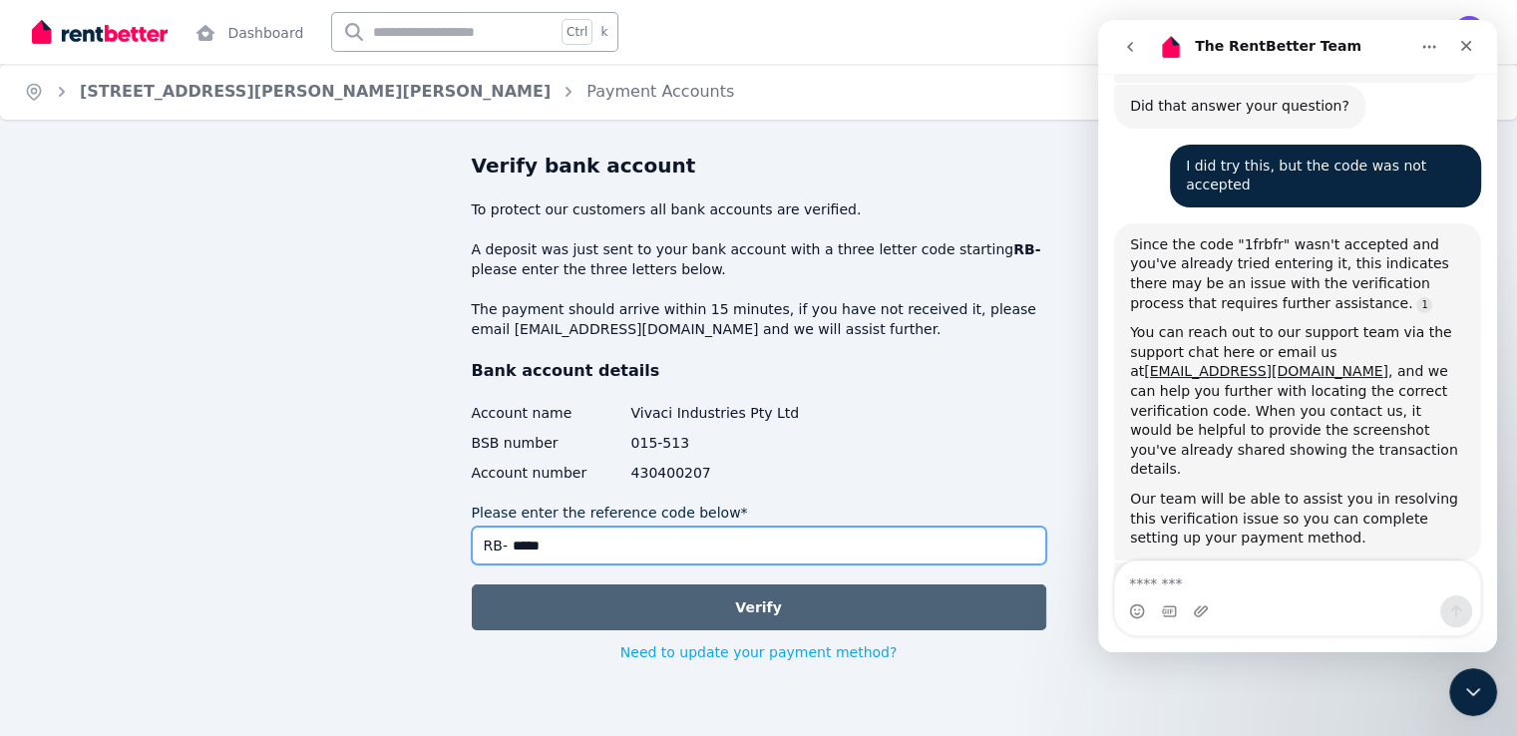
type input "*****"
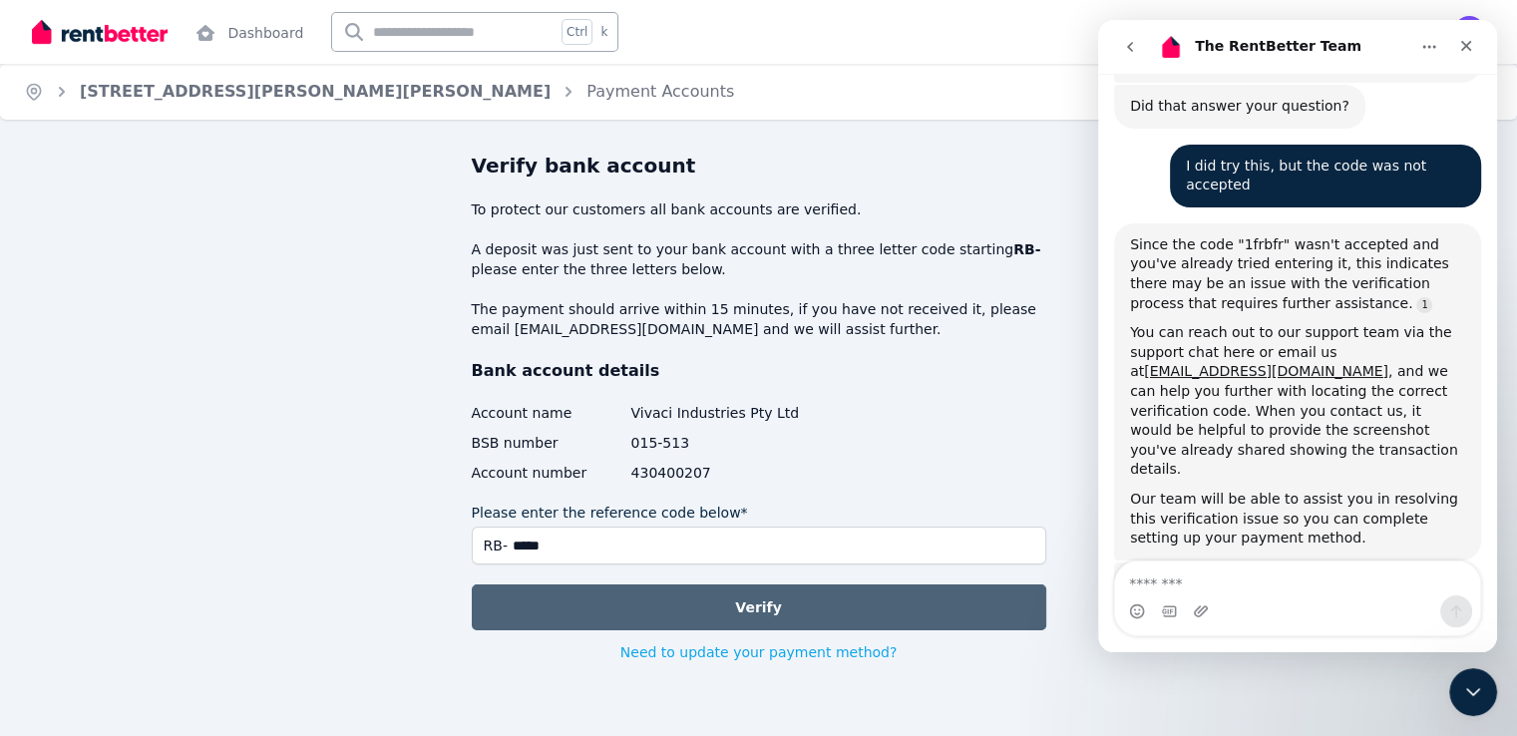
click at [647, 608] on button "Verify" at bounding box center [759, 607] width 575 height 46
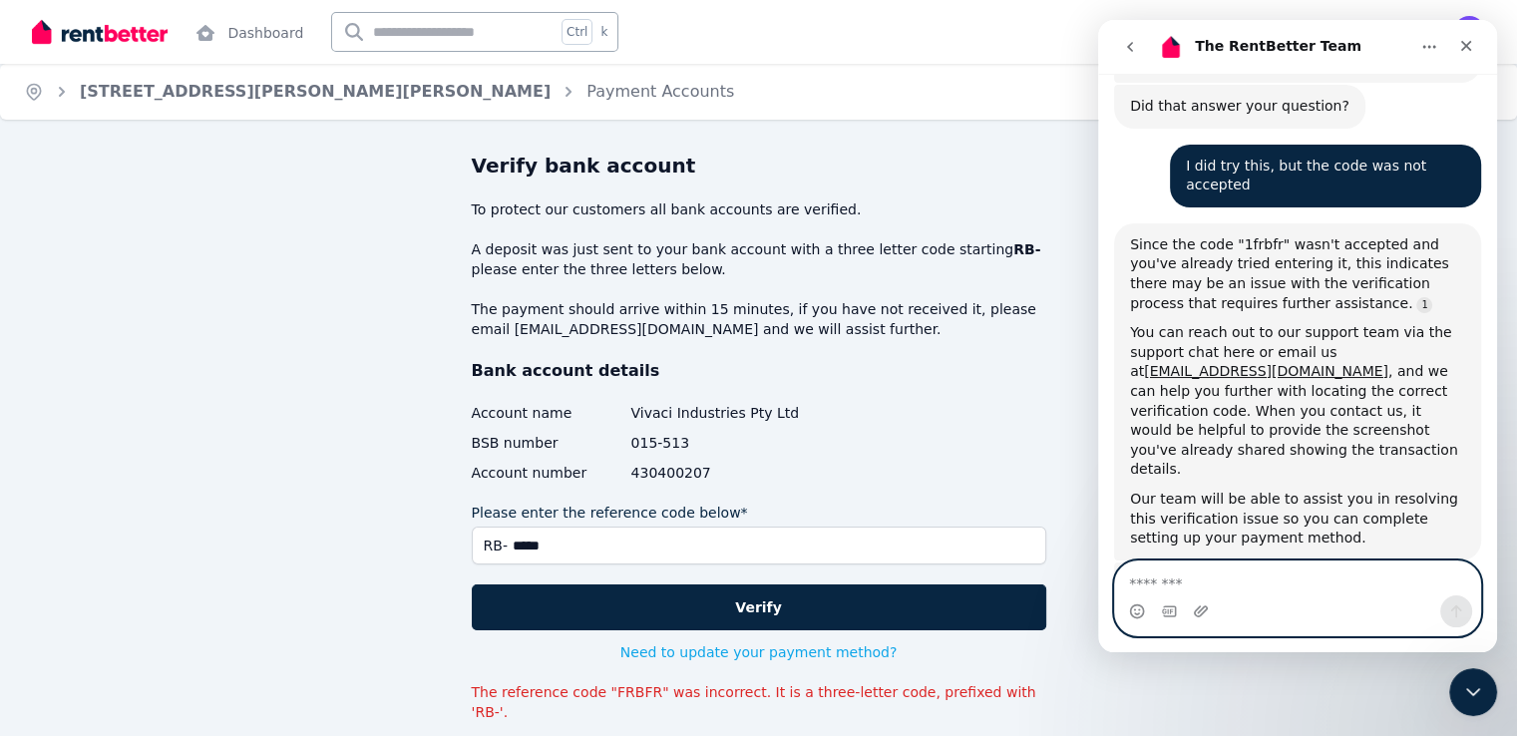
click at [1179, 590] on textarea "Message…" at bounding box center [1297, 579] width 365 height 34
type textarea "**********"
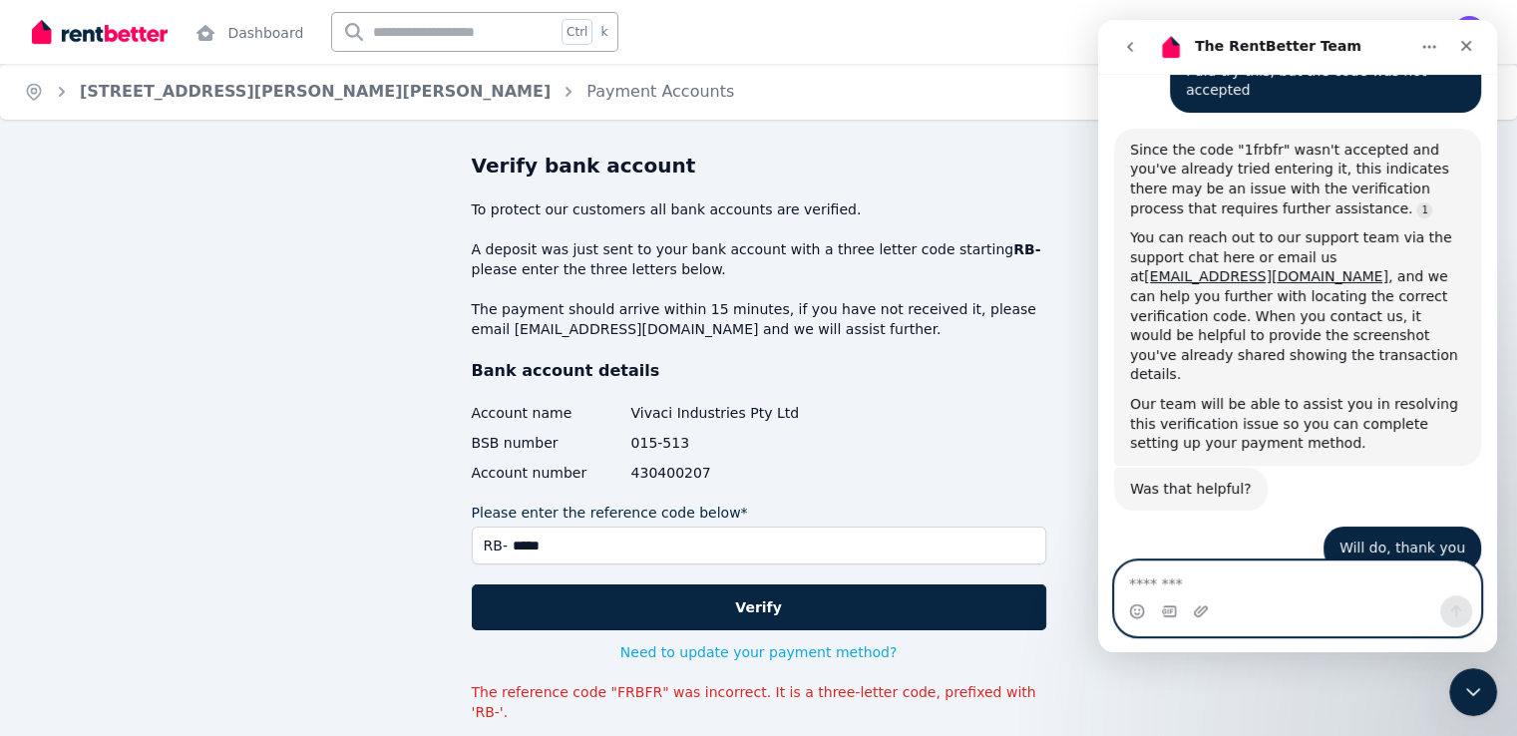
scroll to position [1580, 0]
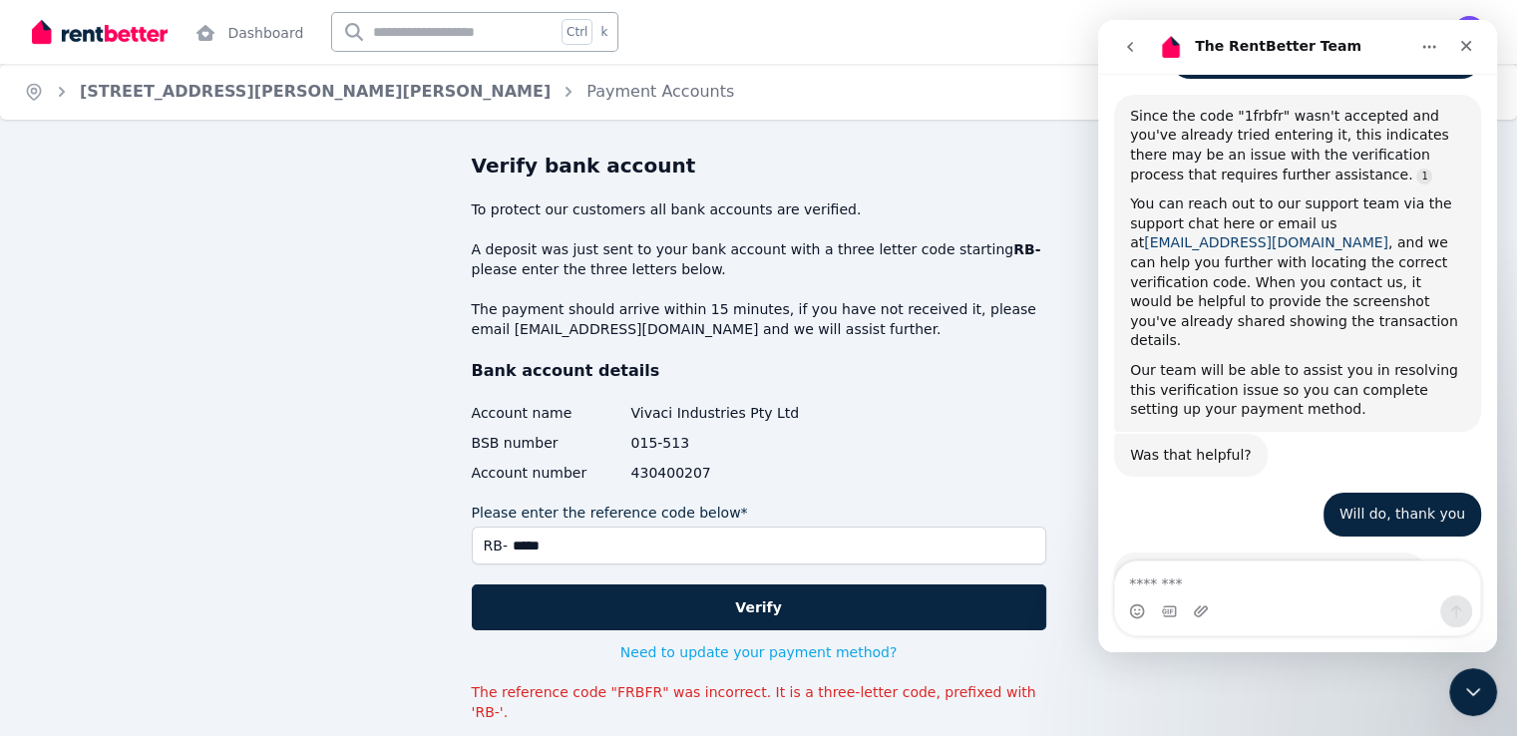
click at [1193, 234] on link "[EMAIL_ADDRESS][DOMAIN_NAME]" at bounding box center [1266, 242] width 244 height 16
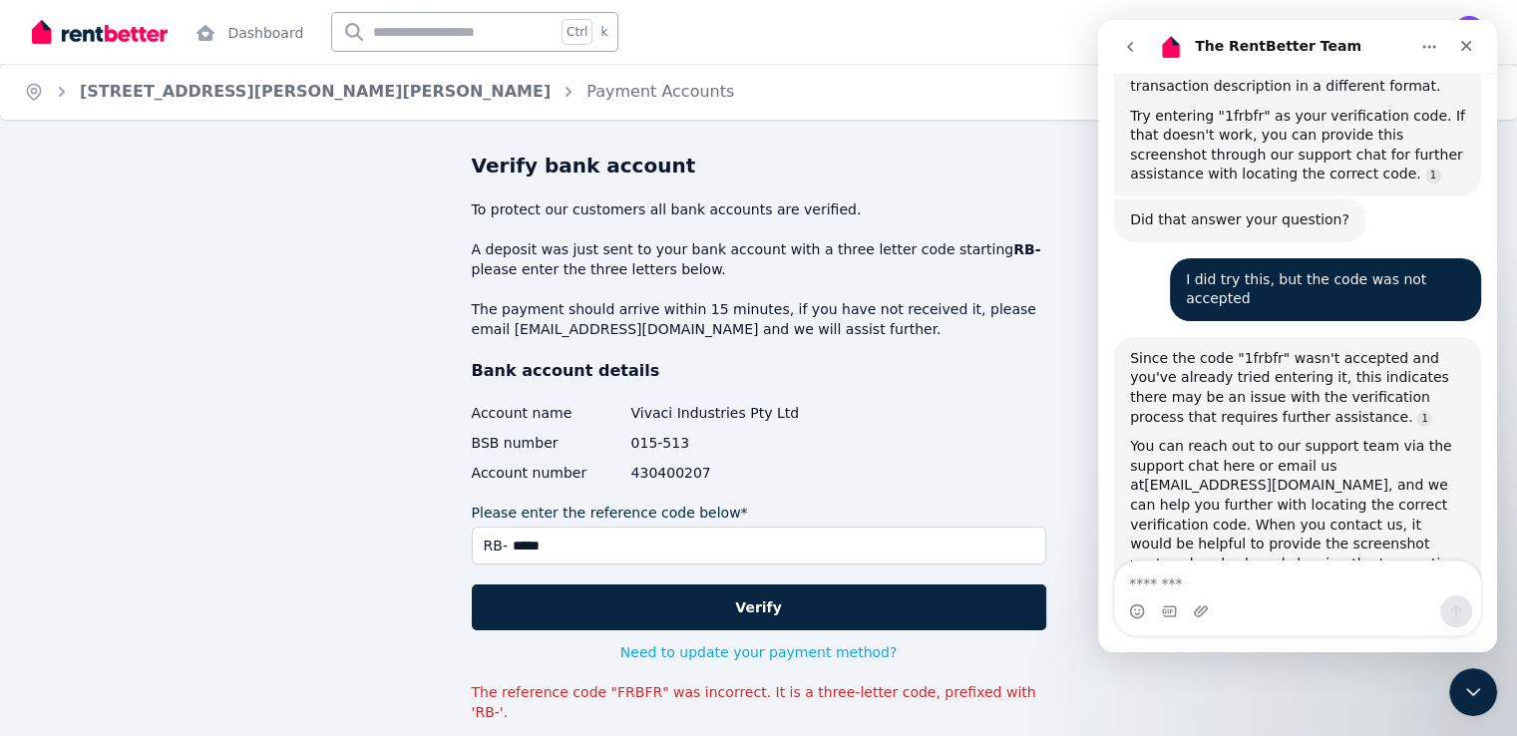
scroll to position [1334, 0]
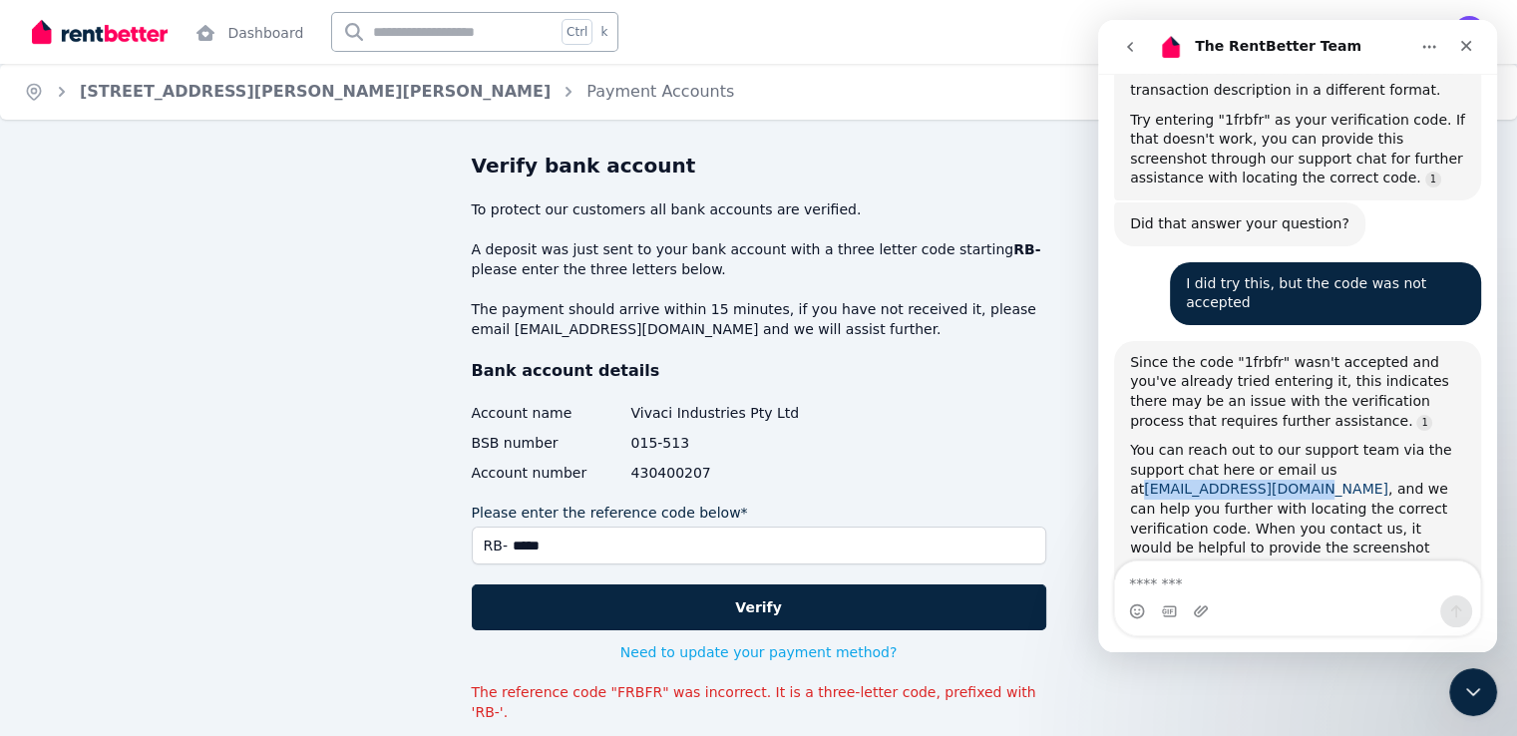
drag, startPoint x: 1124, startPoint y: 391, endPoint x: 1276, endPoint y: 391, distance: 151.6
click at [1276, 391] on div "Since the code "1frbfr" wasn't accepted and you've already tried entering it, t…" at bounding box center [1297, 509] width 367 height 337
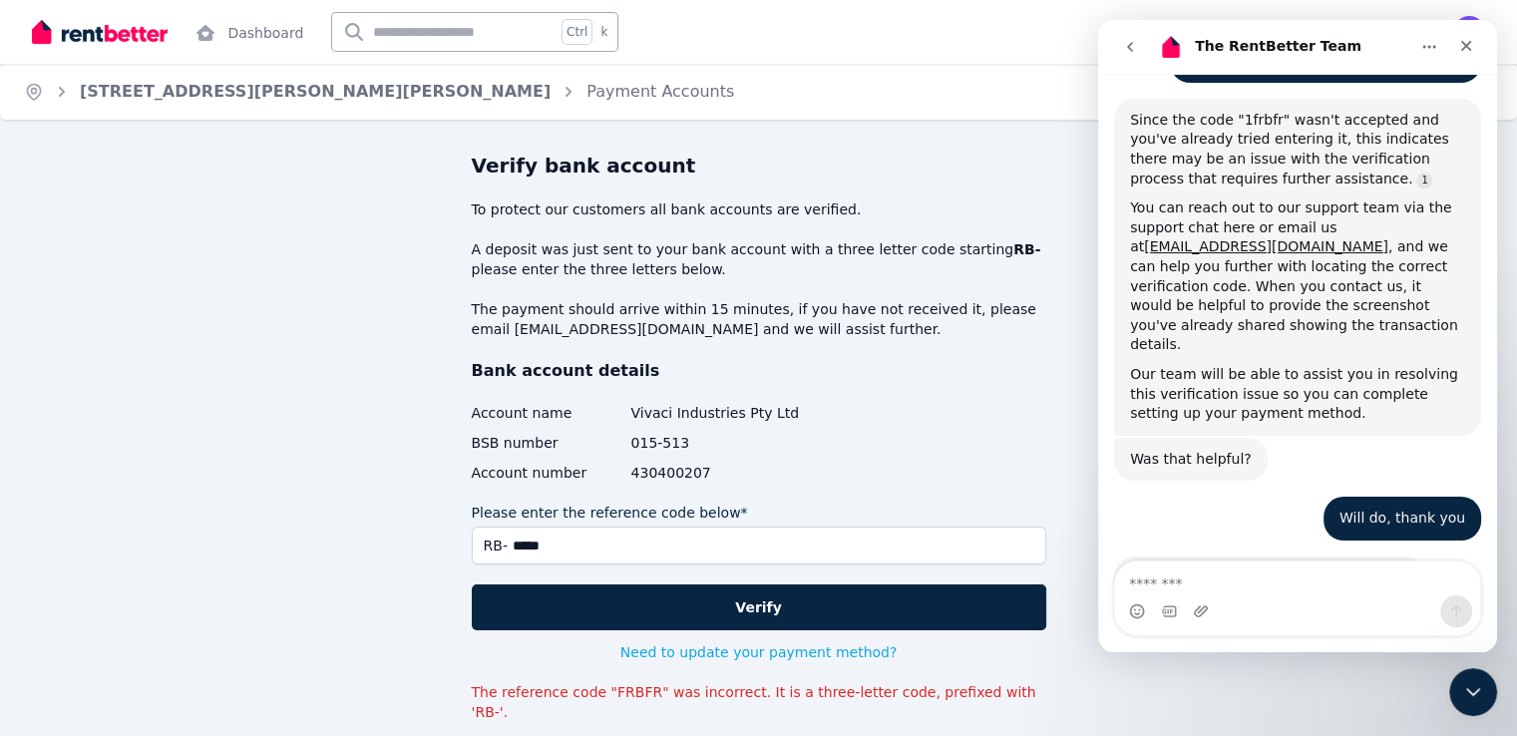
scroll to position [1580, 0]
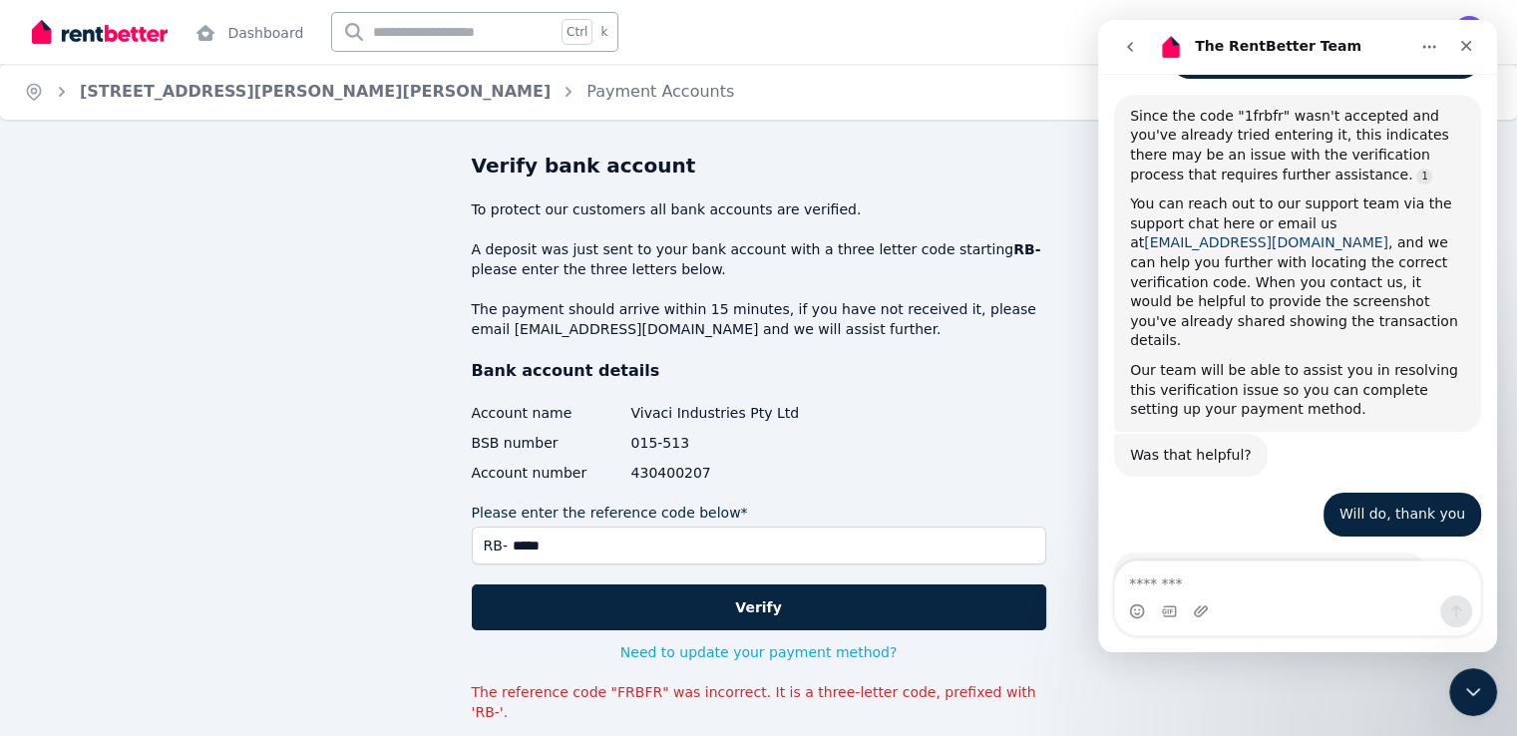
drag, startPoint x: 1249, startPoint y: 393, endPoint x: 1138, endPoint y: 145, distance: 271.9
click at [1144, 234] on link "[EMAIL_ADDRESS][DOMAIN_NAME]" at bounding box center [1266, 242] width 244 height 16
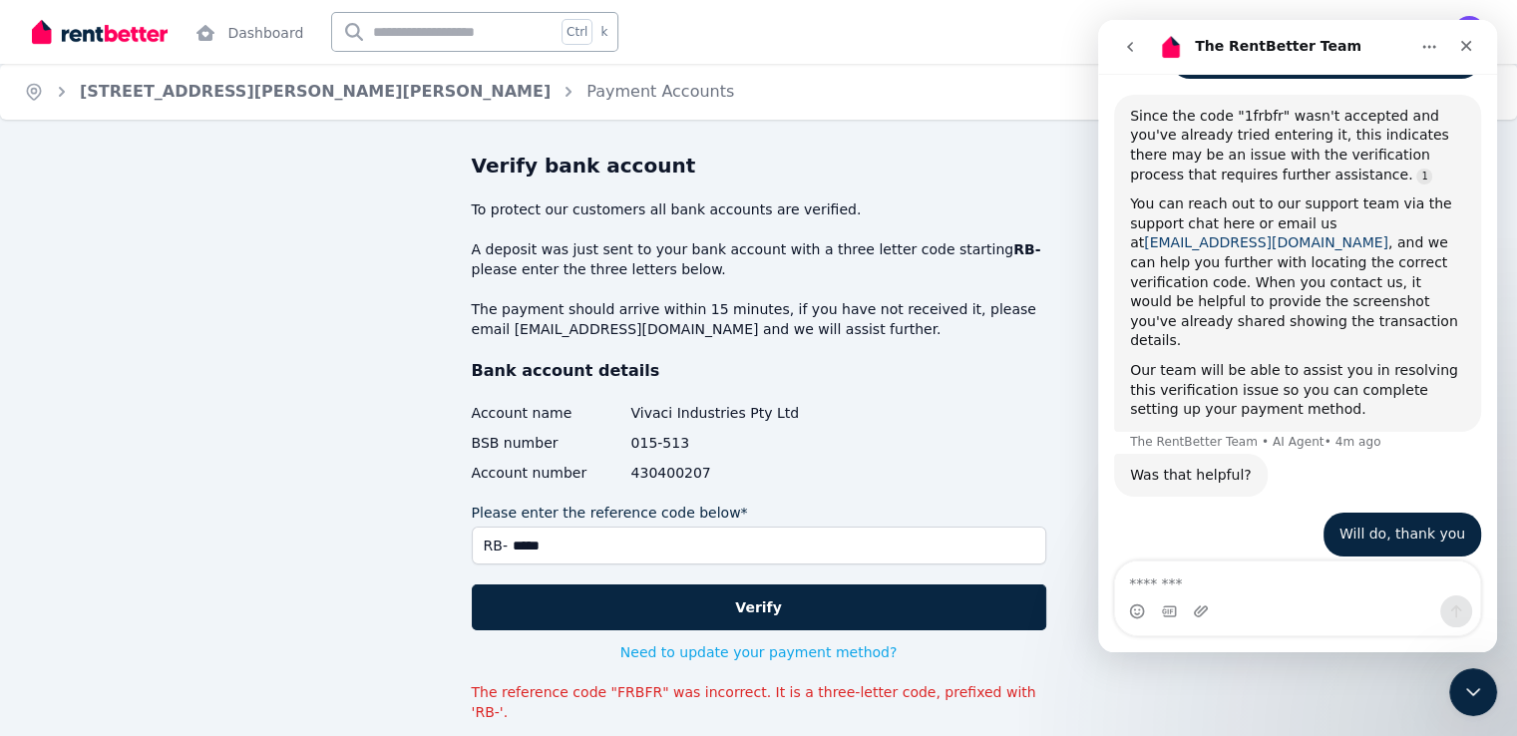
scroll to position [1600, 0]
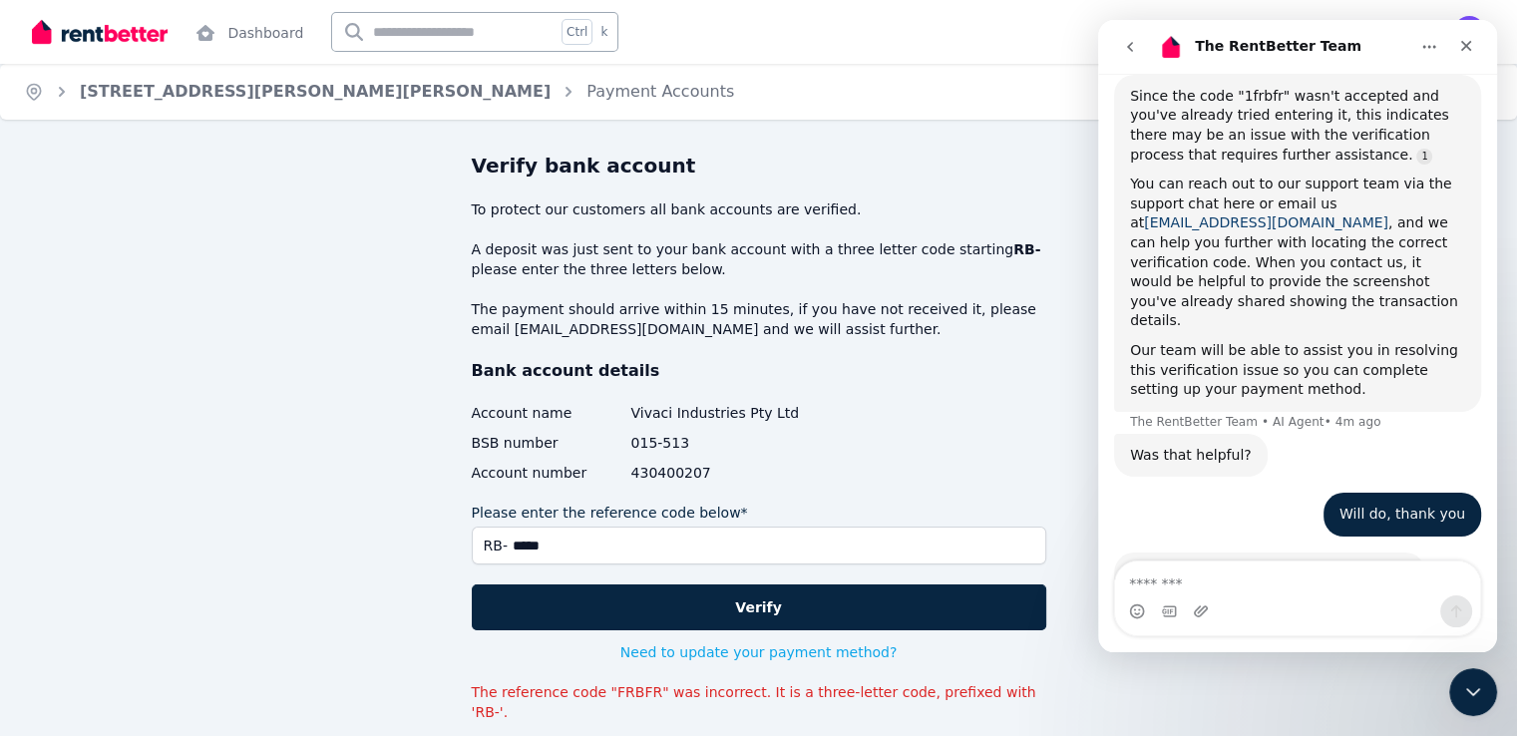
click at [1148, 214] on link "[EMAIL_ADDRESS][DOMAIN_NAME]" at bounding box center [1266, 222] width 244 height 16
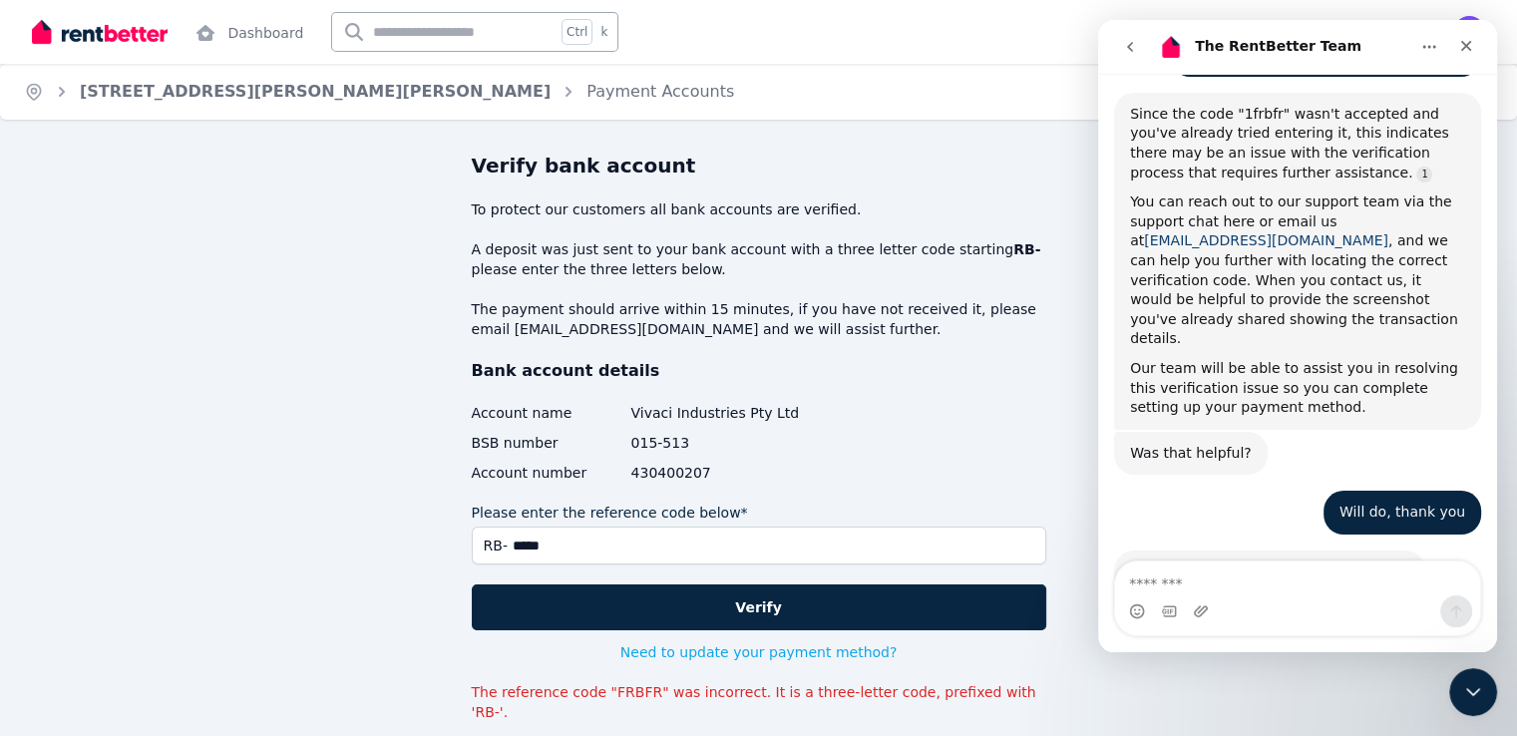
scroll to position [1580, 0]
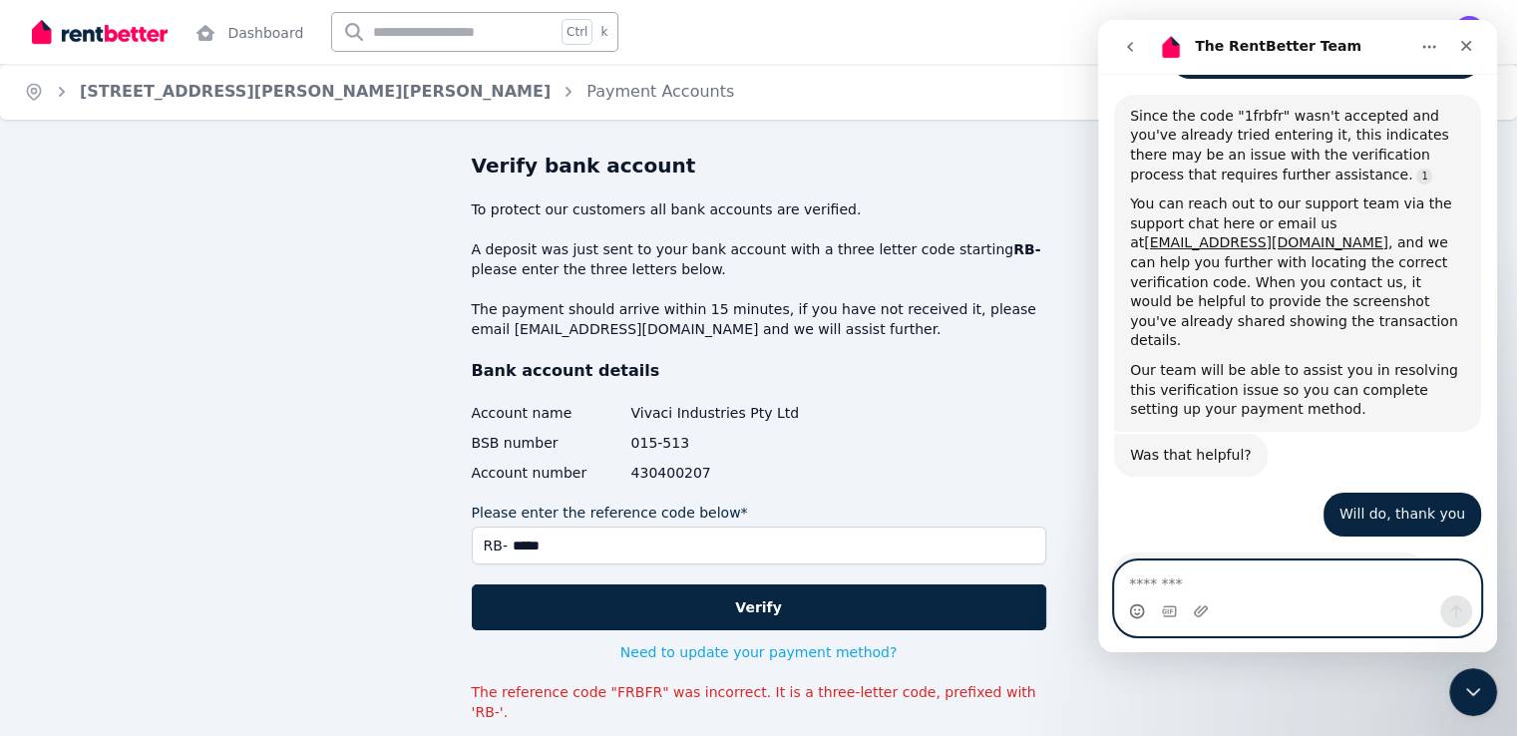
click at [1134, 611] on icon "Emoji picker" at bounding box center [1137, 611] width 16 height 16
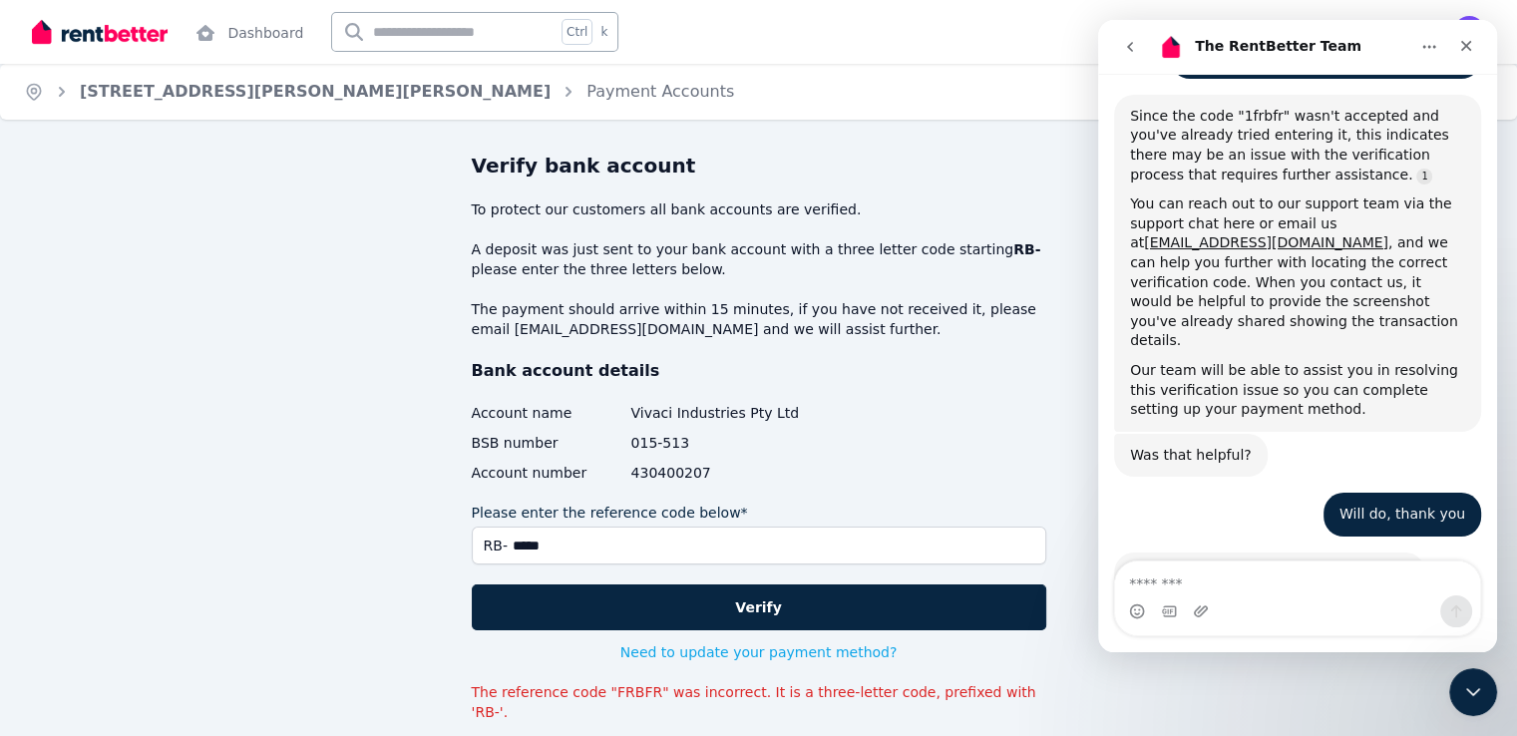
click at [1343, 687] on div "Verify bank account To protect our customers all bank accounts are verified. A …" at bounding box center [758, 501] width 1517 height 698
click at [1466, 46] on icon "Close" at bounding box center [1466, 46] width 11 height 11
